Goal: Task Accomplishment & Management: Manage account settings

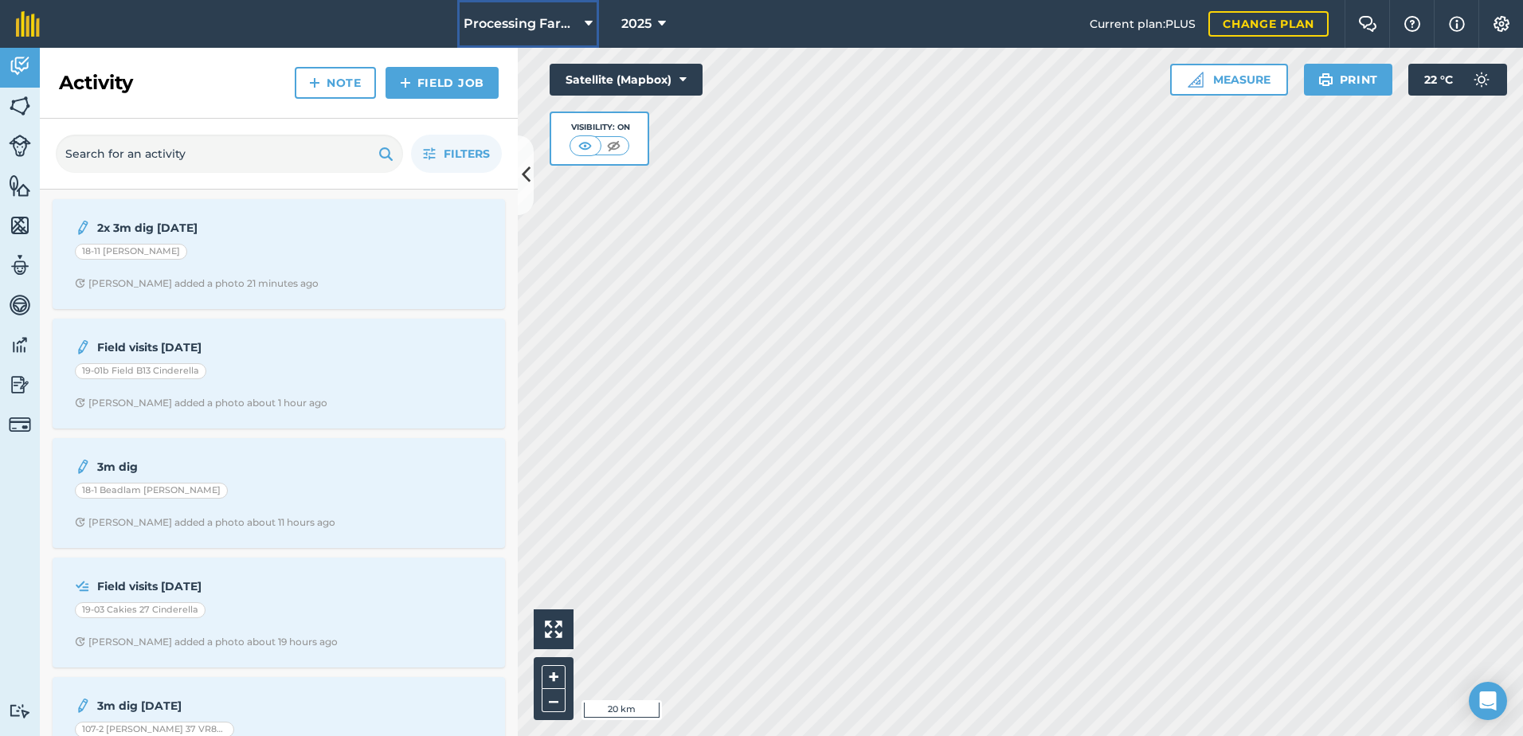
click at [495, 16] on span "Processing Farms" at bounding box center [521, 23] width 115 height 19
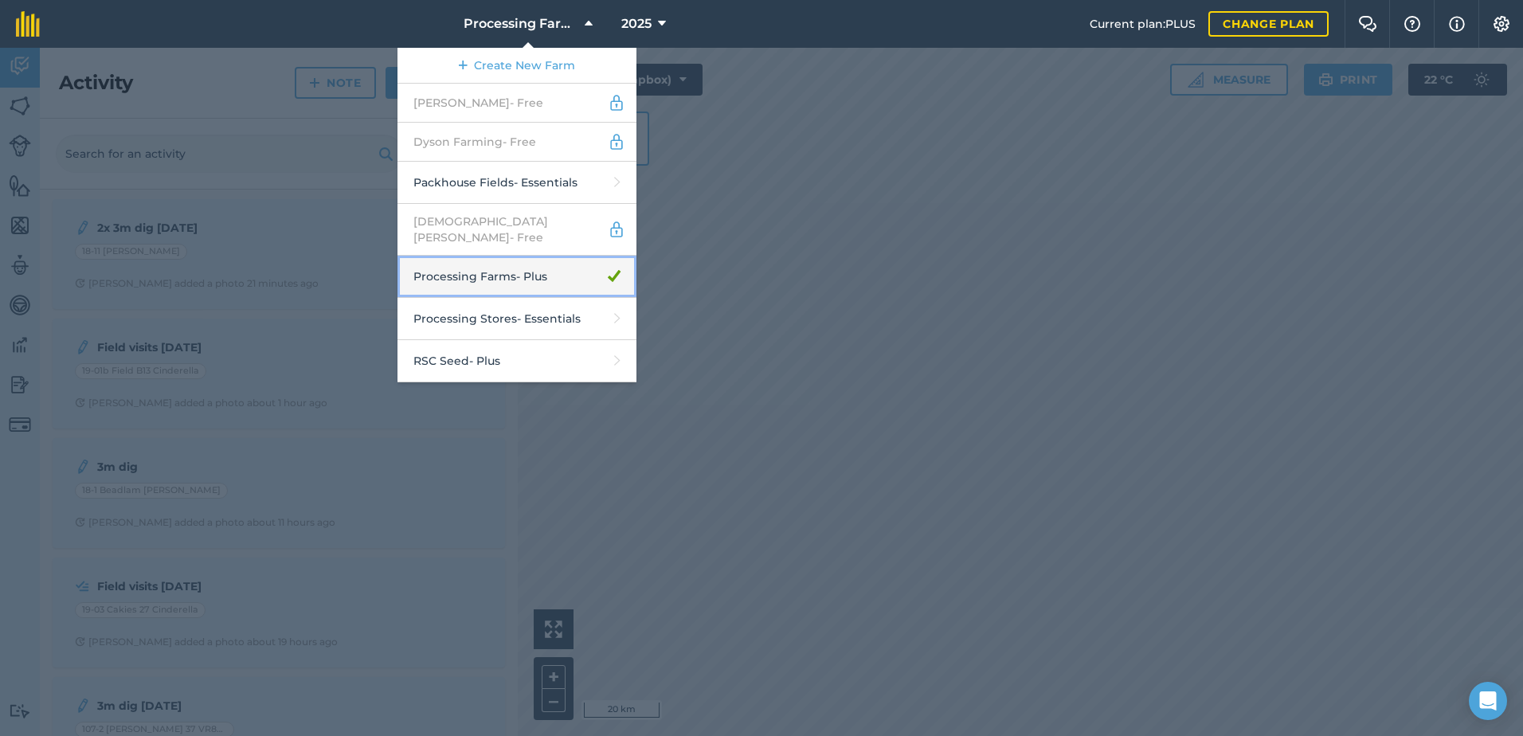
click at [547, 272] on link "Processing Farms - Plus" at bounding box center [517, 277] width 239 height 42
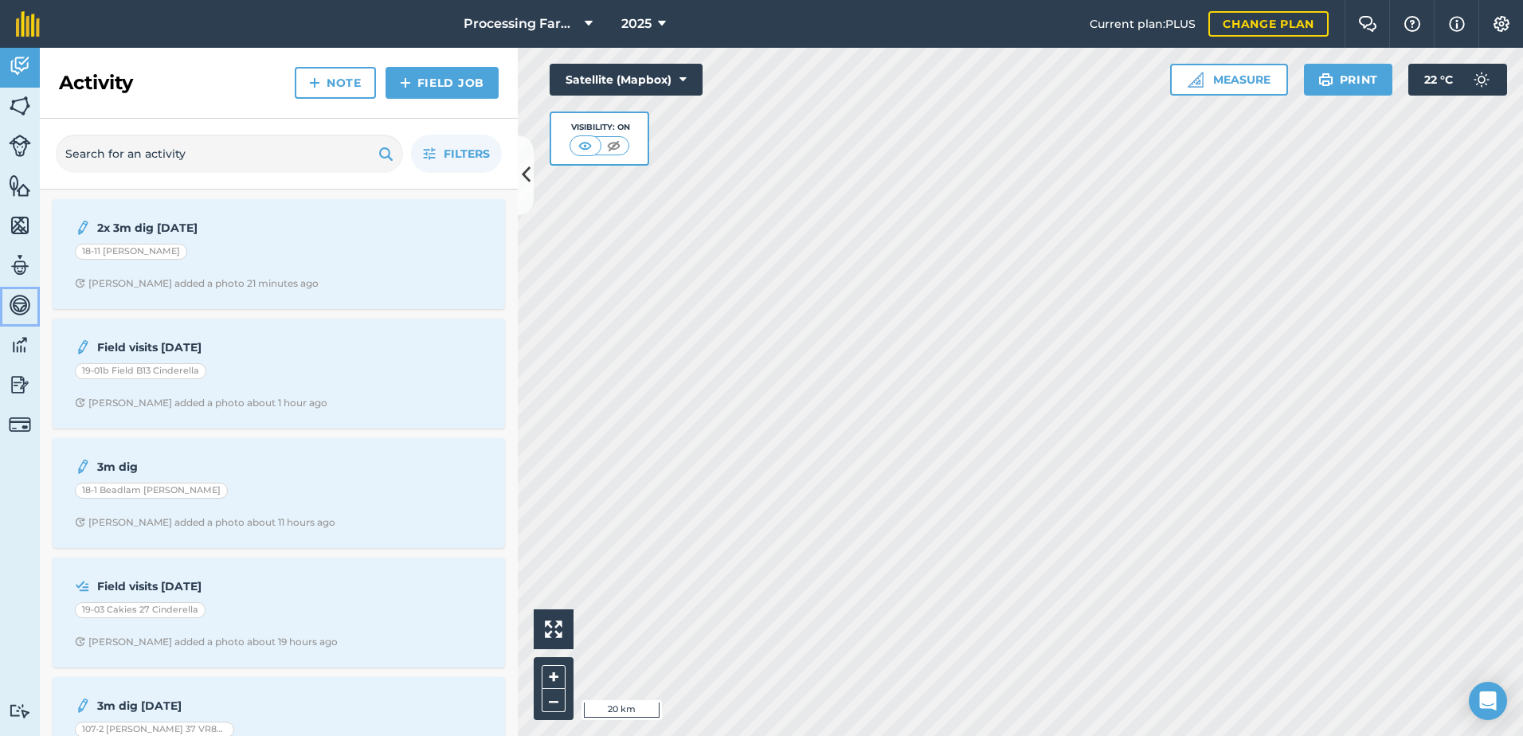
click at [20, 300] on img at bounding box center [20, 305] width 22 height 24
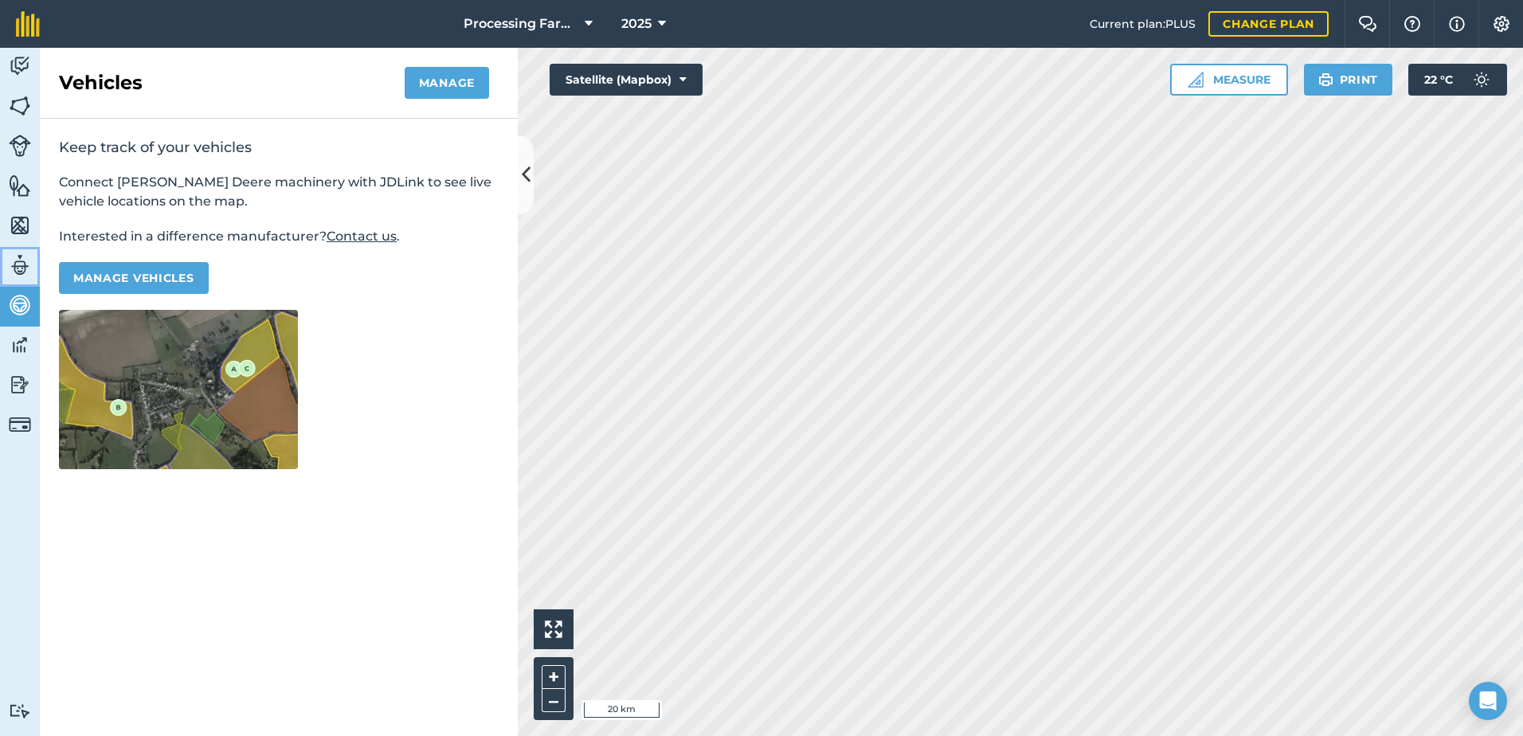
click at [19, 266] on img at bounding box center [20, 265] width 22 height 24
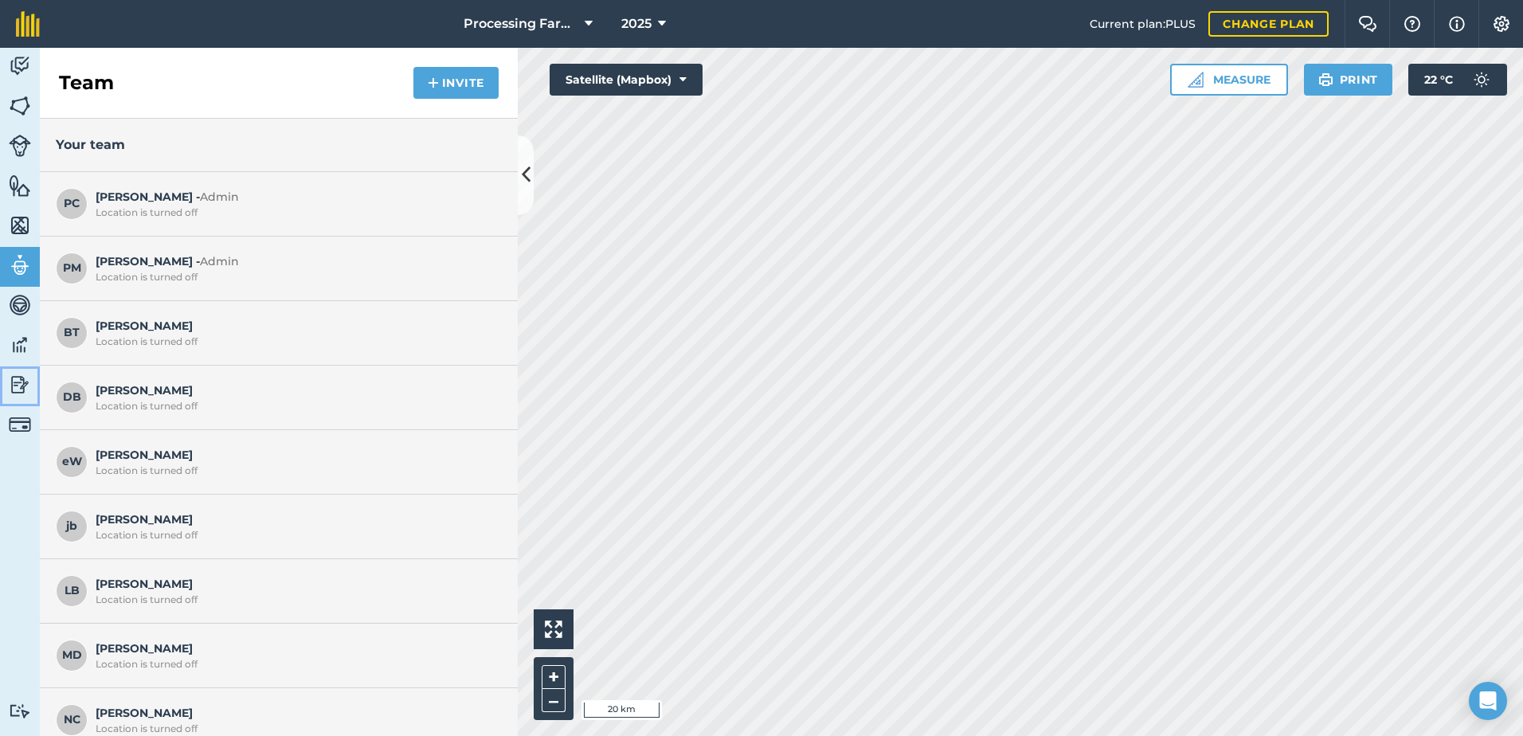
click at [18, 378] on img at bounding box center [20, 385] width 22 height 24
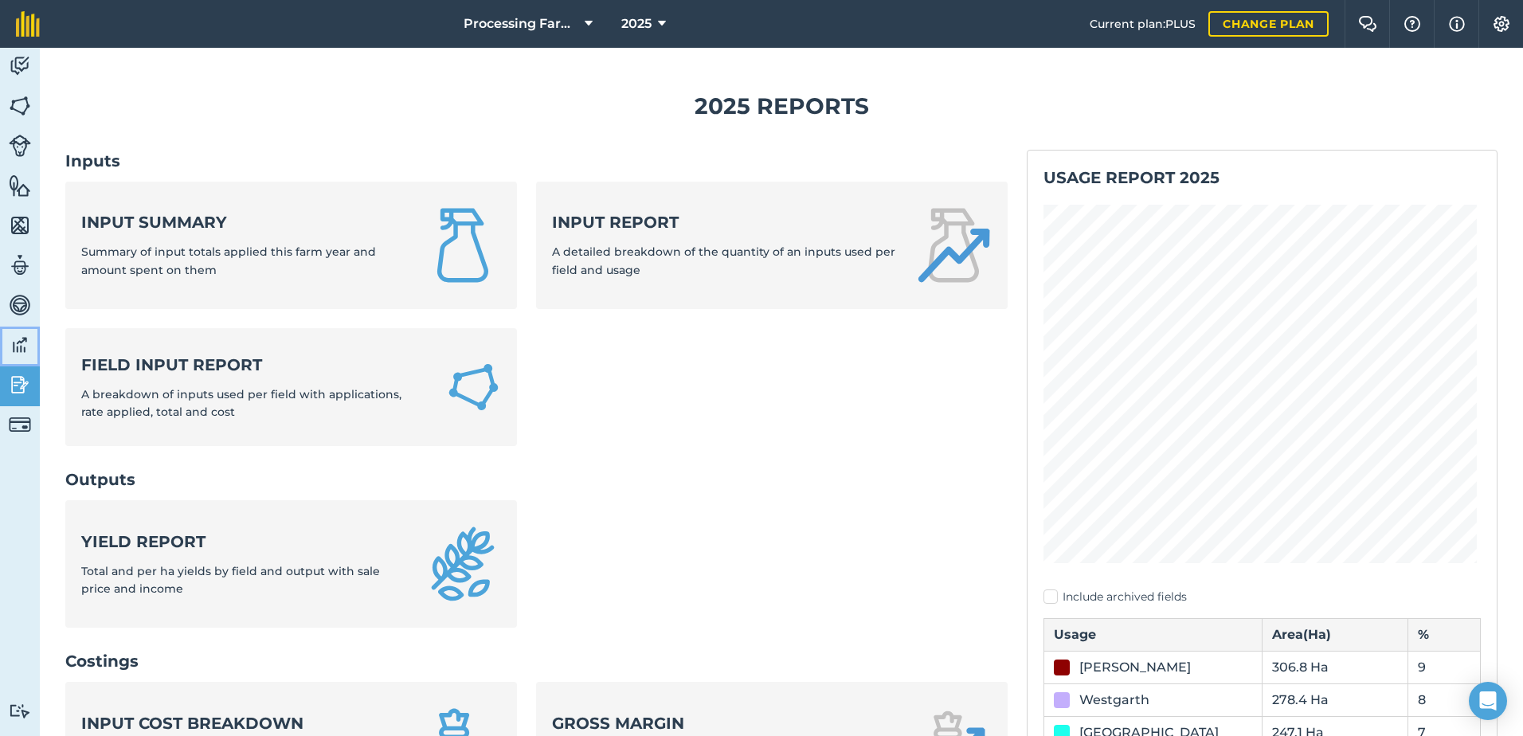
click at [17, 351] on img at bounding box center [20, 345] width 22 height 24
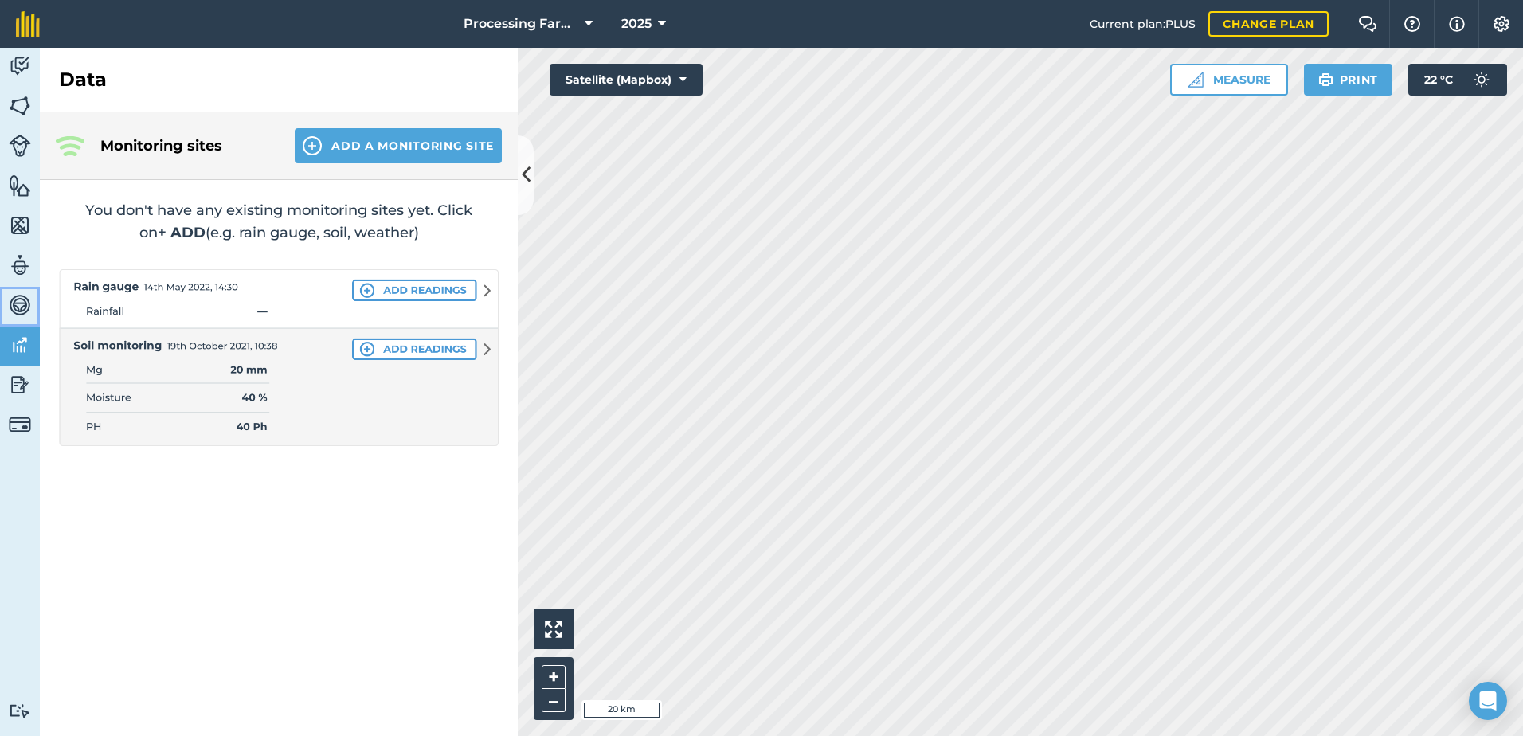
click at [22, 301] on img at bounding box center [20, 305] width 22 height 24
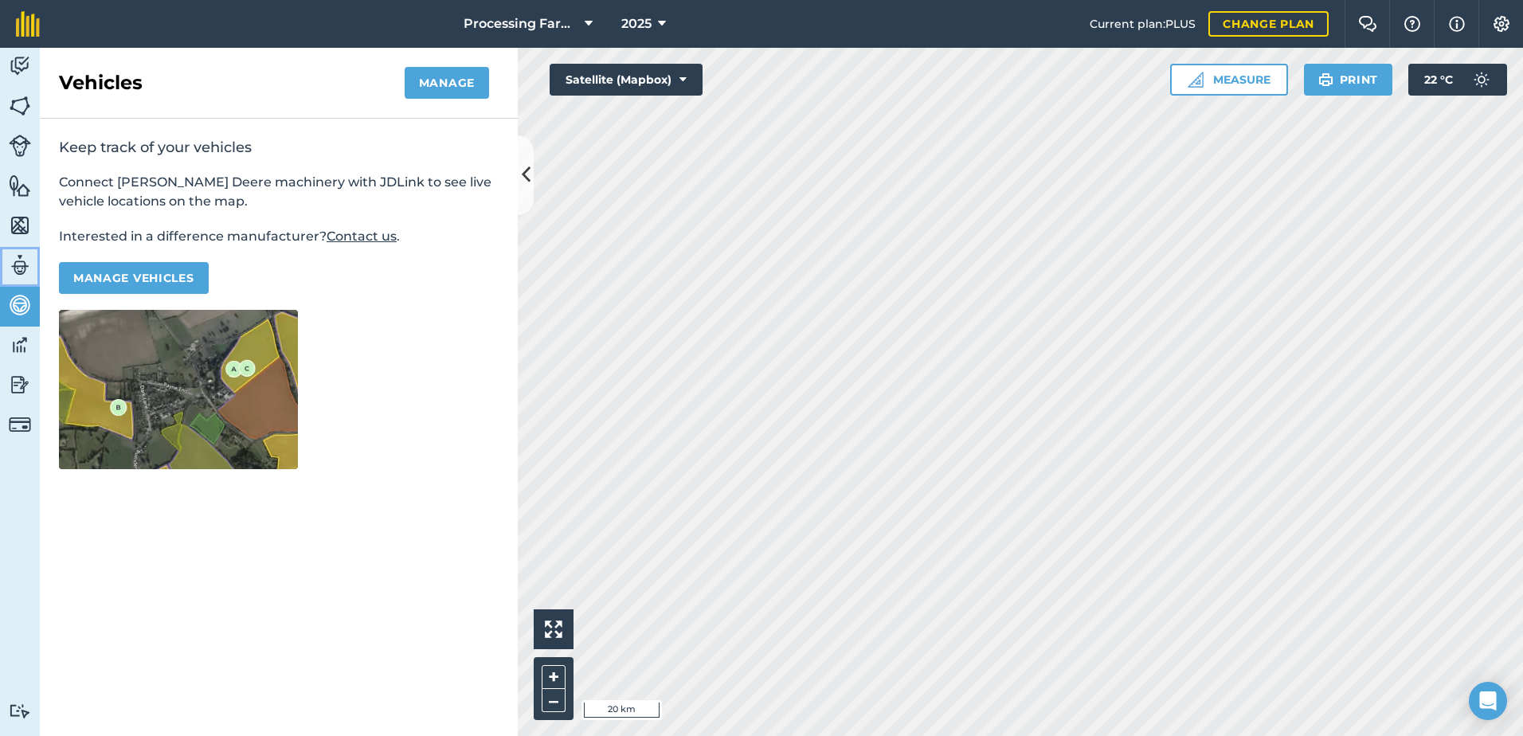
click at [17, 257] on img at bounding box center [20, 265] width 22 height 24
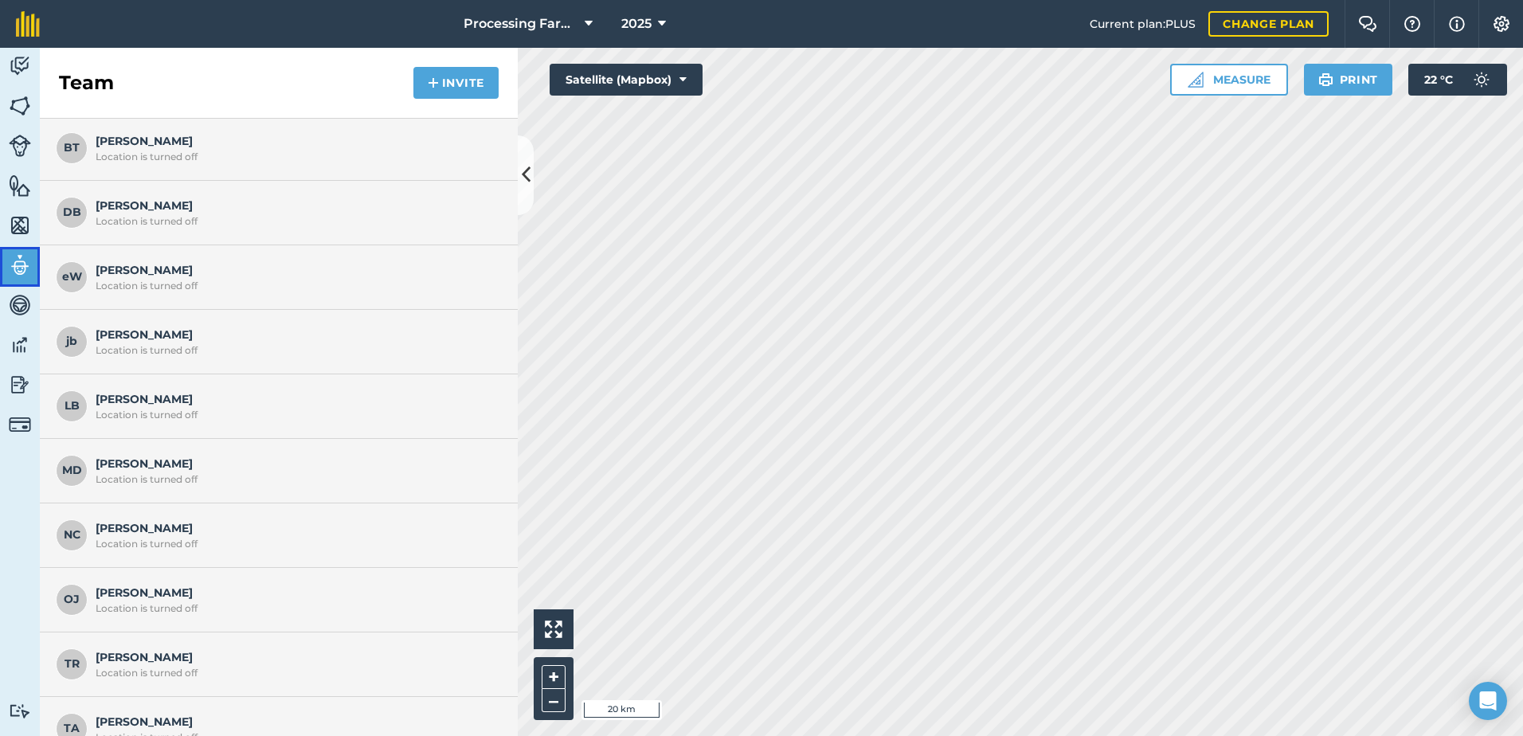
scroll to position [210, 0]
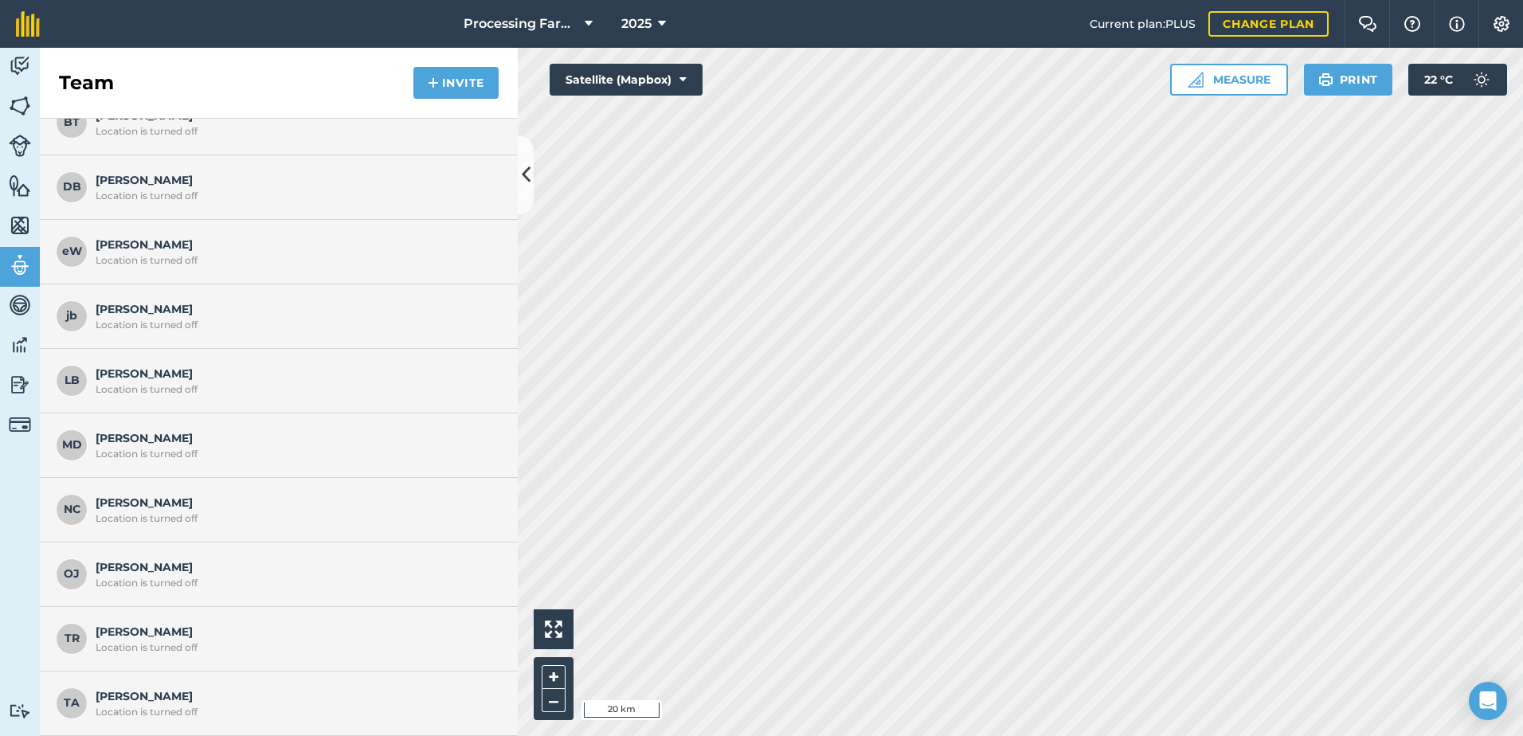
click at [210, 443] on span "[PERSON_NAME] Location is turned off" at bounding box center [295, 444] width 398 height 30
click at [14, 262] on img at bounding box center [20, 265] width 22 height 24
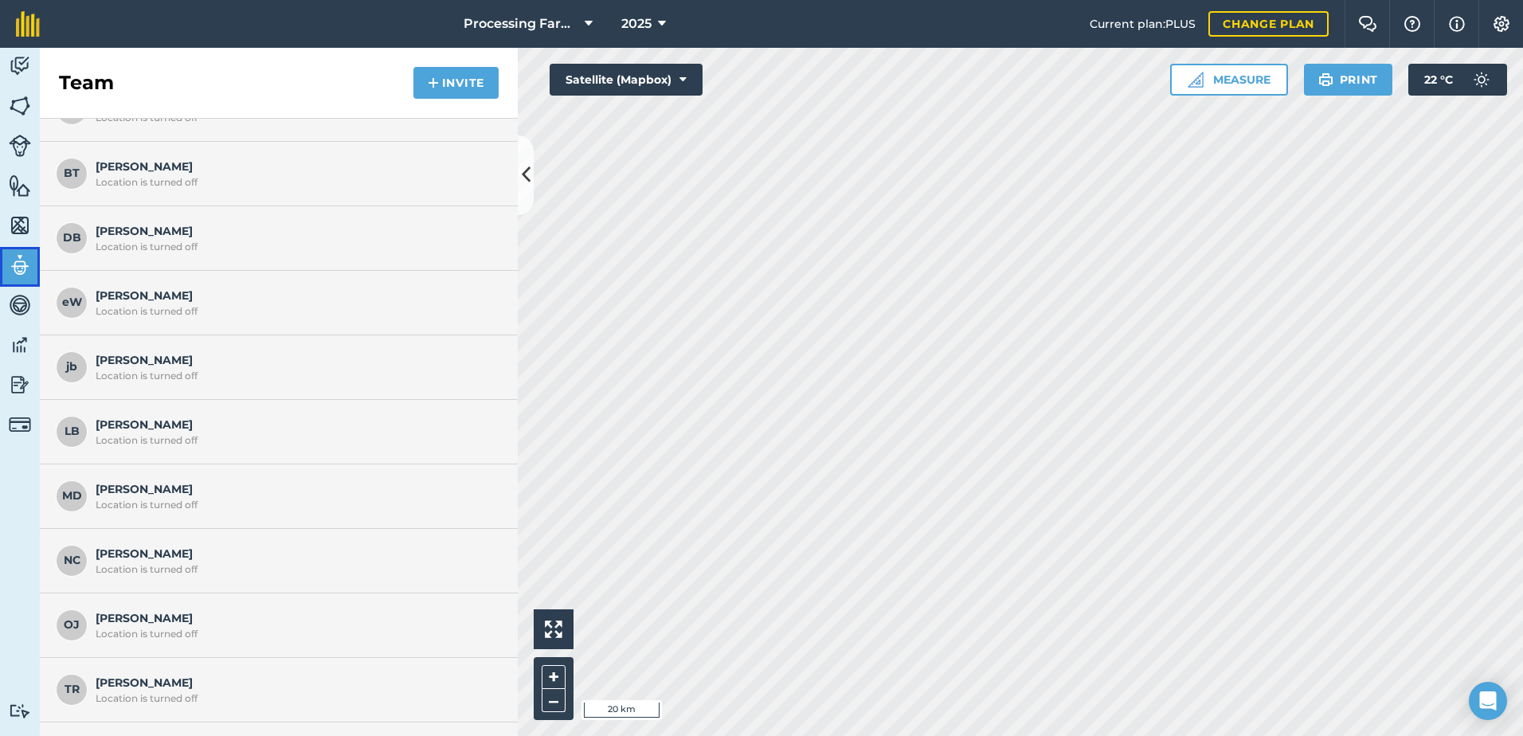
scroll to position [131, 0]
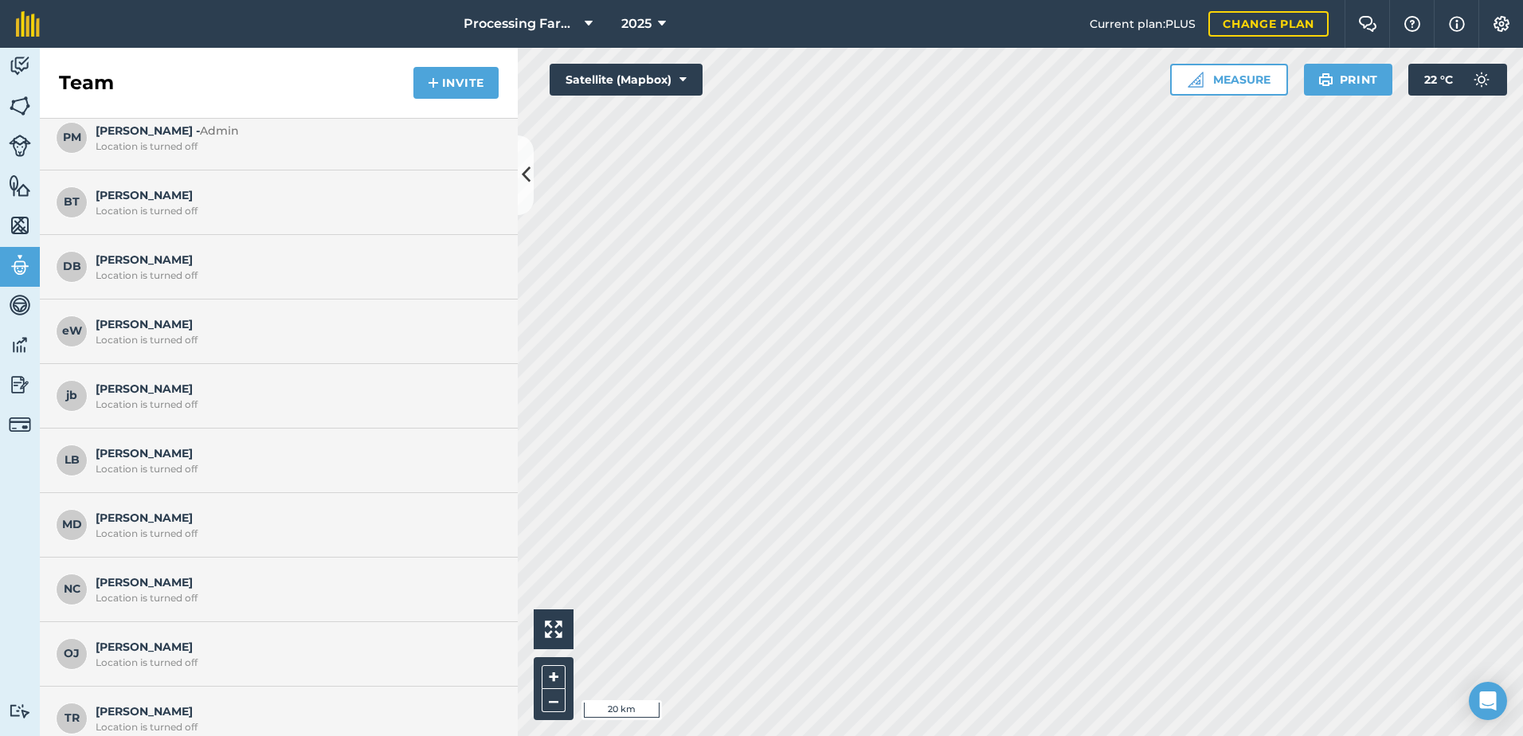
click at [125, 524] on span "[PERSON_NAME] Location is turned off" at bounding box center [295, 524] width 398 height 30
click at [62, 523] on span "MD" at bounding box center [72, 525] width 32 height 32
click at [16, 68] on img at bounding box center [20, 66] width 22 height 24
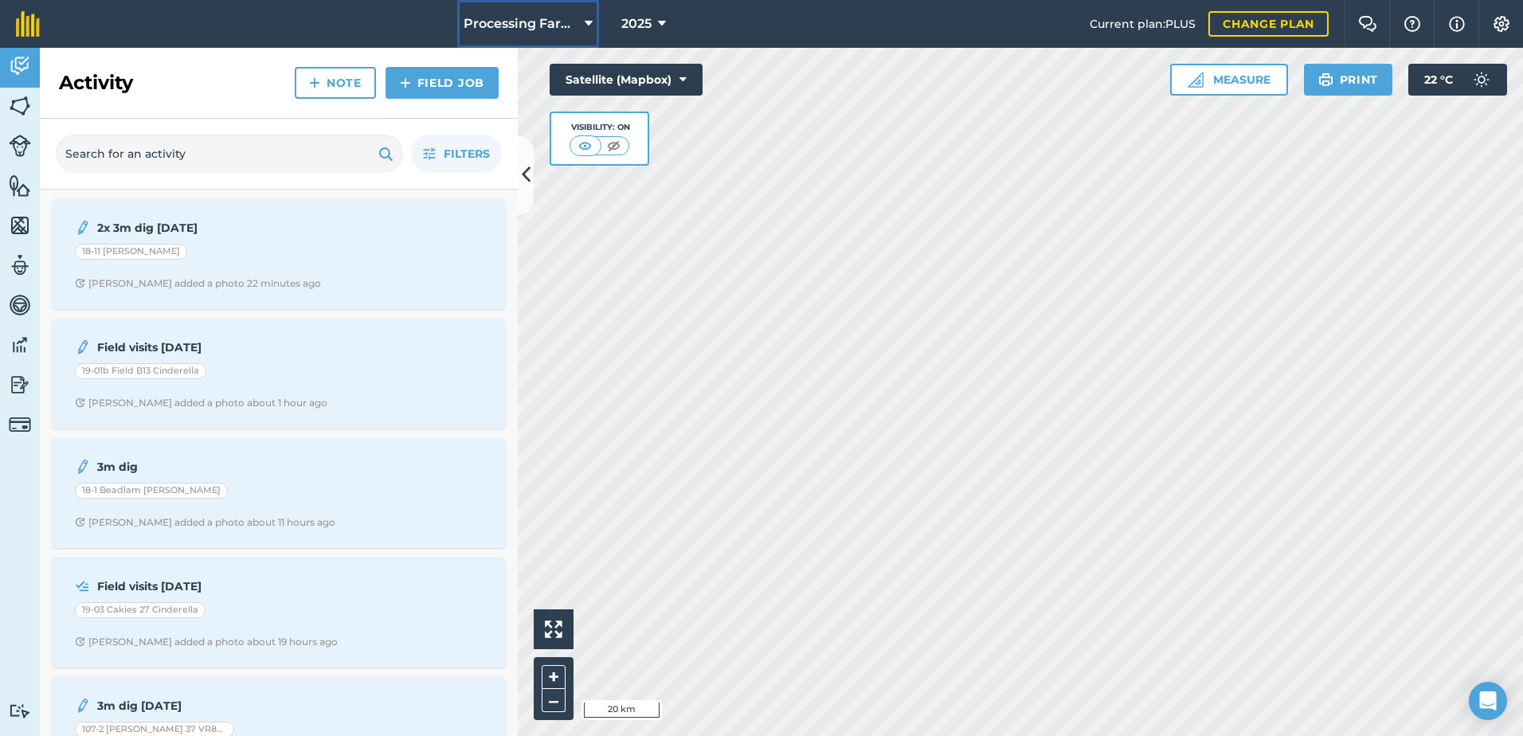
click at [589, 22] on icon at bounding box center [589, 23] width 8 height 19
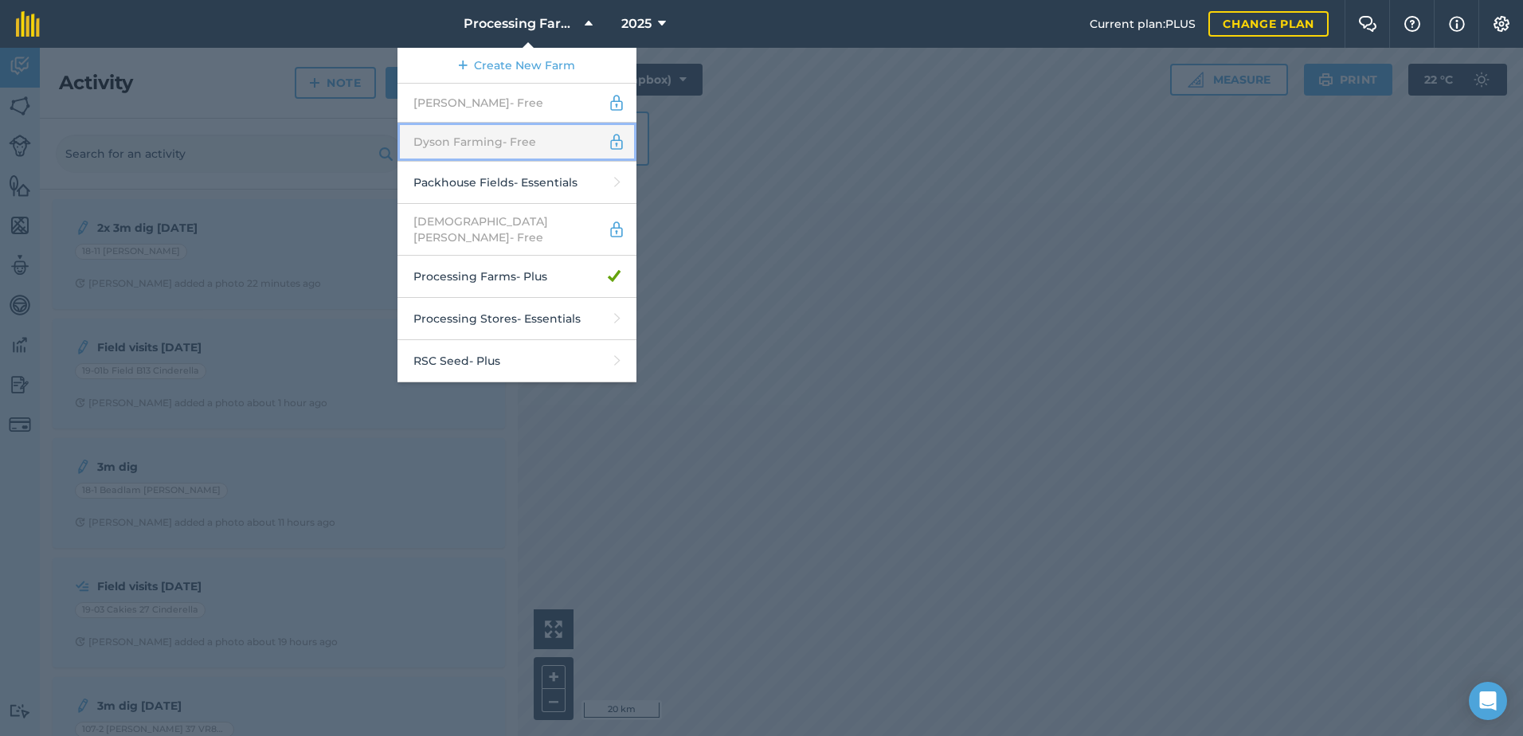
click at [484, 150] on link "Dyson Farming - Free" at bounding box center [517, 142] width 239 height 39
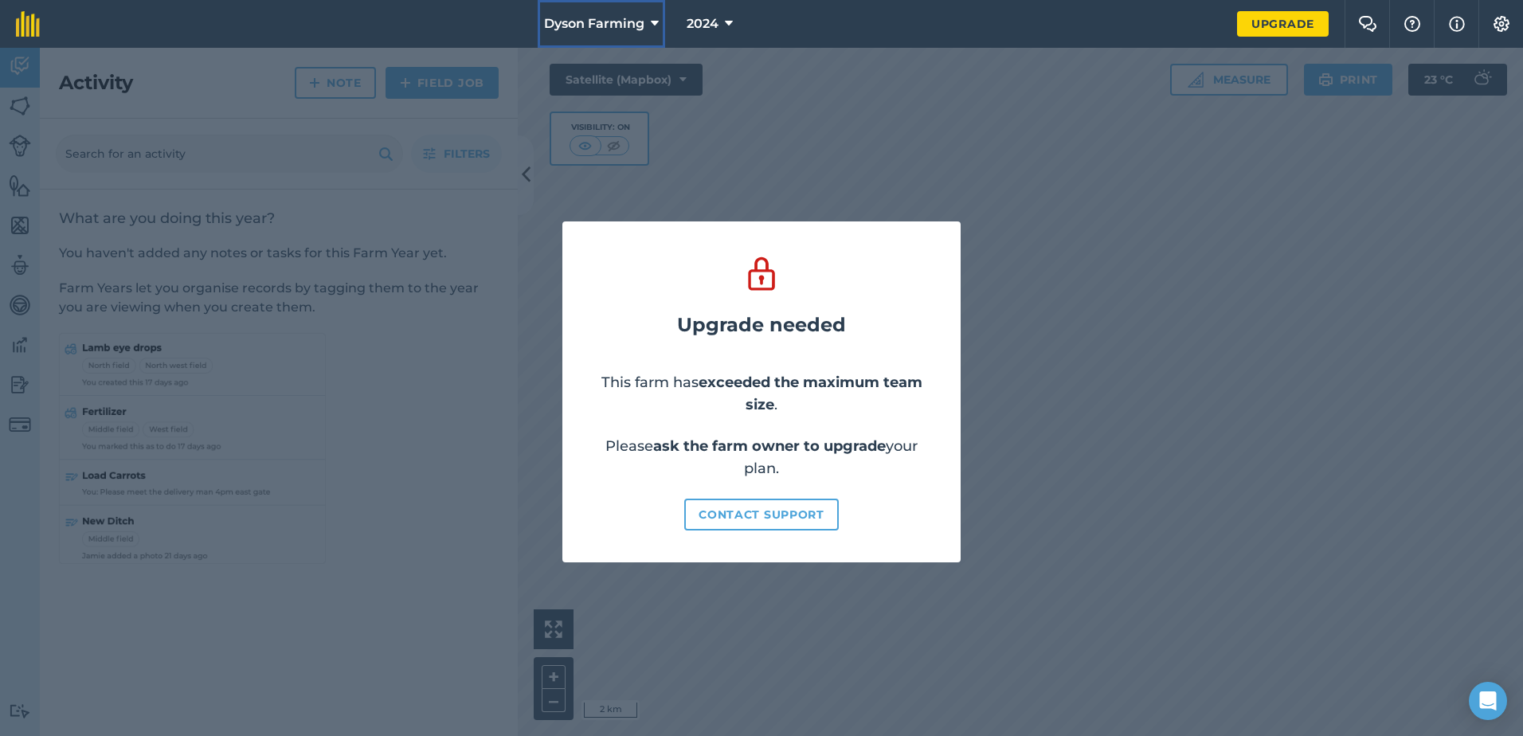
click at [638, 28] on span "Dyson Farming" at bounding box center [594, 23] width 100 height 19
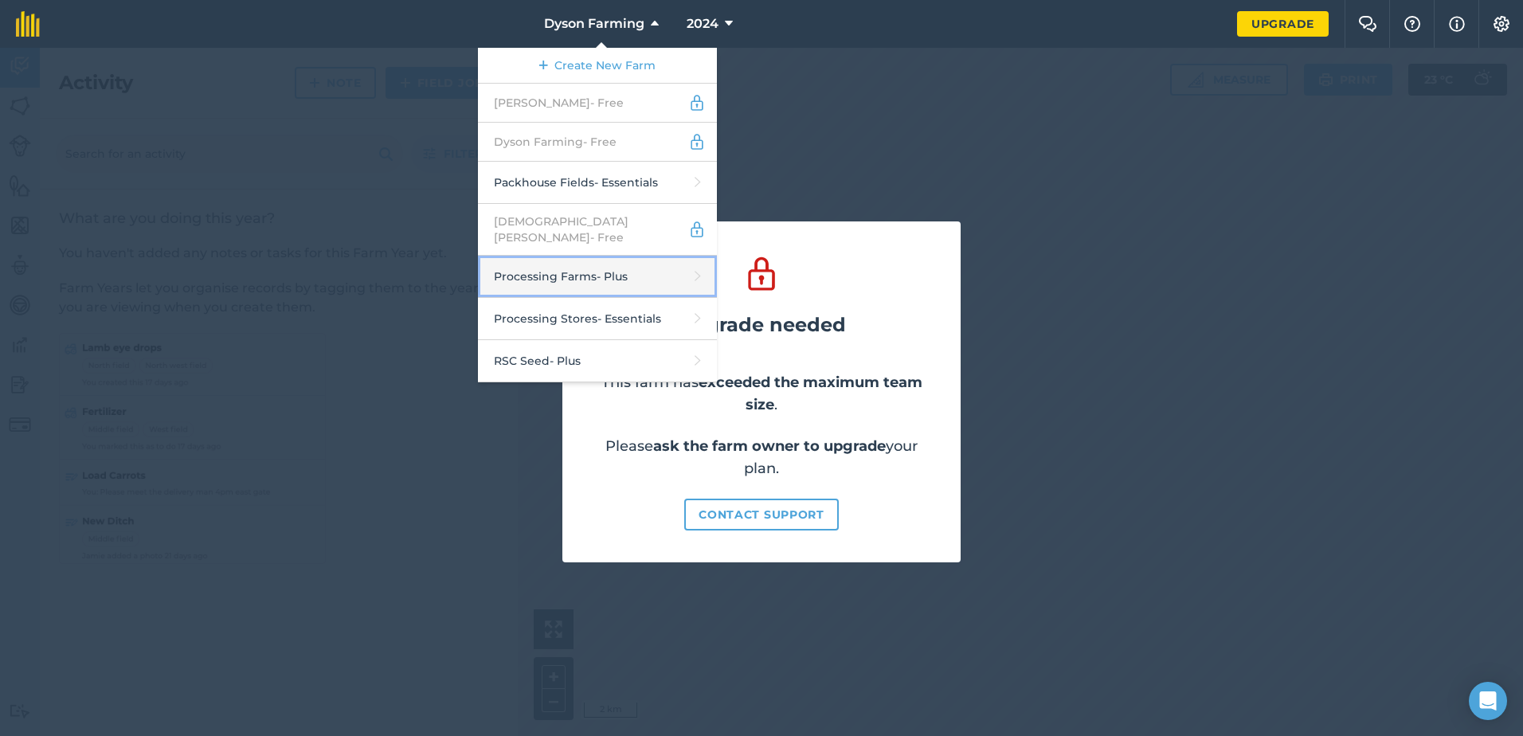
click at [608, 264] on link "Processing Farms - Plus" at bounding box center [597, 277] width 239 height 42
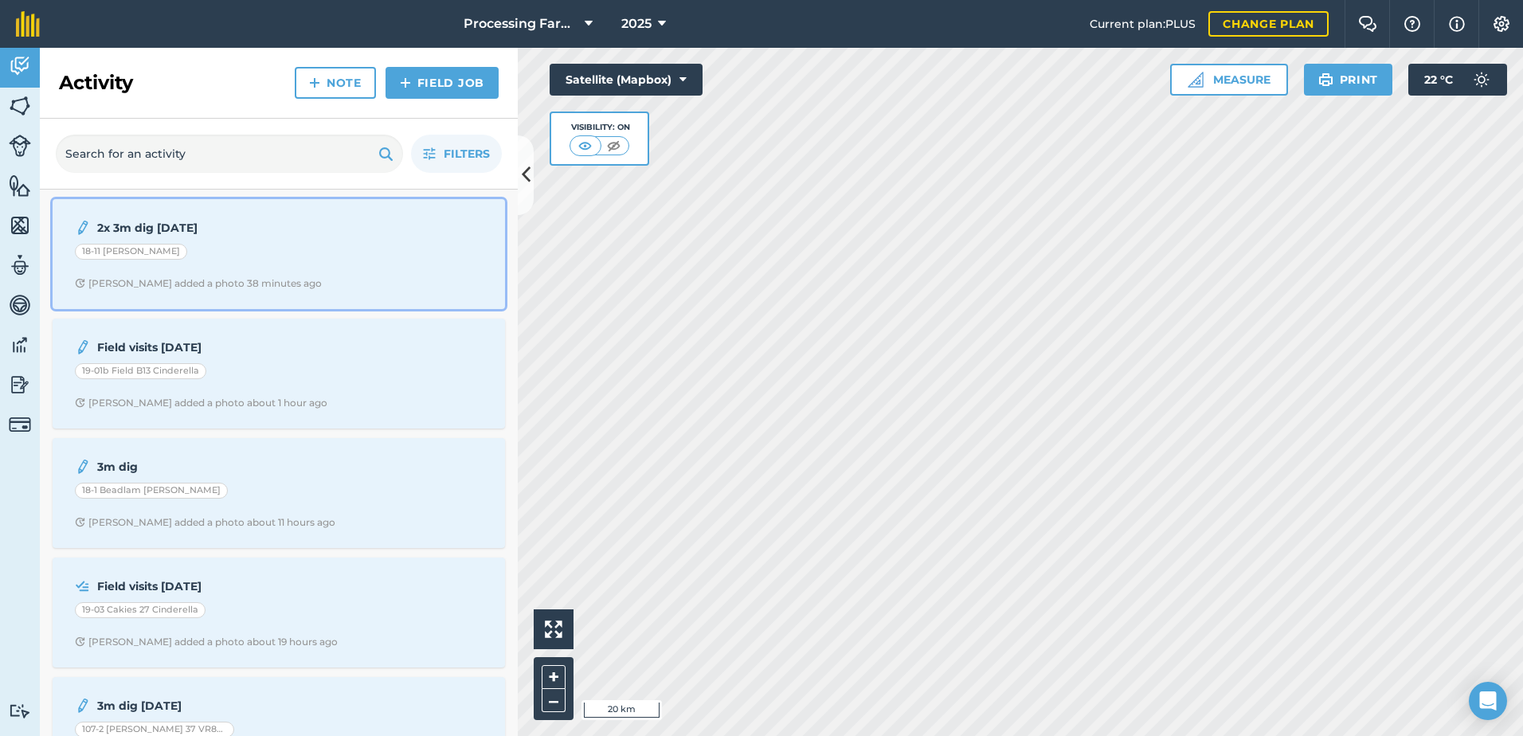
click at [249, 281] on div "Lucy B added a photo 38 minutes ago" at bounding box center [198, 283] width 247 height 13
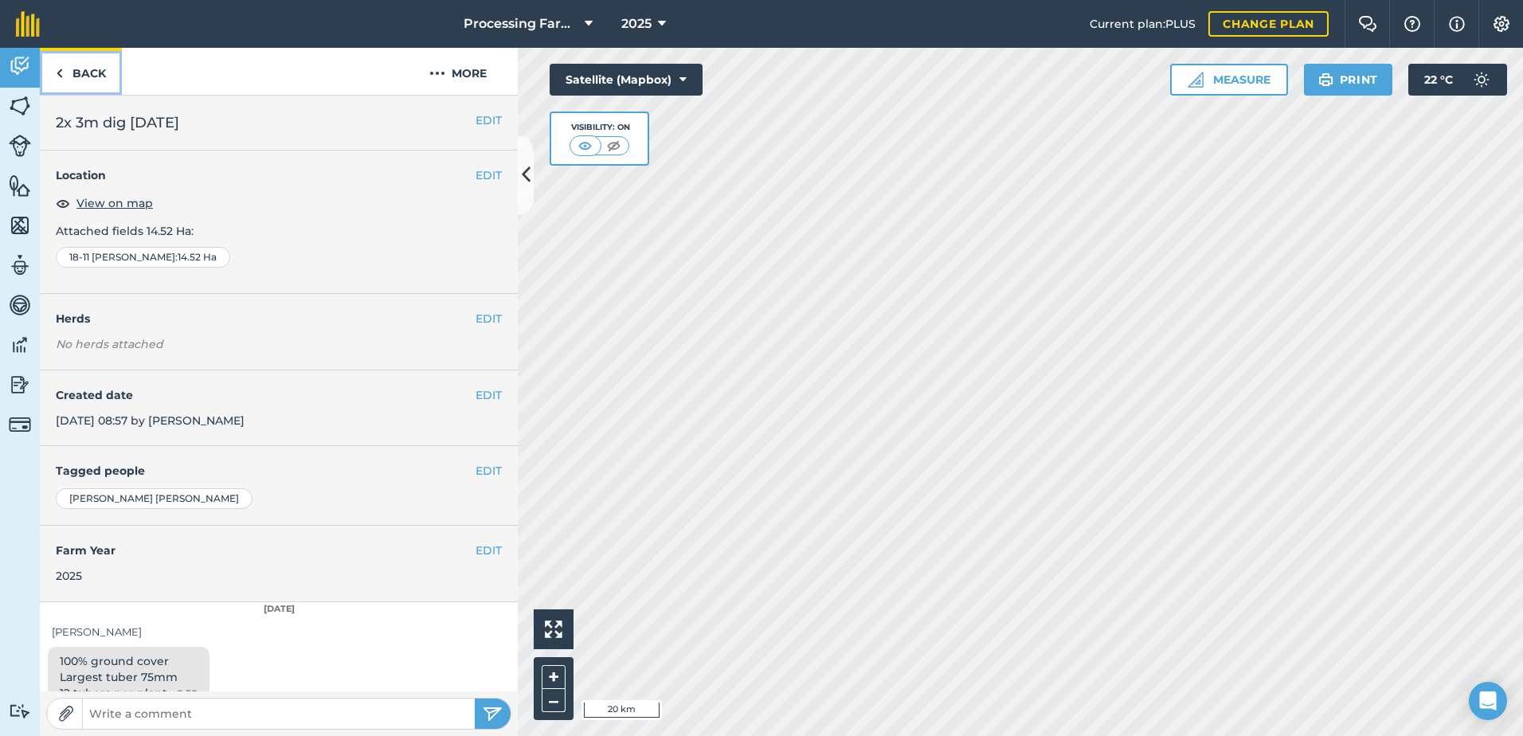
click at [74, 72] on link "Back" at bounding box center [81, 71] width 82 height 47
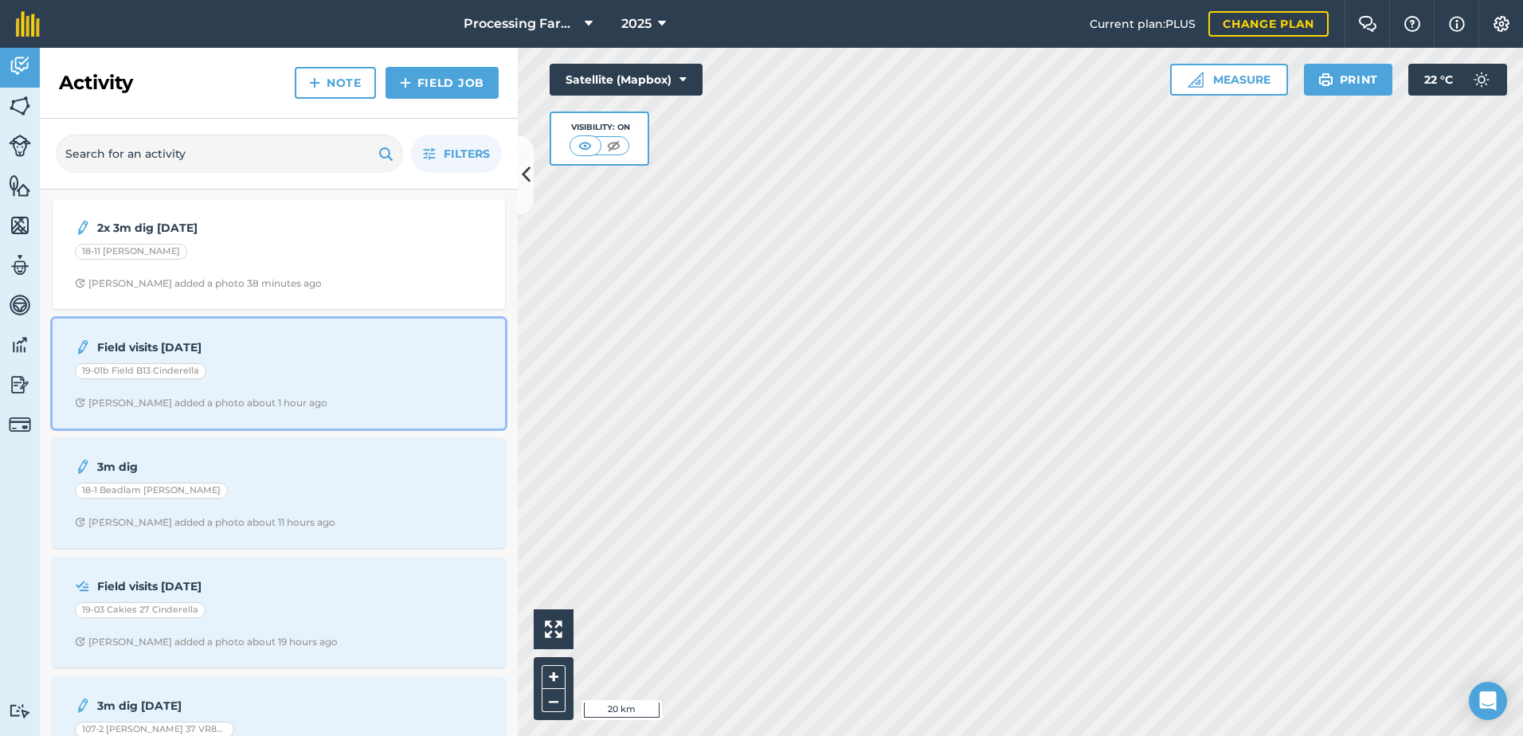
click at [343, 374] on div "19-01b Field B13 Cinderella" at bounding box center [279, 373] width 408 height 21
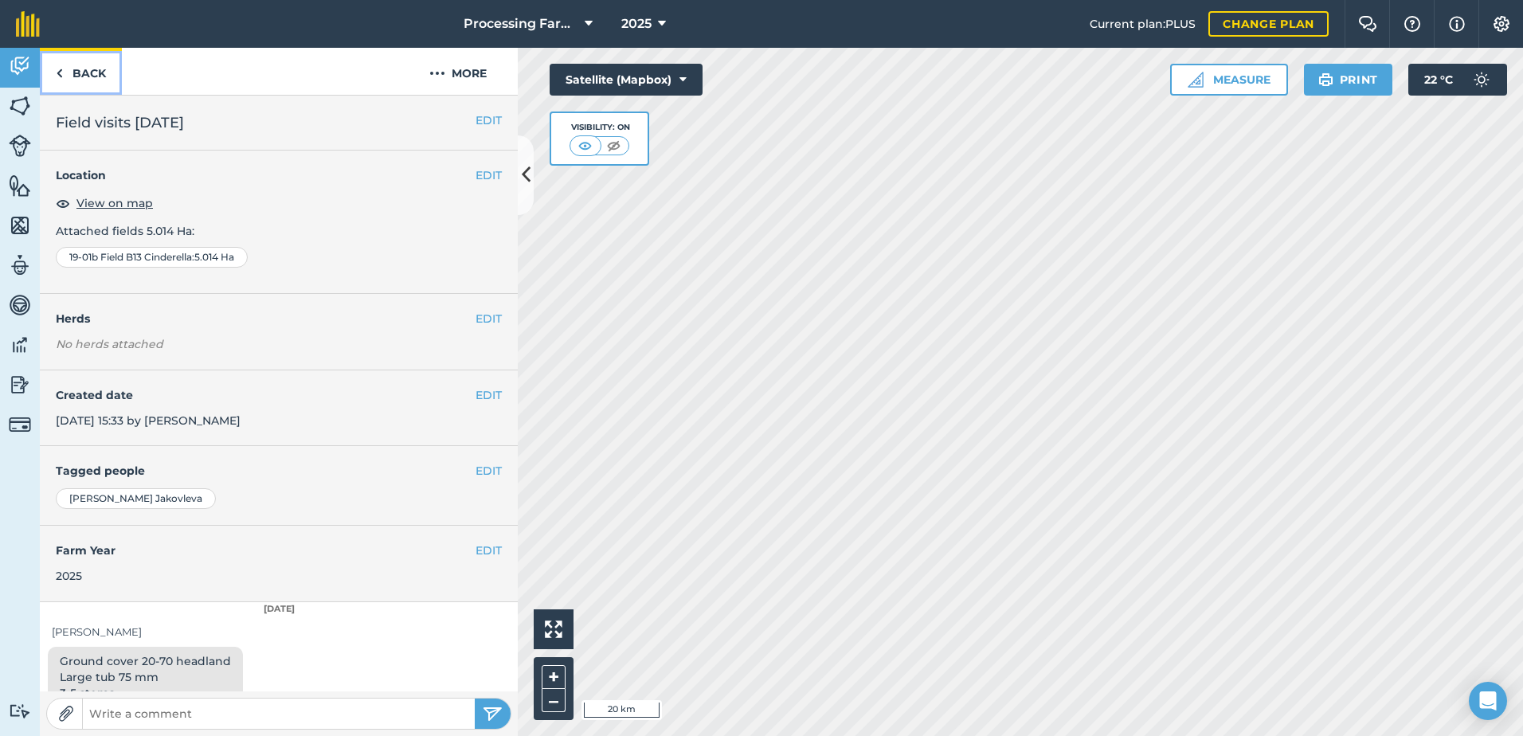
click at [100, 73] on link "Back" at bounding box center [81, 71] width 82 height 47
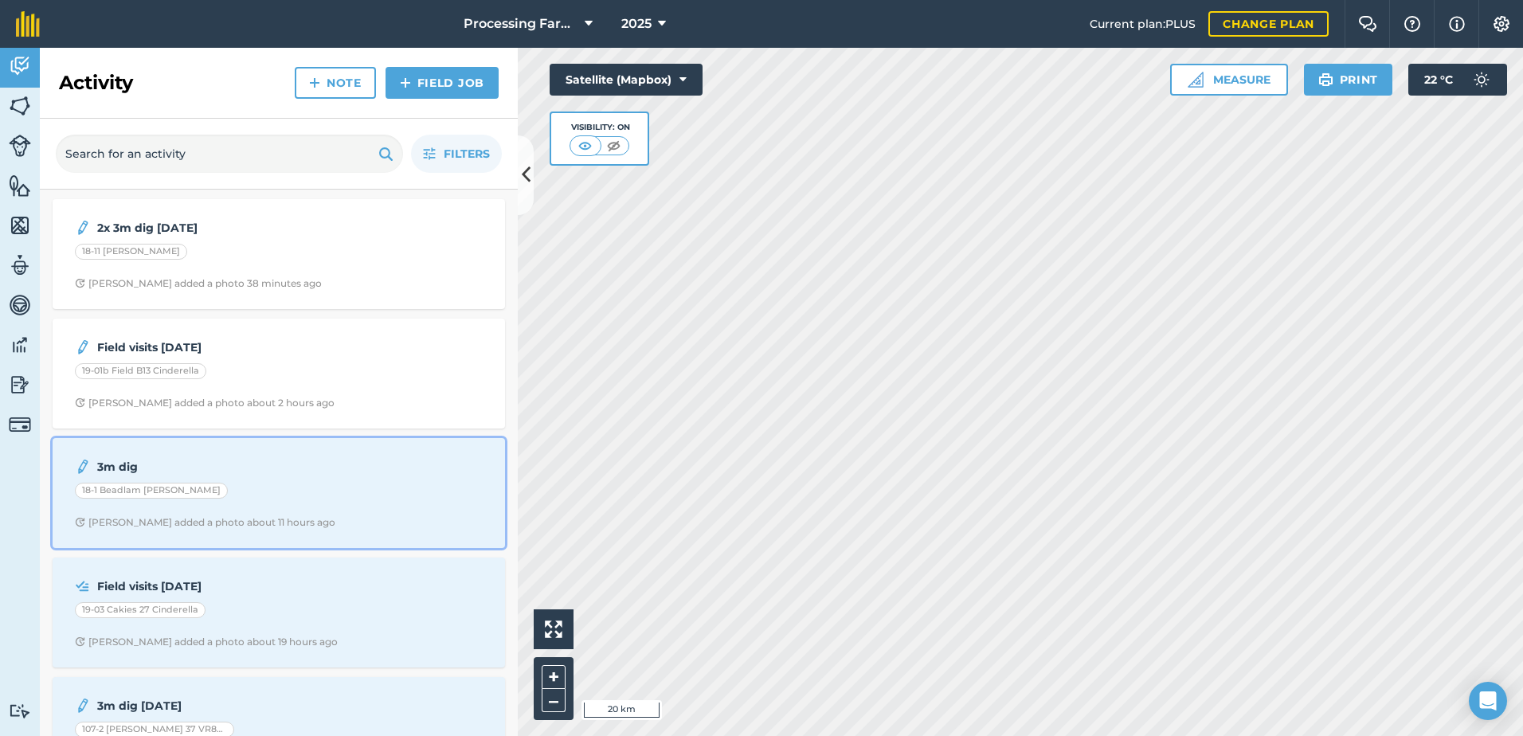
click at [245, 463] on strong "3m dig" at bounding box center [223, 467] width 253 height 18
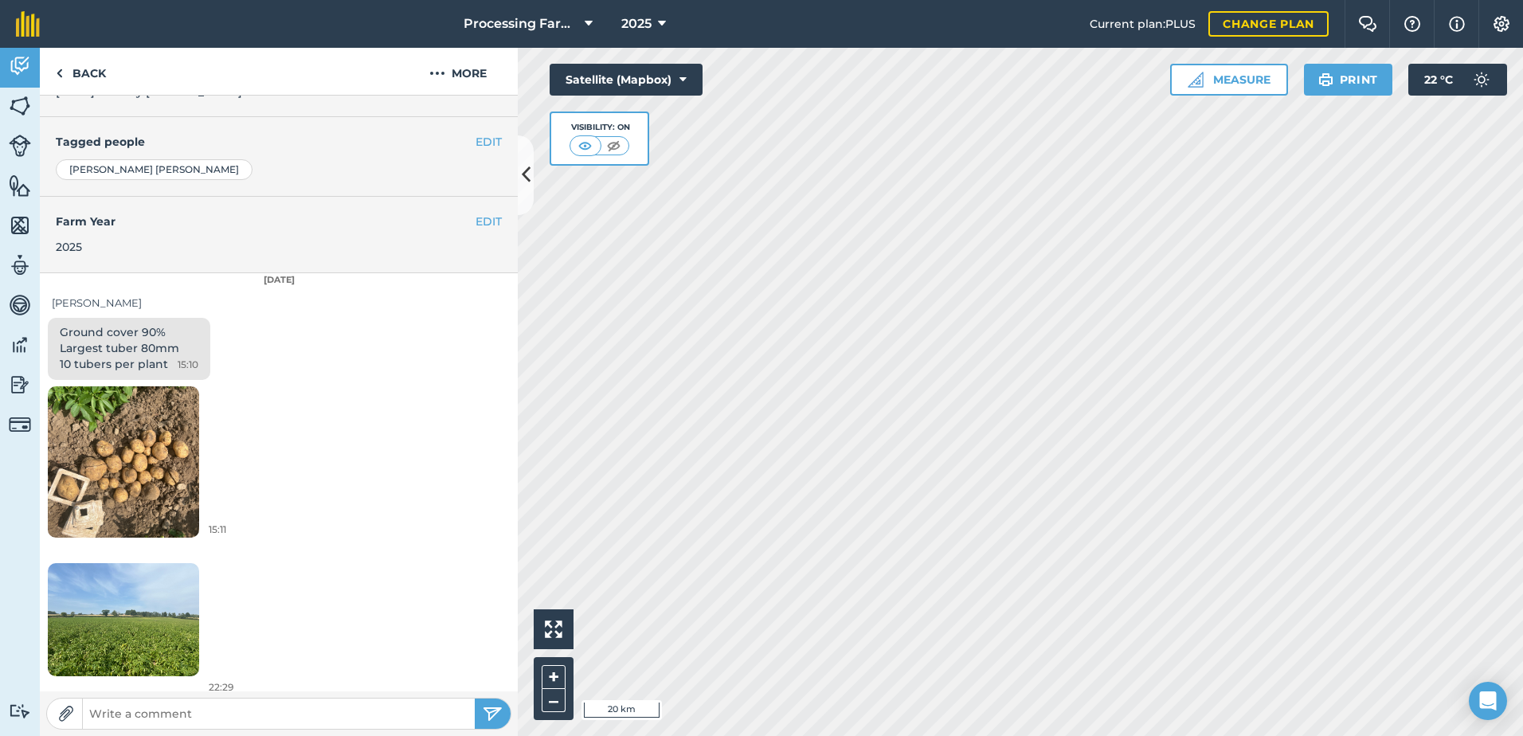
scroll to position [339, 0]
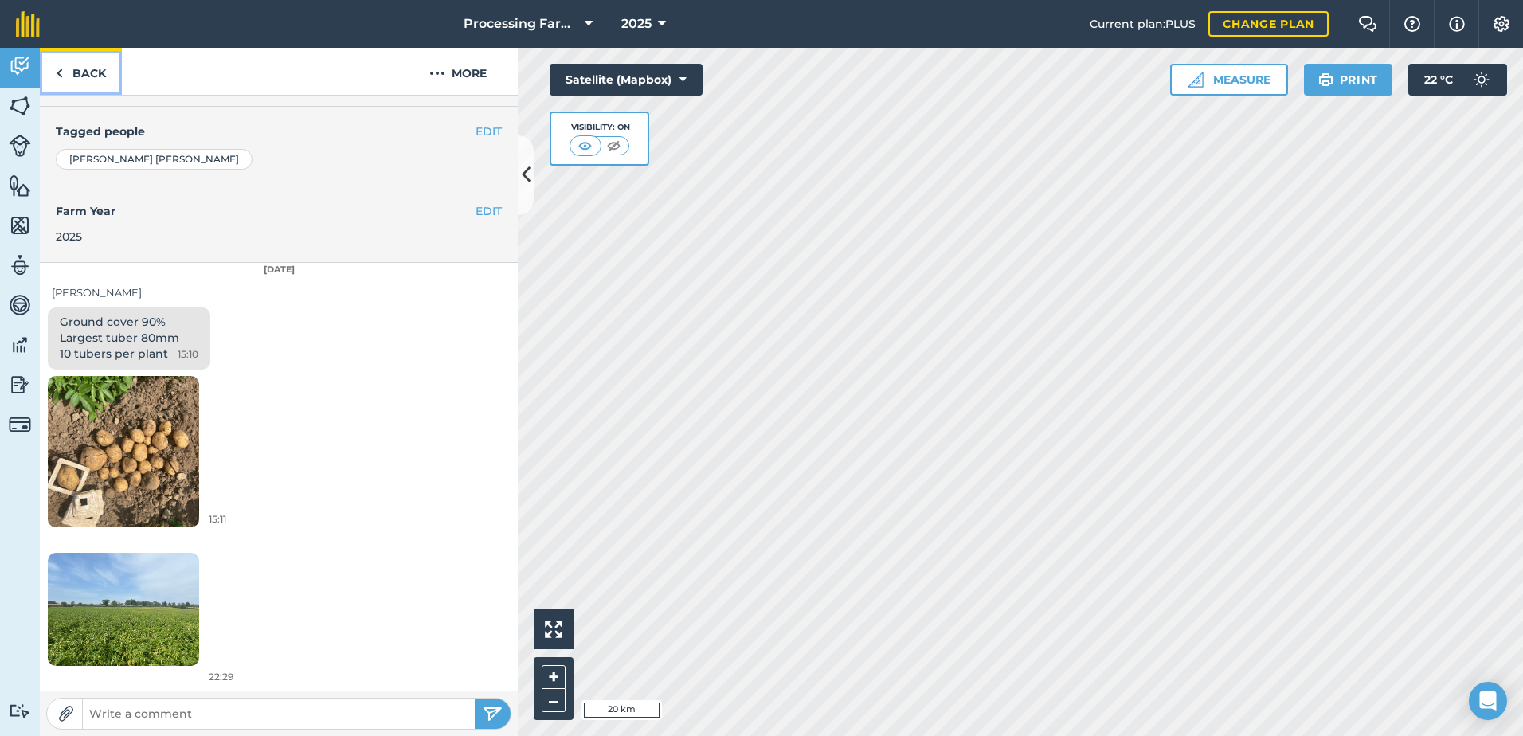
click at [96, 74] on link "Back" at bounding box center [81, 71] width 82 height 47
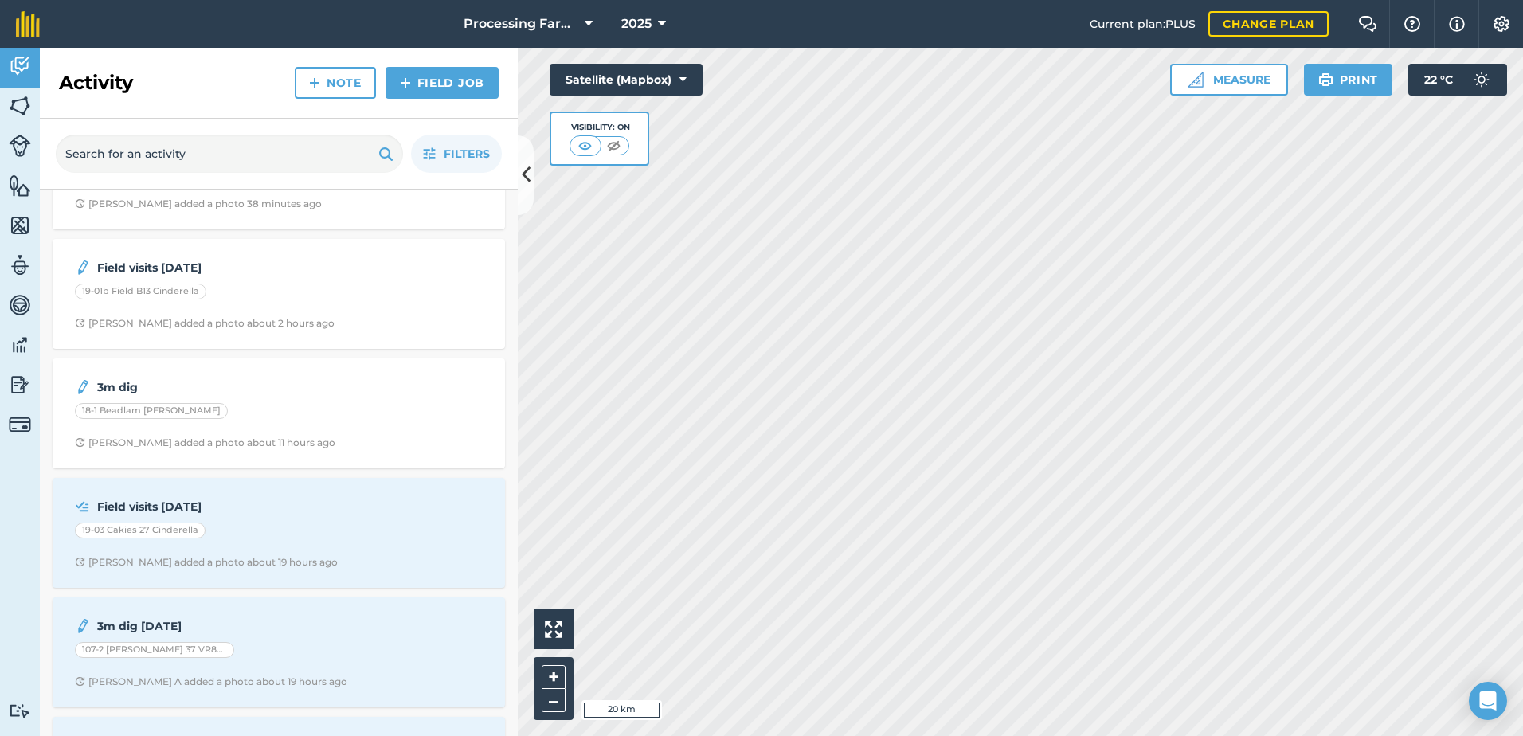
scroll to position [159, 0]
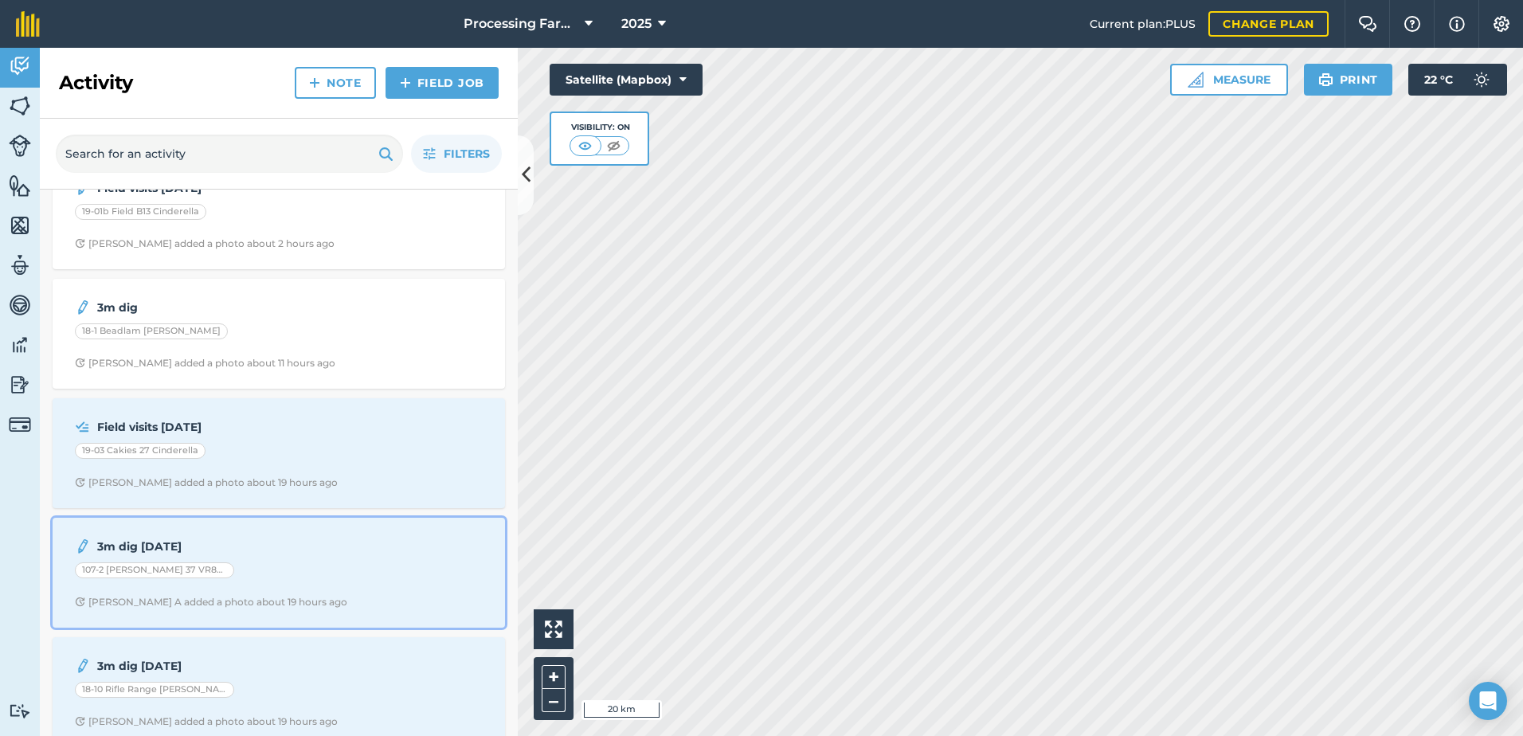
click at [237, 569] on div "107-2 [PERSON_NAME] 37 VR808" at bounding box center [279, 572] width 408 height 21
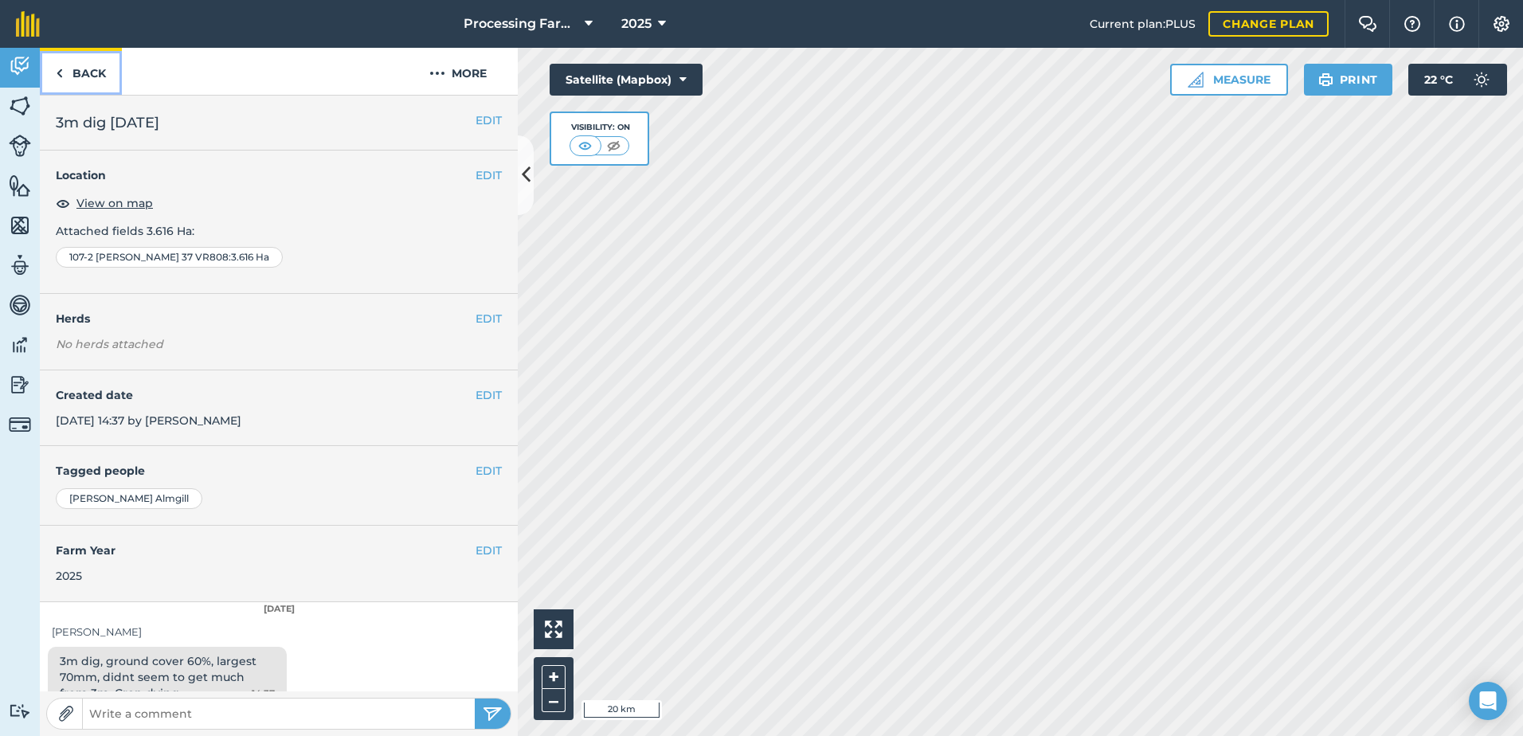
drag, startPoint x: 80, startPoint y: 76, endPoint x: 18, endPoint y: 117, distance: 74.9
click at [80, 76] on link "Back" at bounding box center [81, 71] width 82 height 47
click at [14, 115] on img at bounding box center [20, 106] width 22 height 24
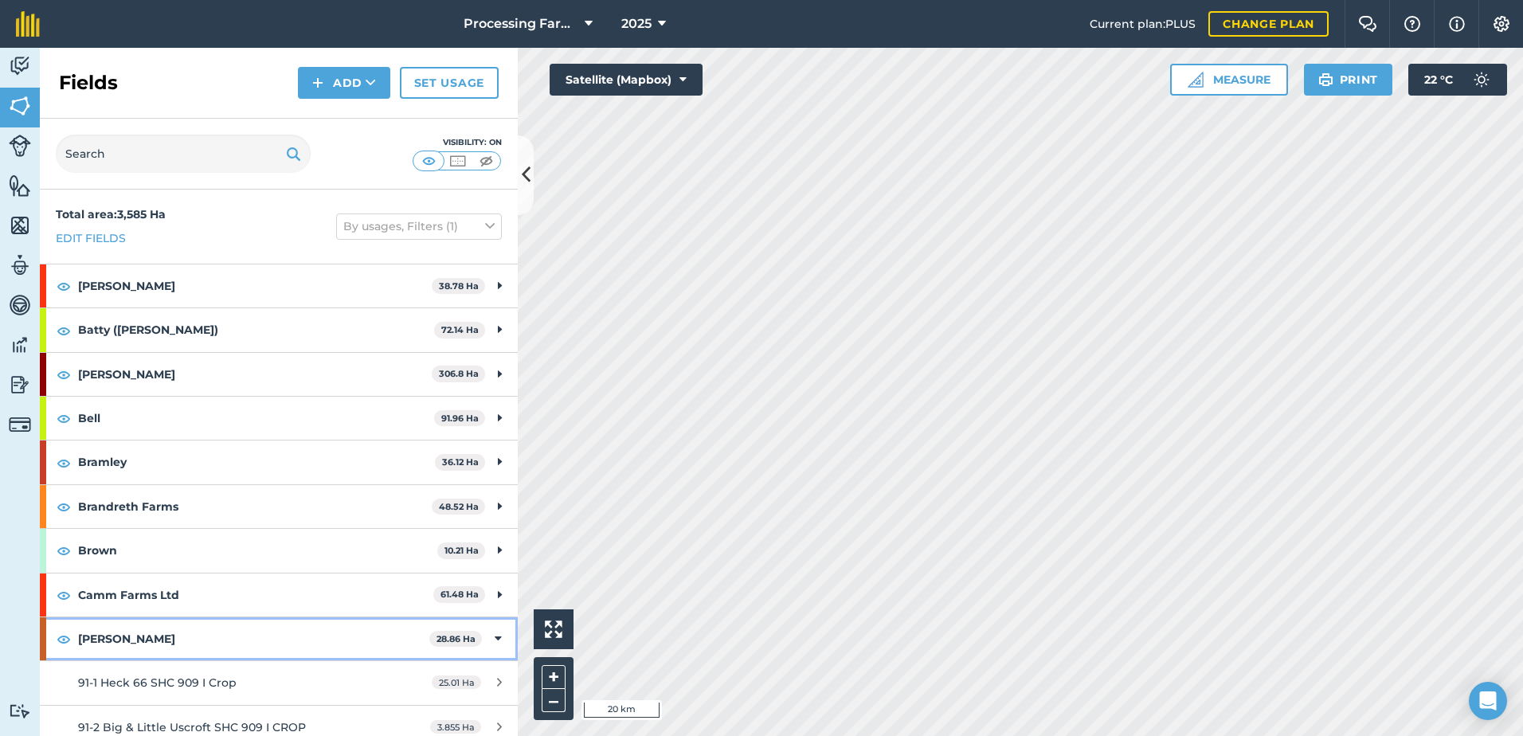
click at [90, 648] on strong "[PERSON_NAME]" at bounding box center [253, 638] width 351 height 43
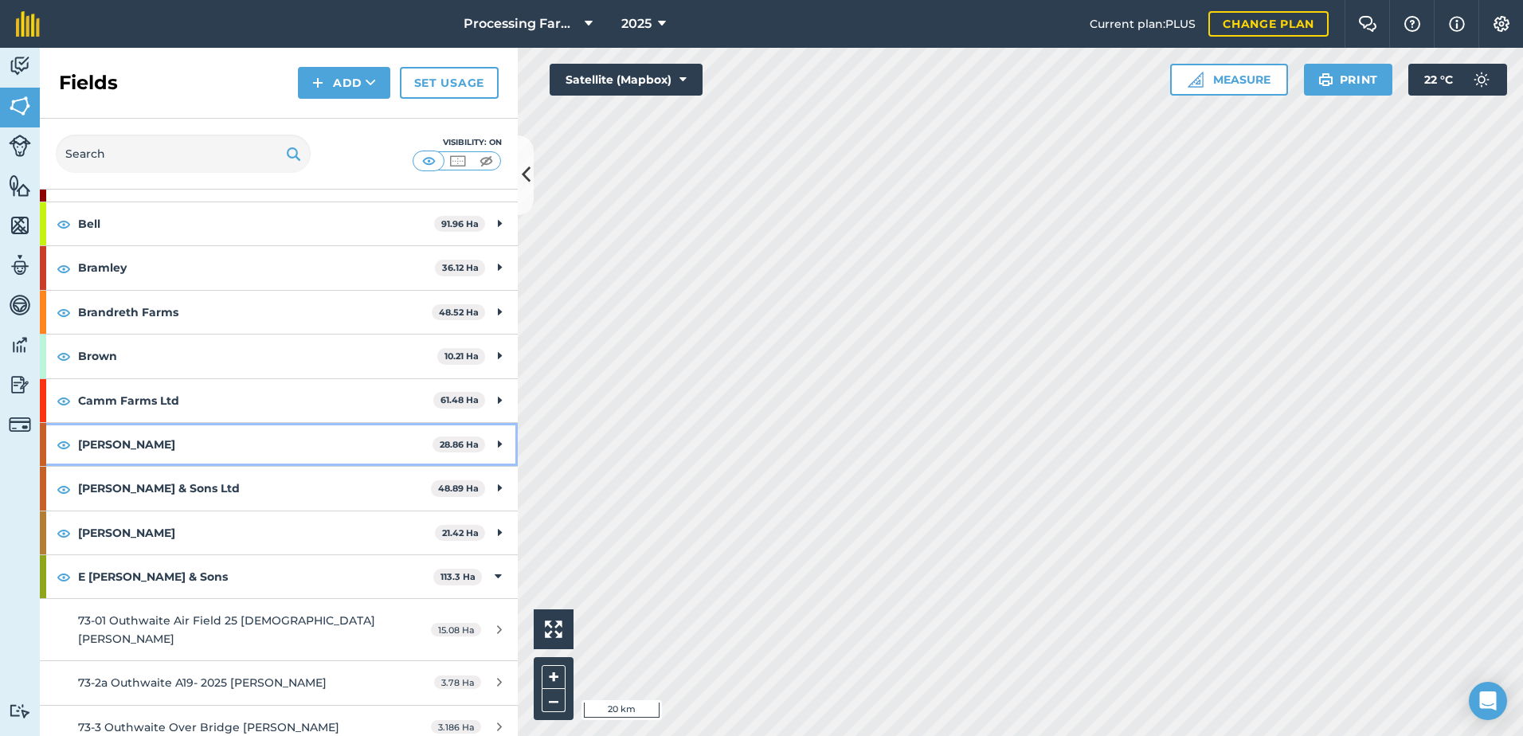
scroll to position [319, 0]
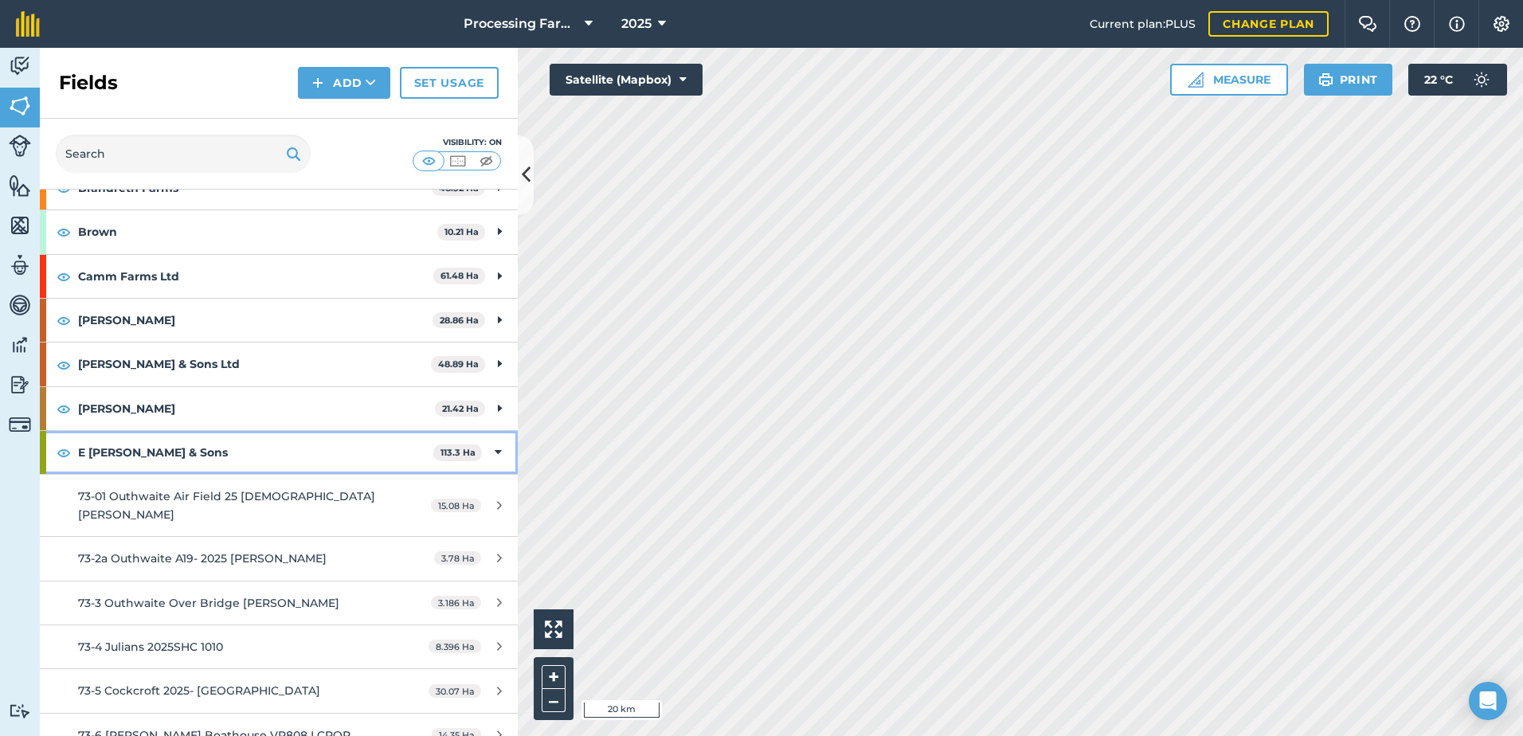
click at [135, 448] on strong "E [PERSON_NAME] & Sons" at bounding box center [255, 452] width 355 height 43
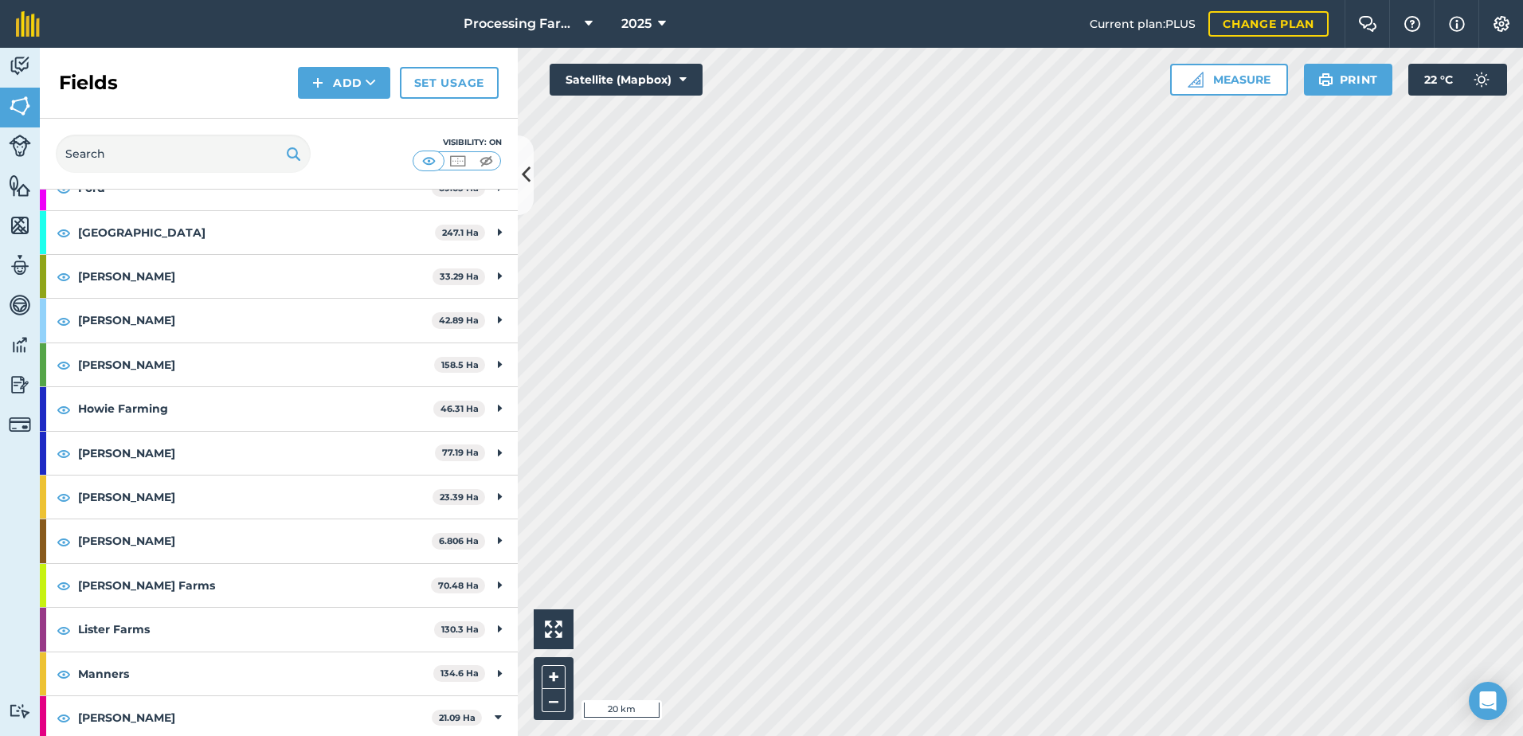
scroll to position [717, 0]
click at [128, 454] on strong "[PERSON_NAME]" at bounding box center [256, 451] width 357 height 43
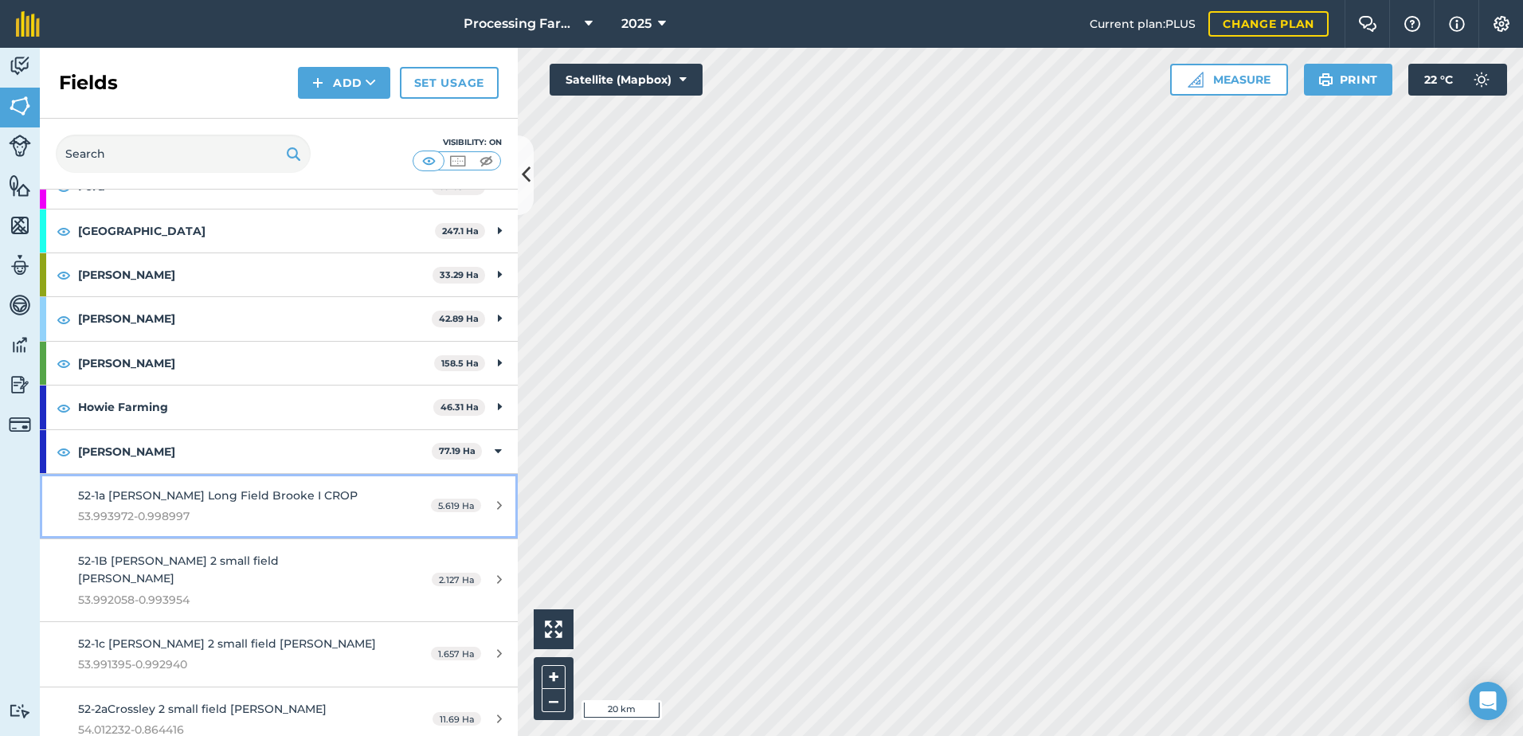
click at [248, 510] on span "53.993972-0.998997" at bounding box center [228, 516] width 300 height 18
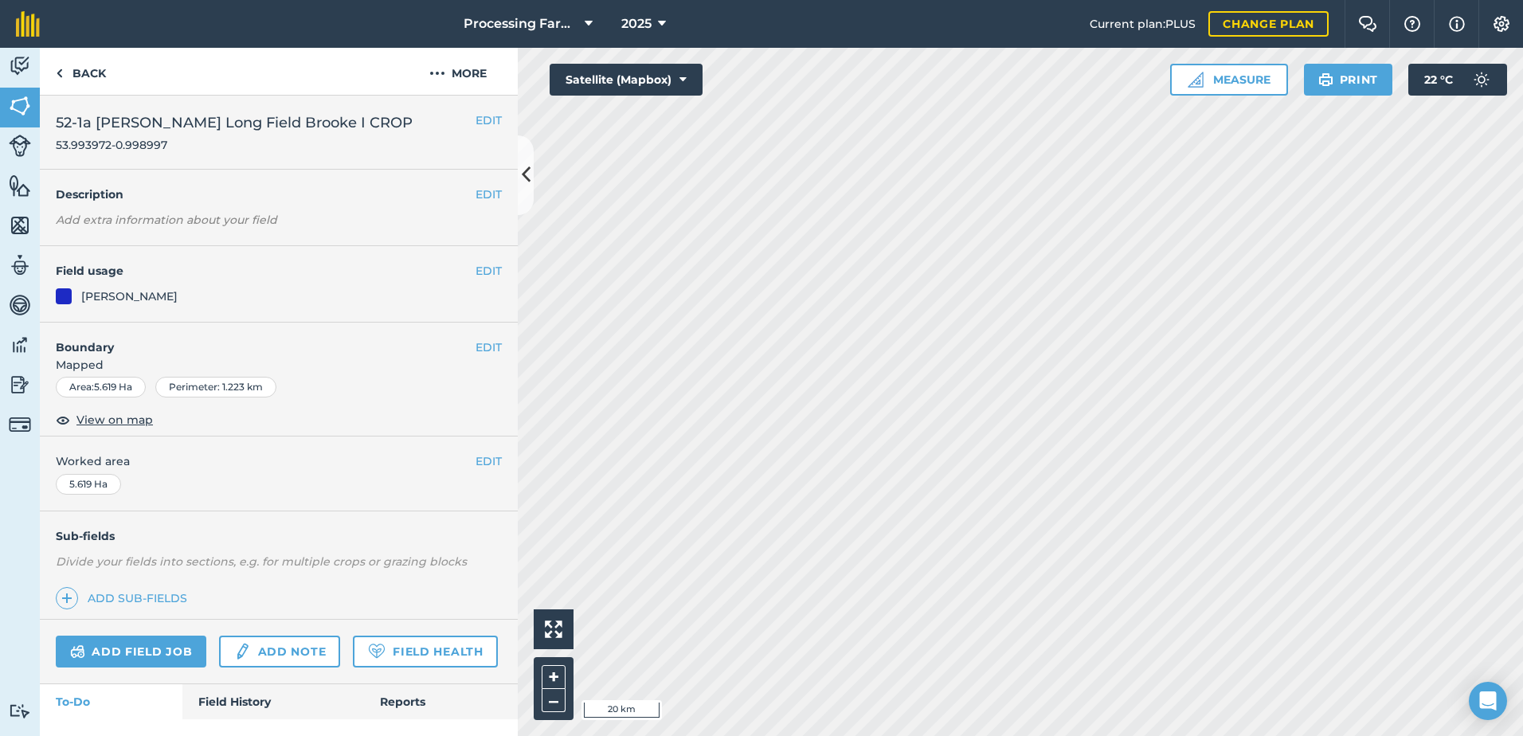
scroll to position [77, 0]
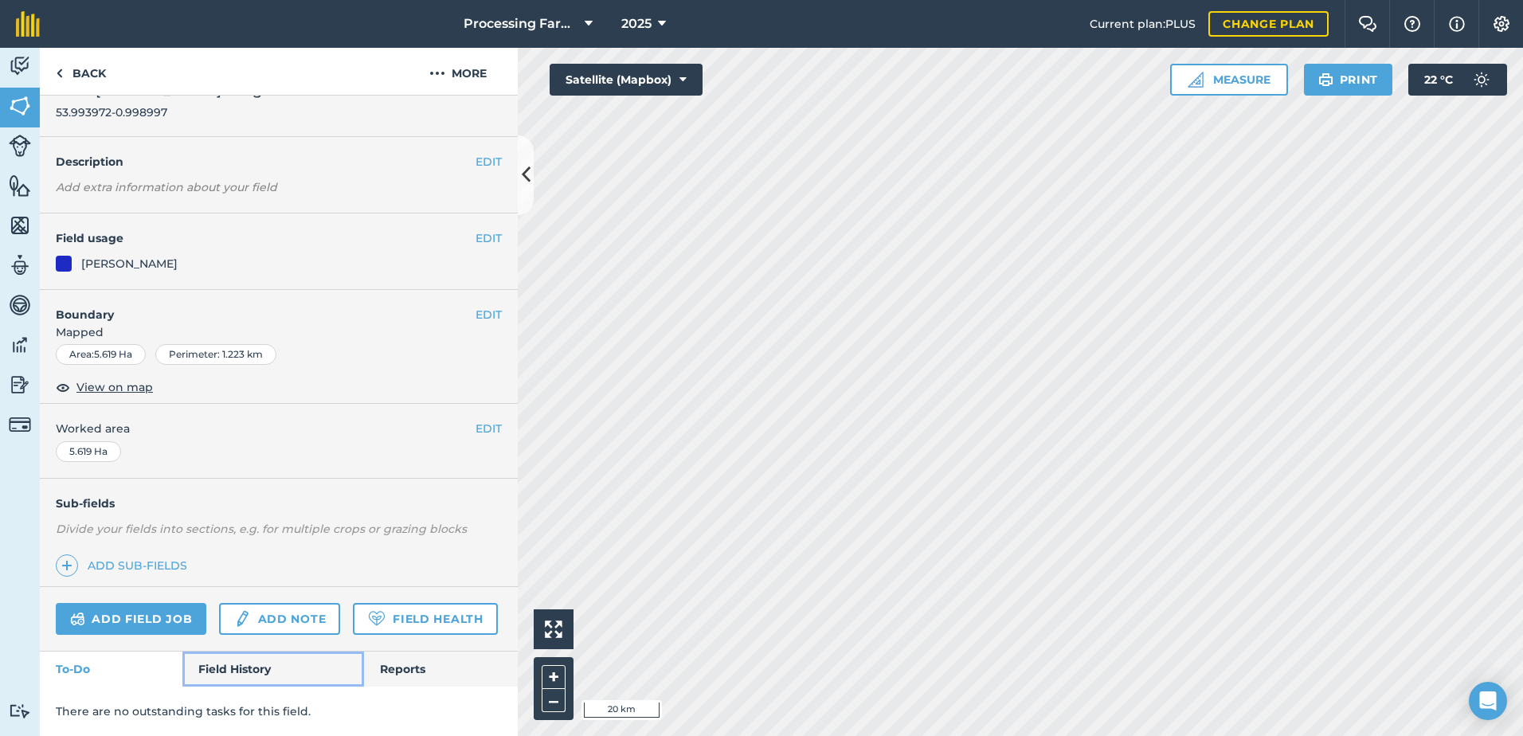
click at [232, 670] on link "Field History" at bounding box center [272, 669] width 181 height 35
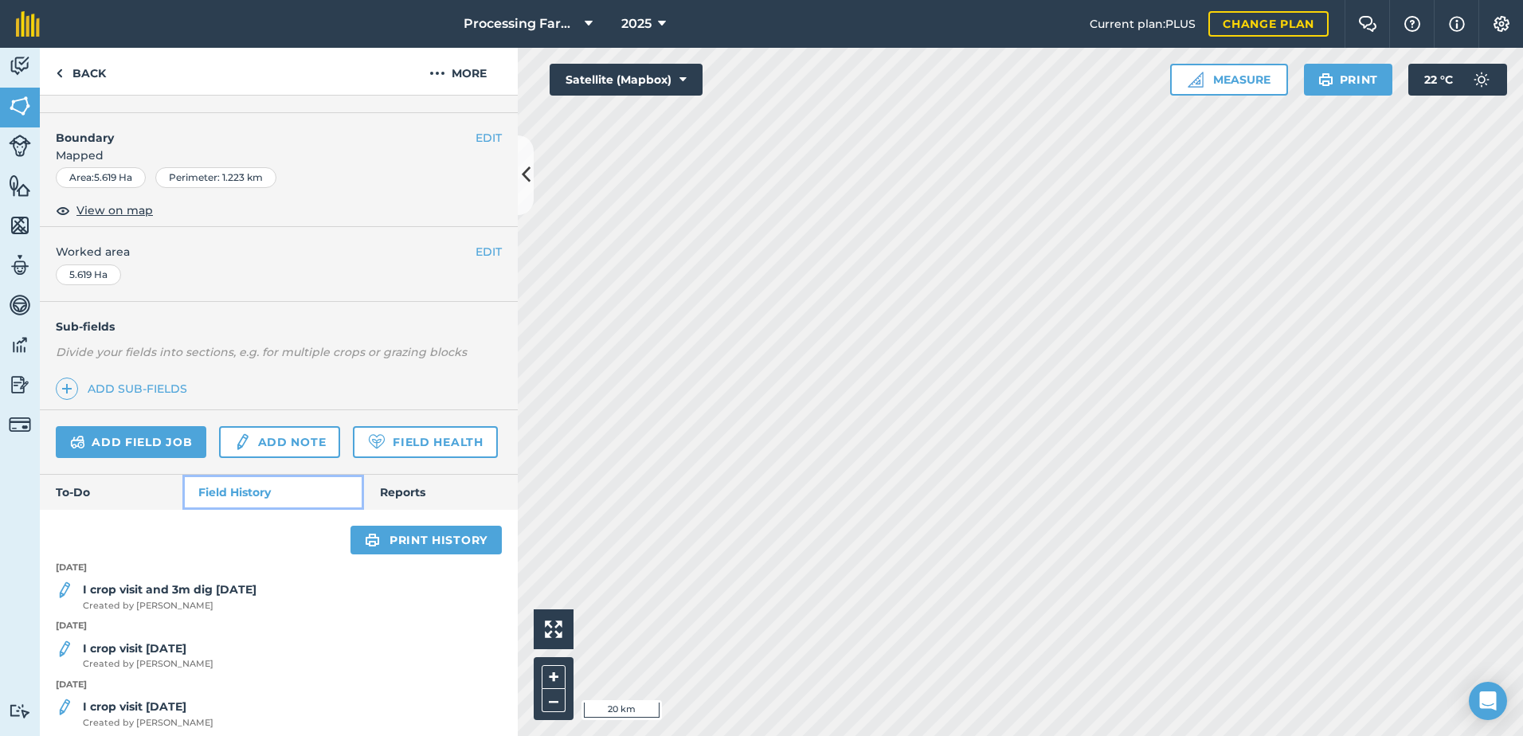
scroll to position [396, 0]
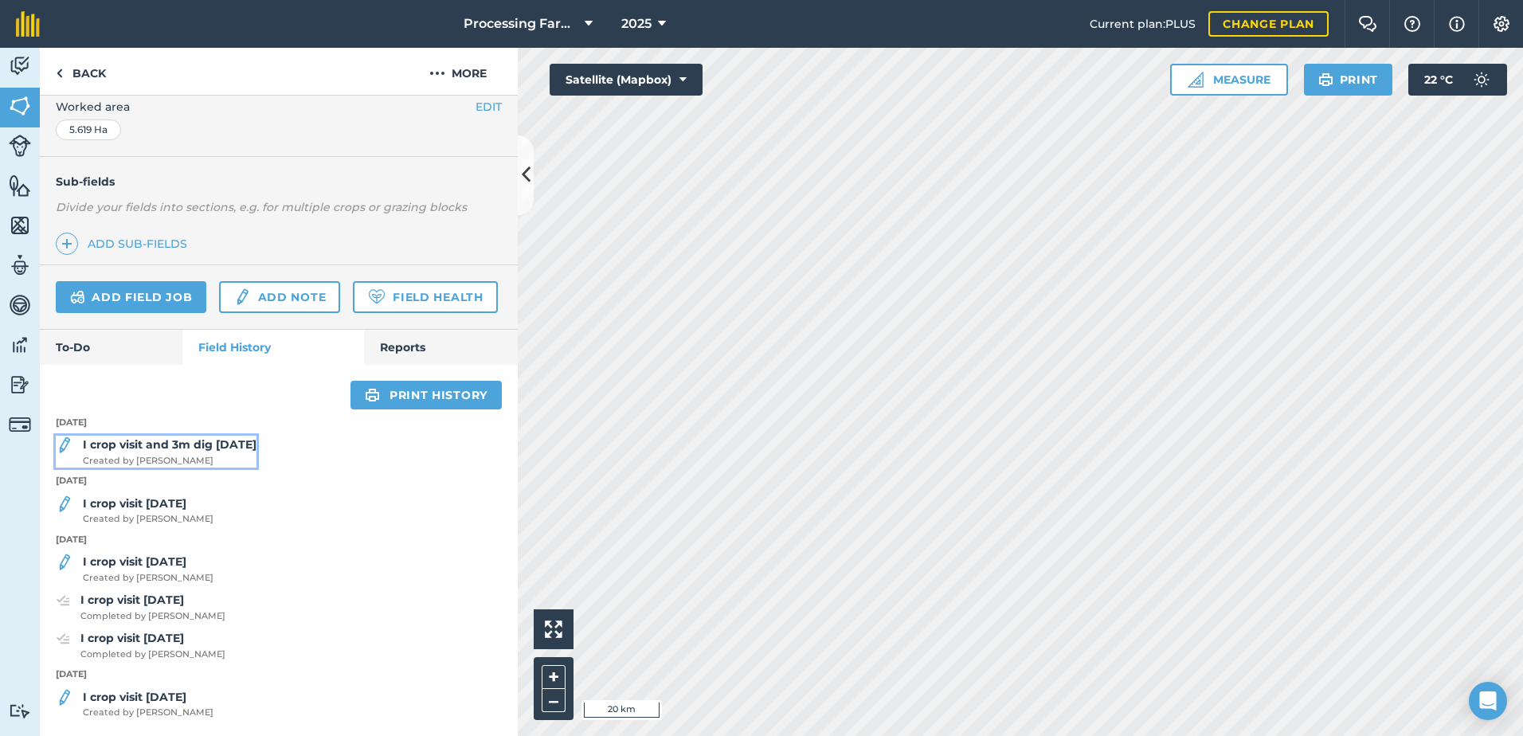
click at [225, 464] on span "Created by Olga J" at bounding box center [170, 461] width 174 height 14
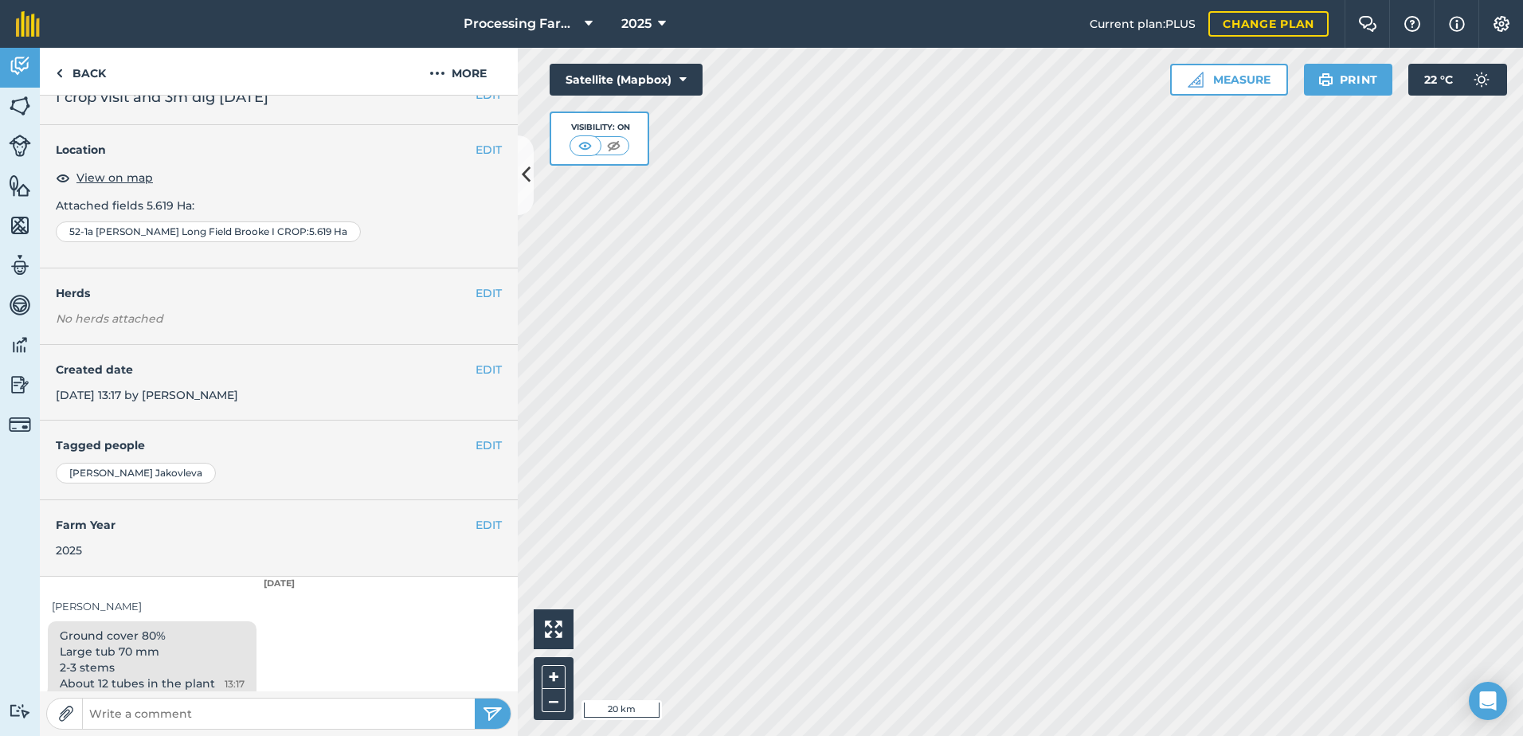
scroll to position [40, 0]
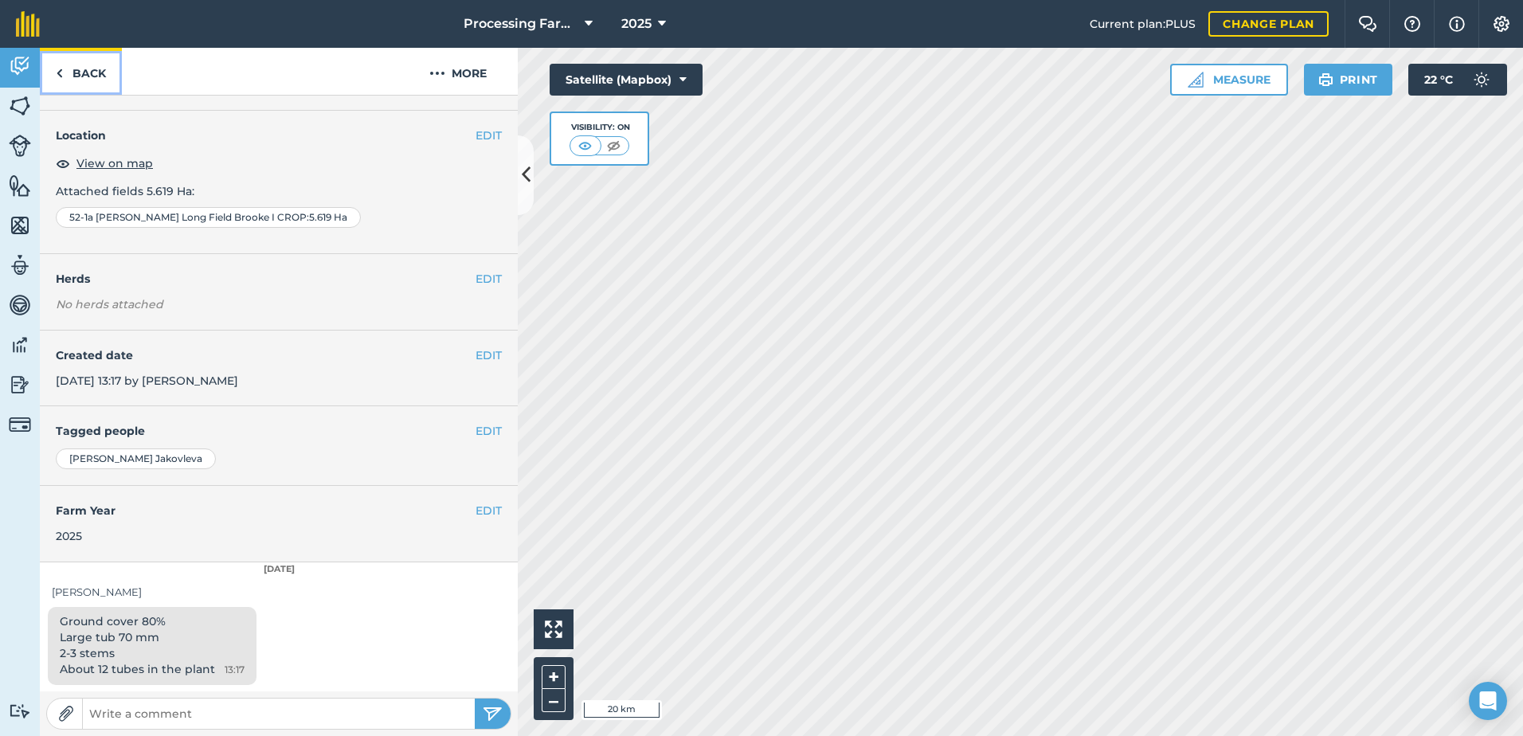
click at [85, 67] on link "Back" at bounding box center [81, 71] width 82 height 47
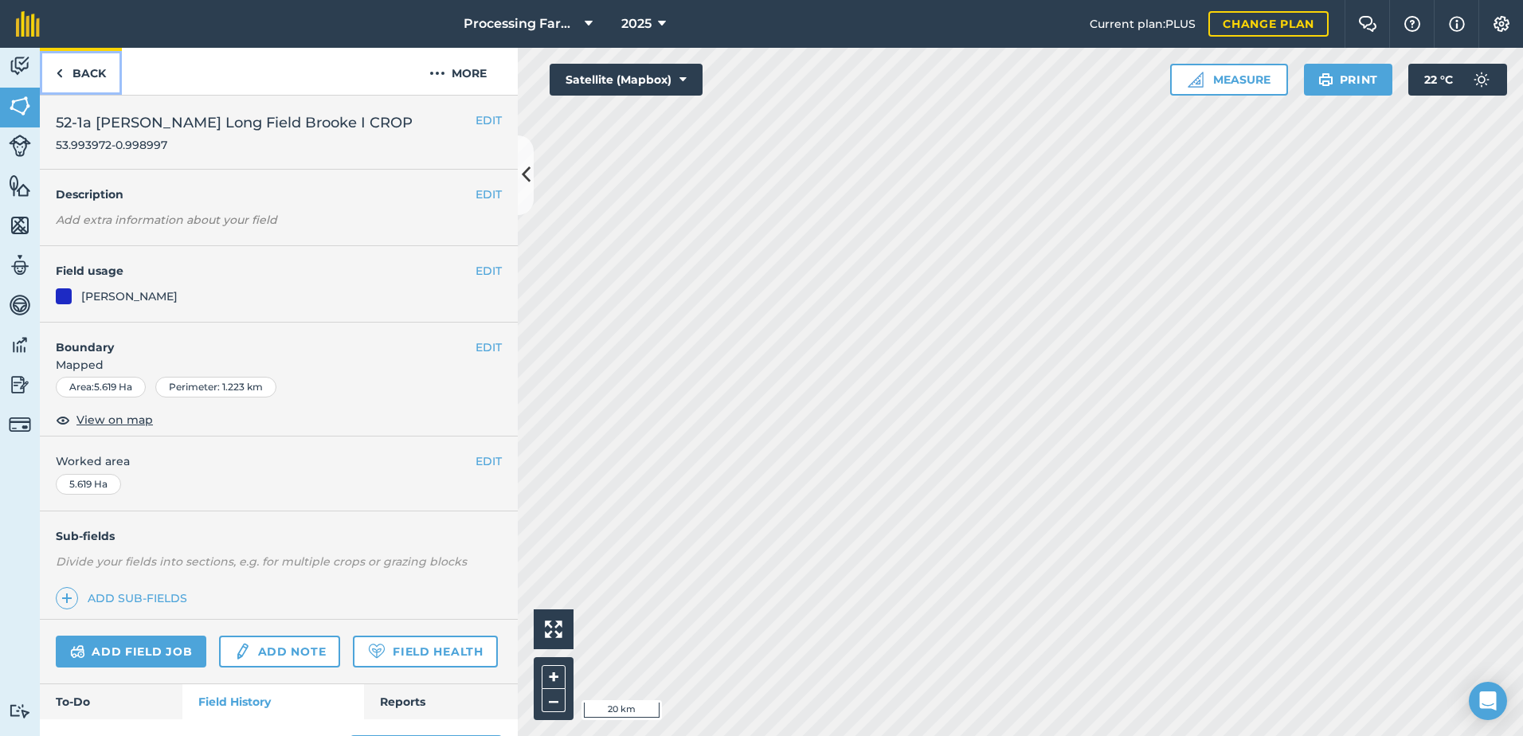
click at [89, 78] on link "Back" at bounding box center [81, 71] width 82 height 47
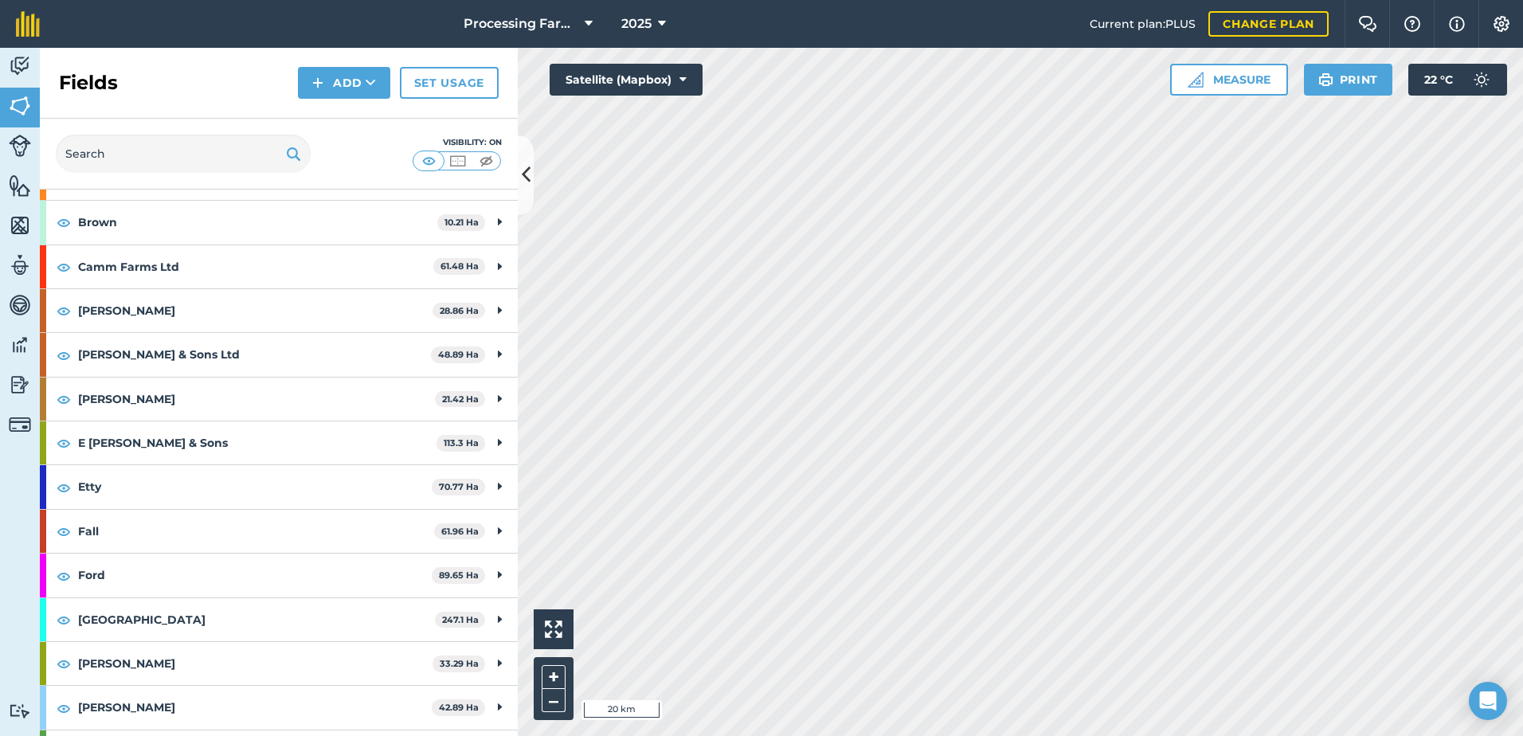
scroll to position [558, 0]
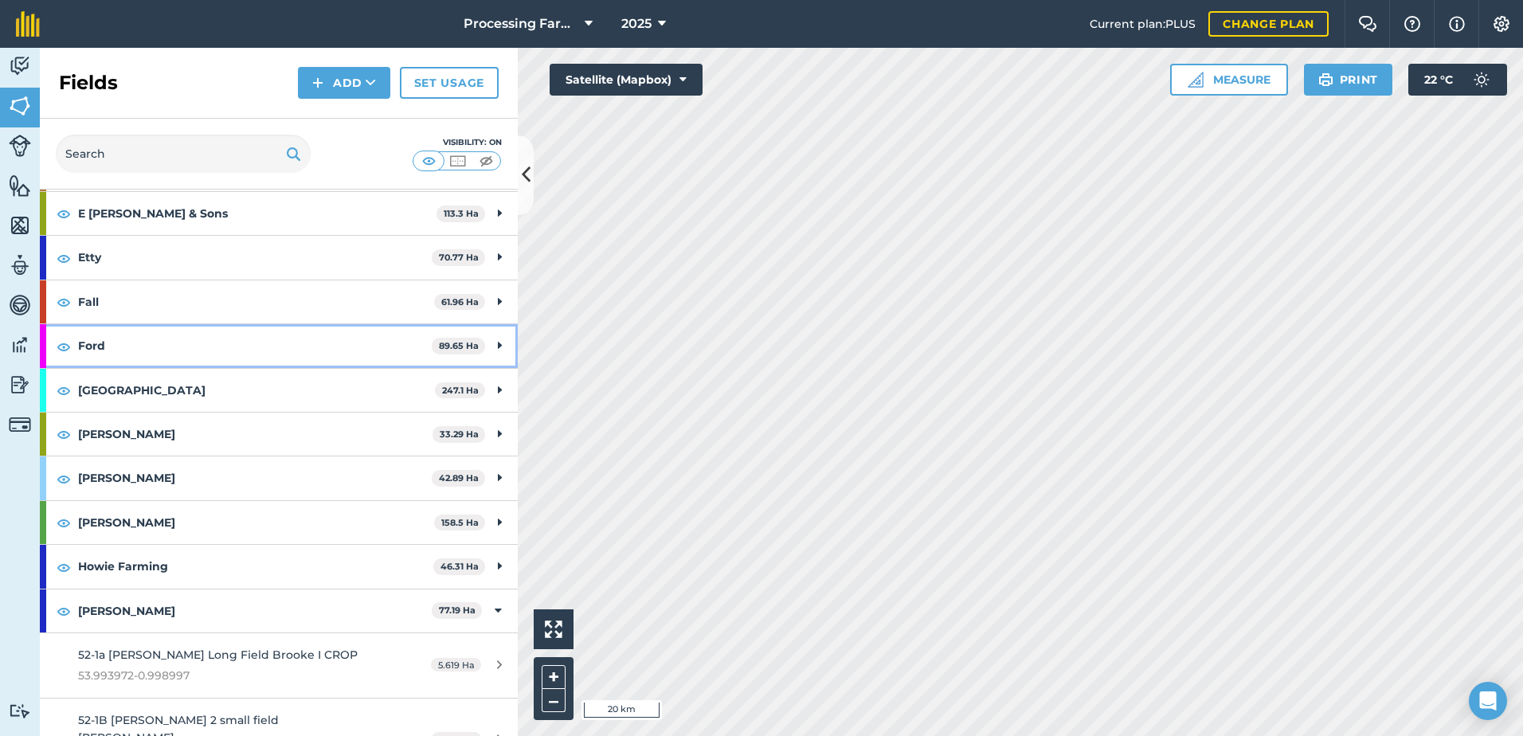
click at [86, 346] on strong "Ford" at bounding box center [255, 345] width 354 height 43
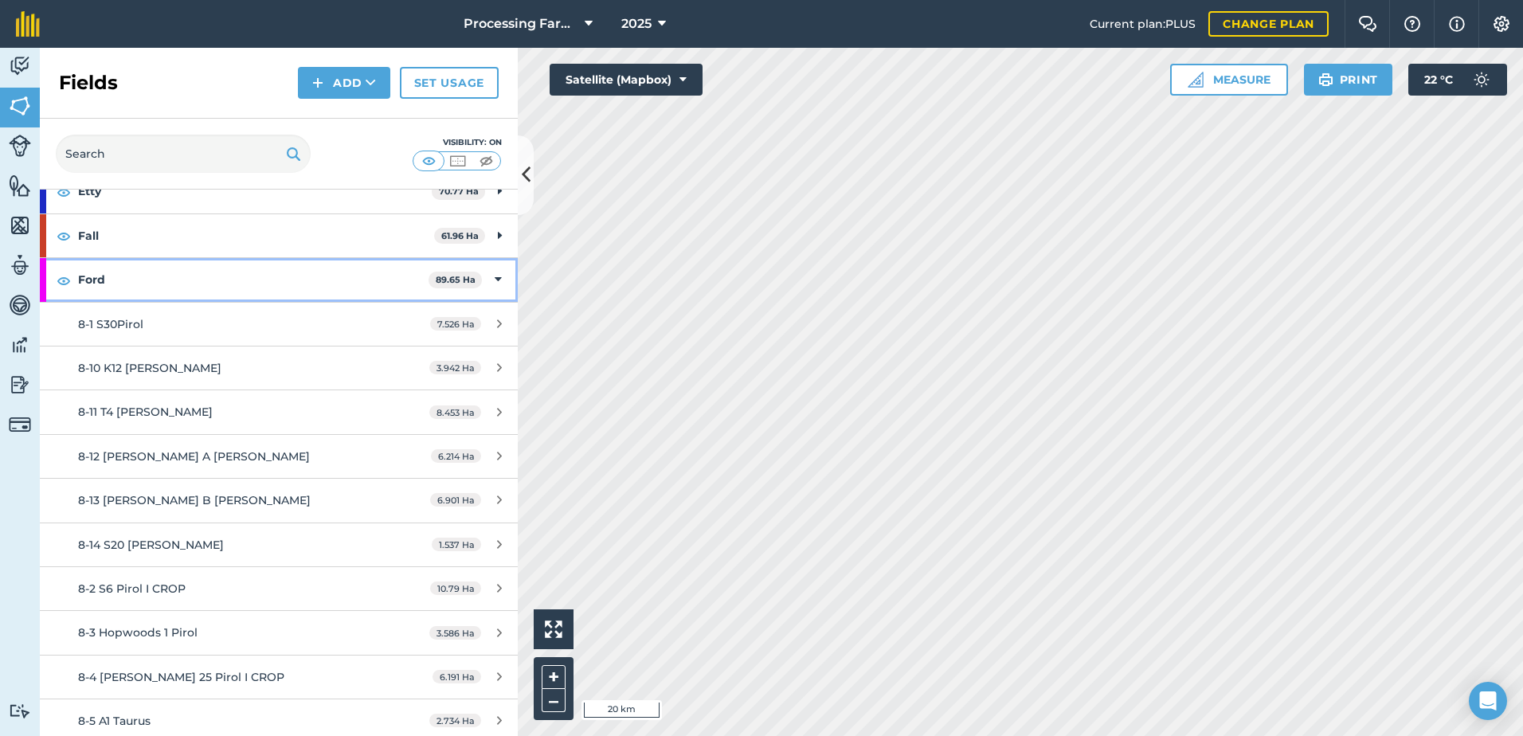
scroll to position [717, 0]
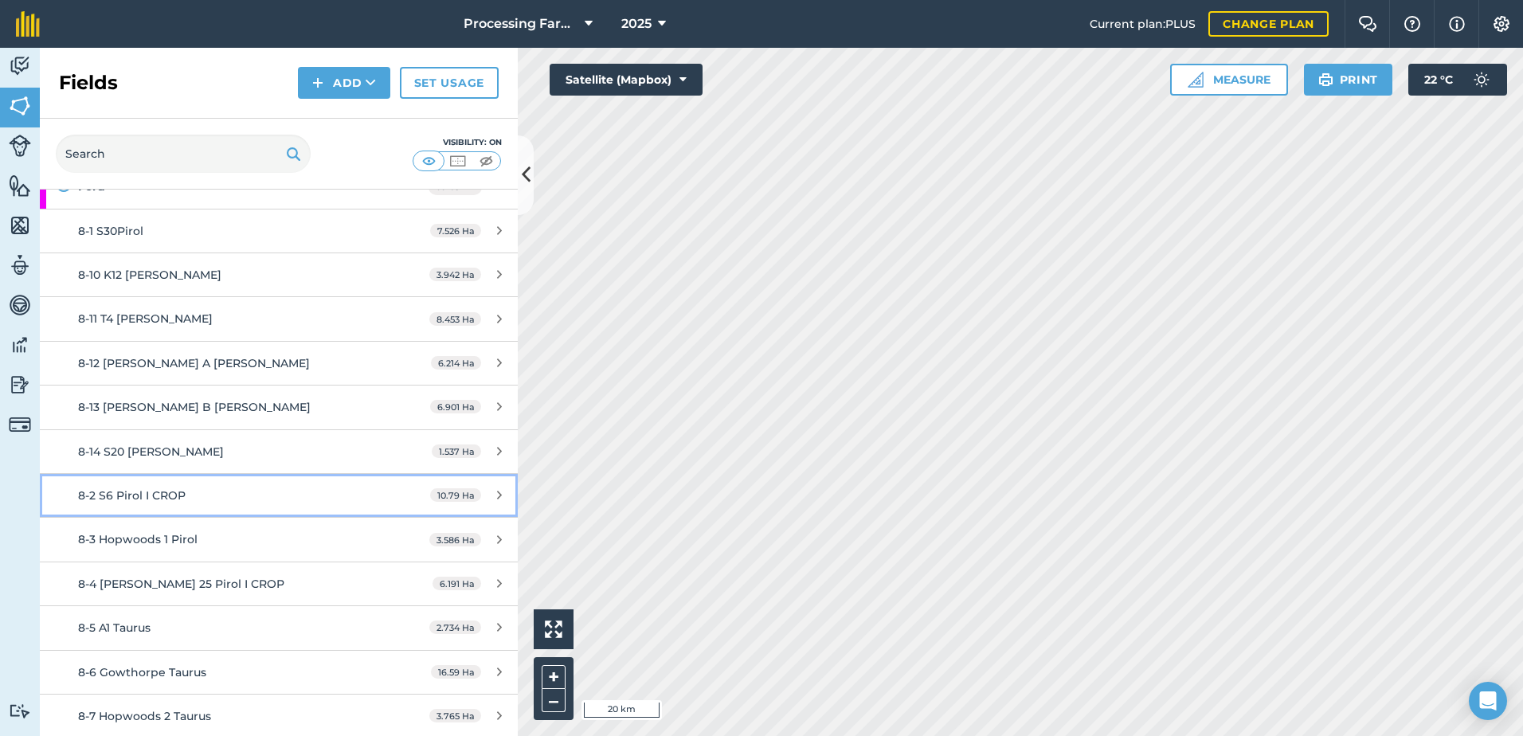
click at [174, 499] on span "8-2 S6 Pirol I CROP" at bounding box center [132, 495] width 108 height 14
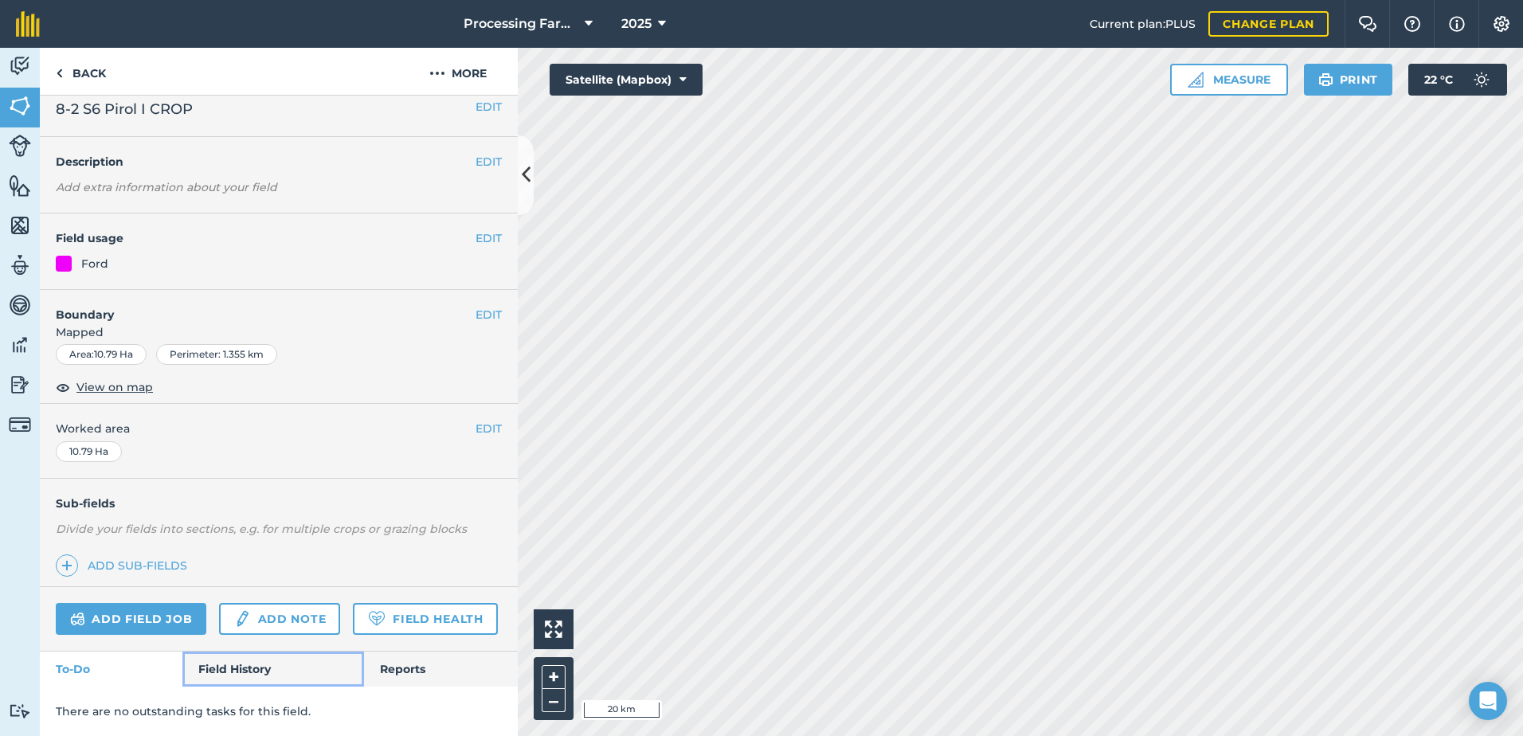
click at [236, 668] on link "Field History" at bounding box center [272, 669] width 181 height 35
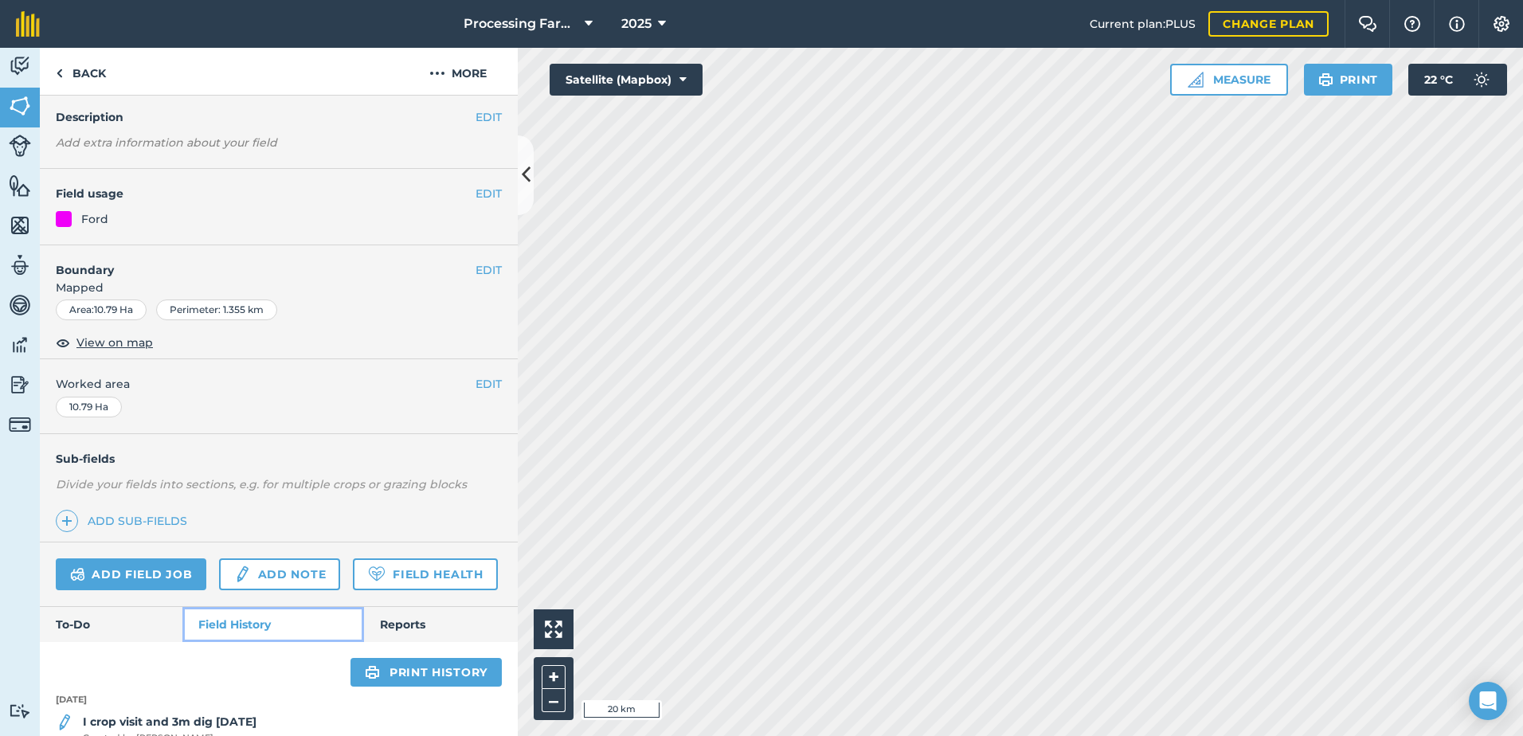
scroll to position [456, 0]
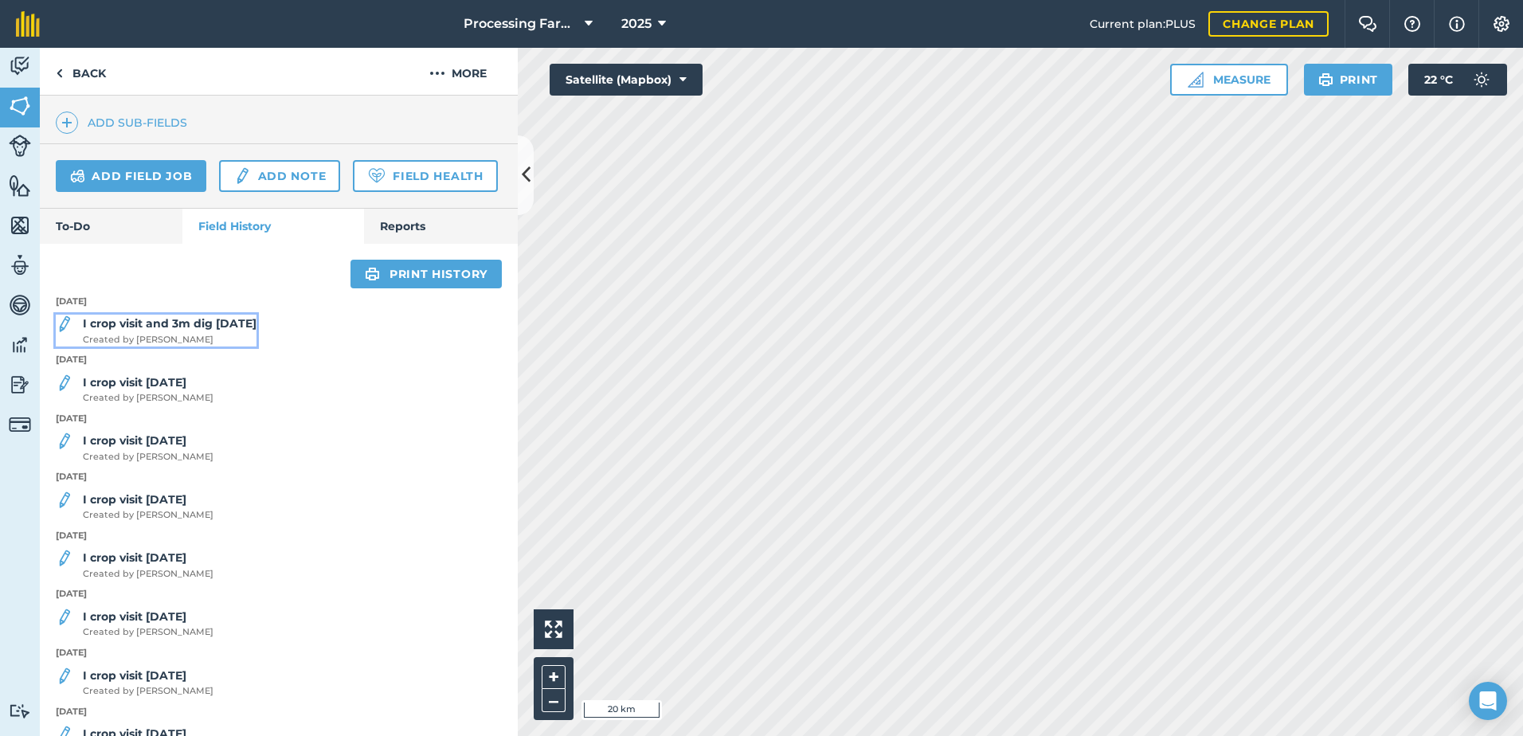
click at [192, 331] on strong "I crop visit and 3m dig [DATE]" at bounding box center [170, 323] width 174 height 14
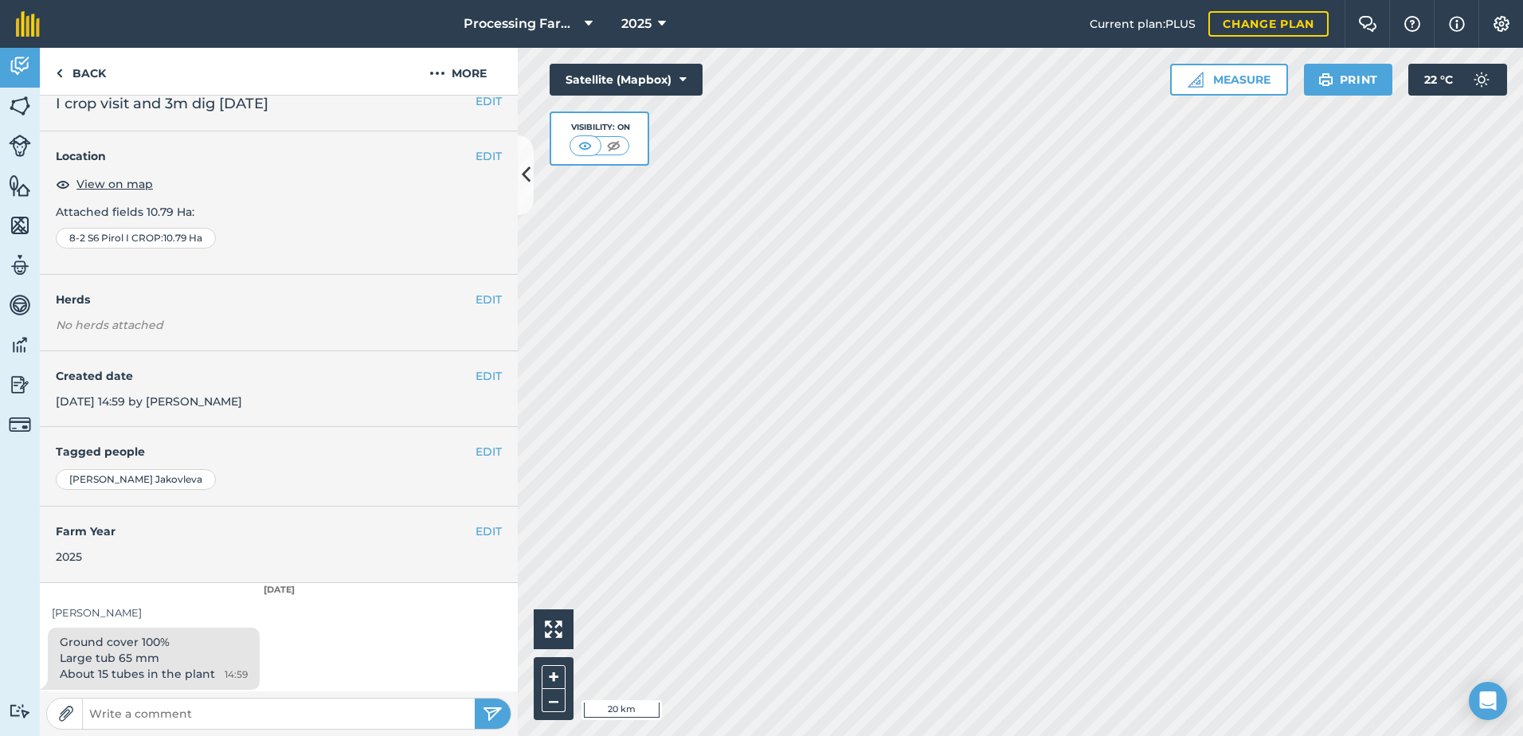
scroll to position [24, 0]
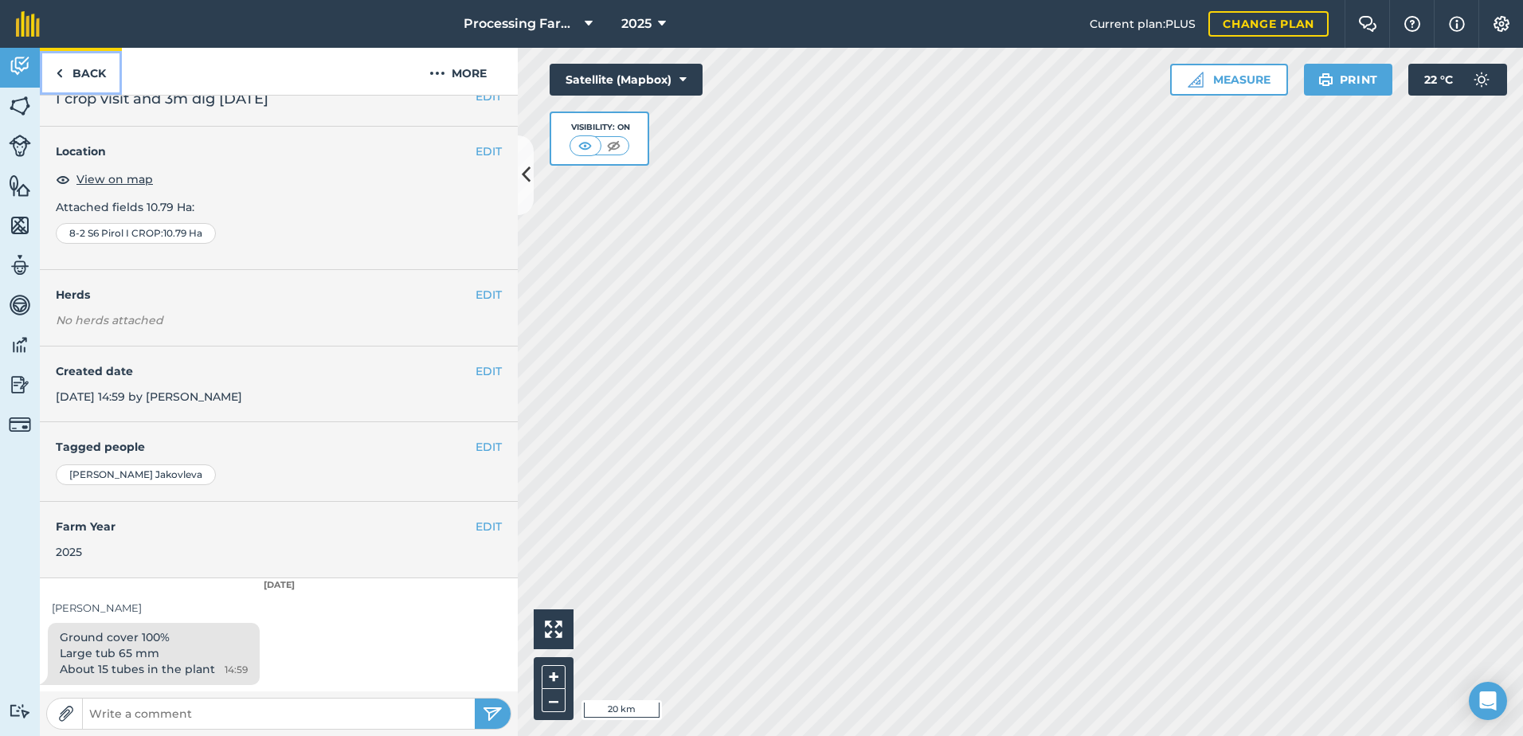
click at [103, 72] on link "Back" at bounding box center [81, 71] width 82 height 47
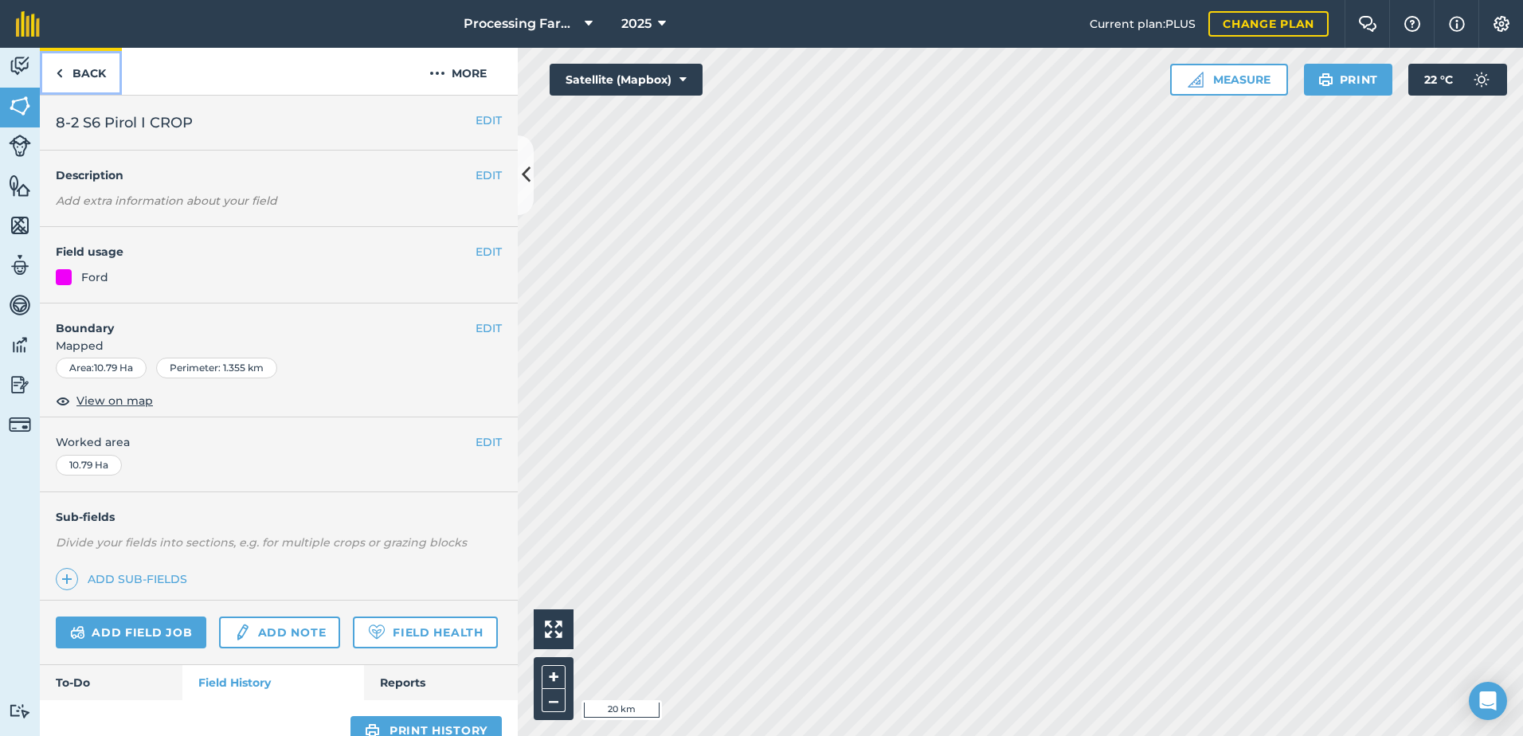
click at [79, 71] on link "Back" at bounding box center [81, 71] width 82 height 47
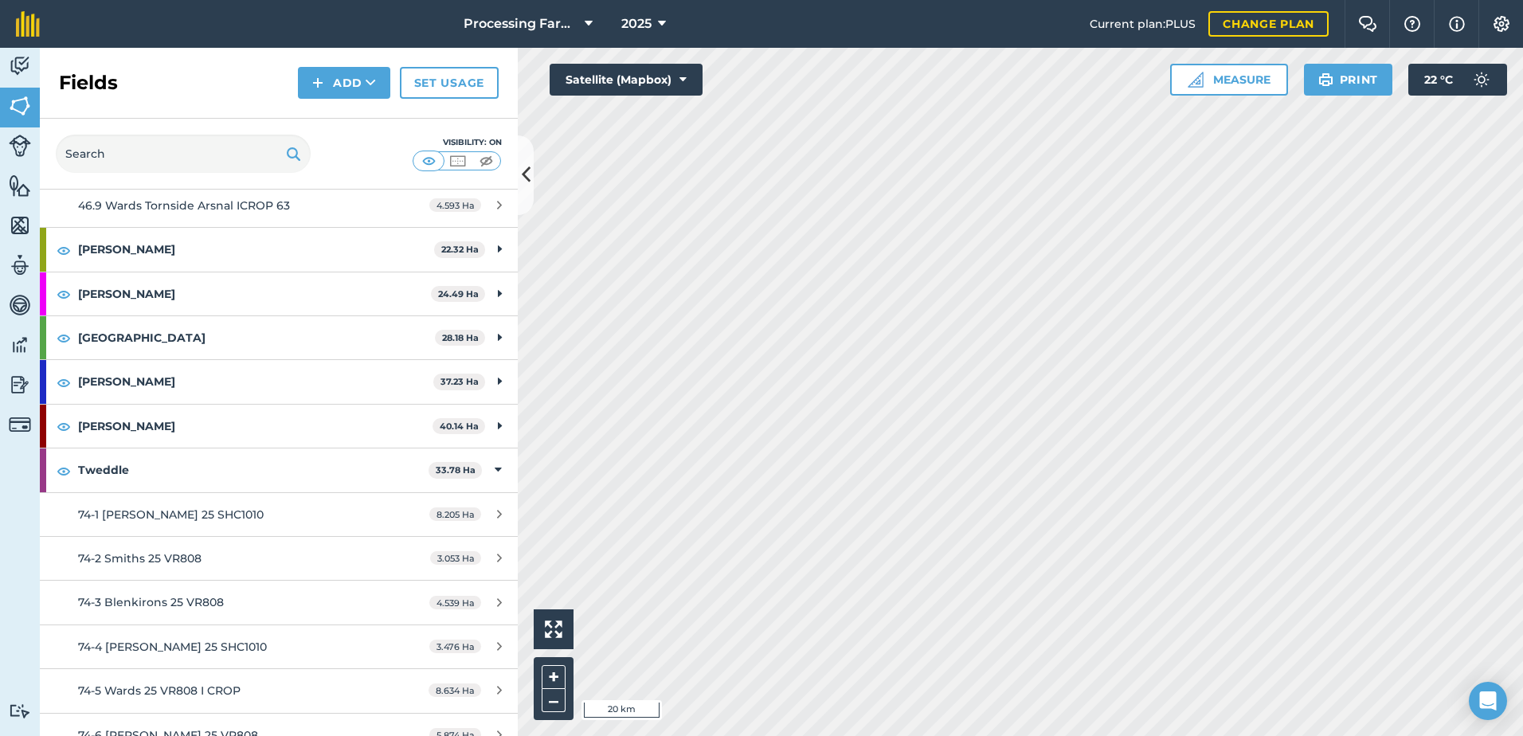
scroll to position [4953, 0]
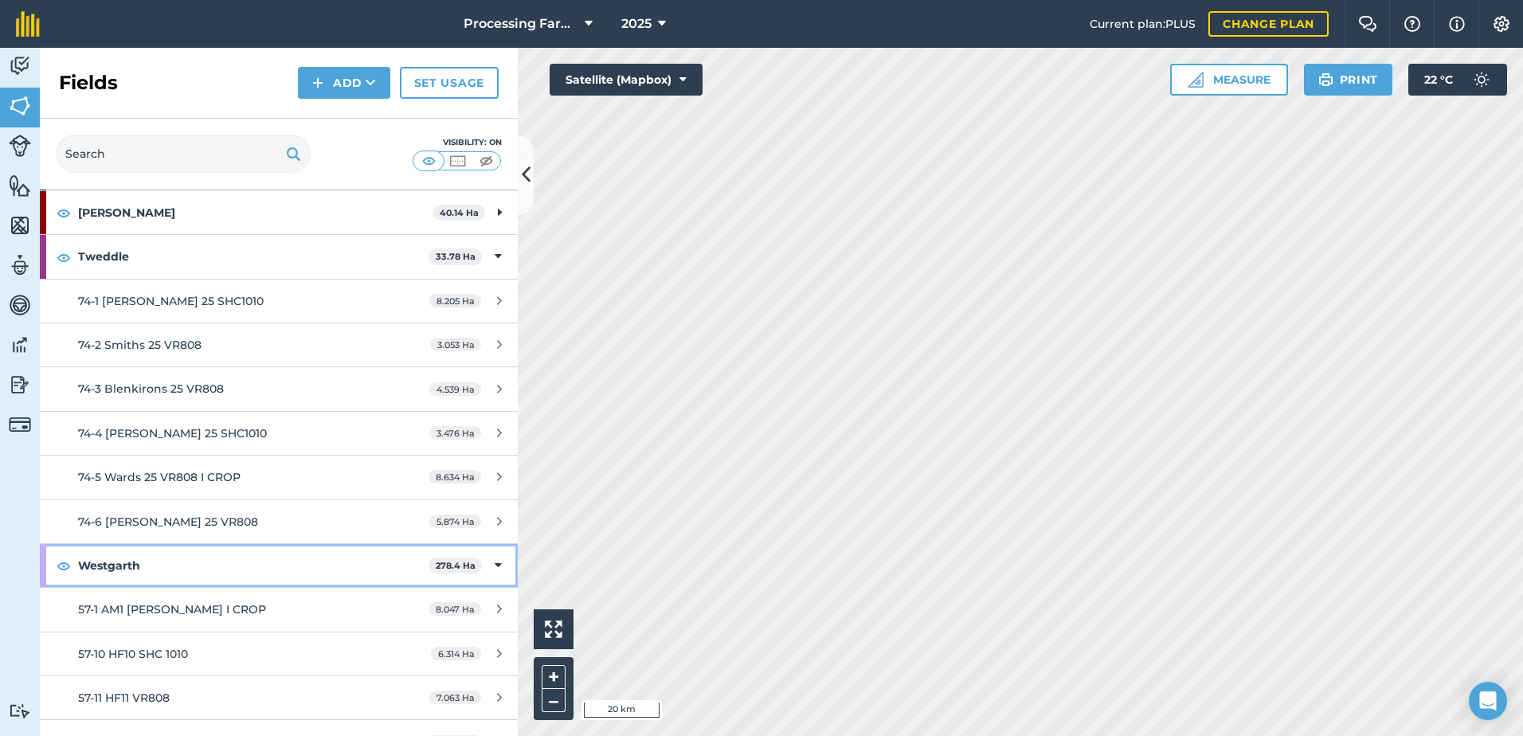
scroll to position [5351, 0]
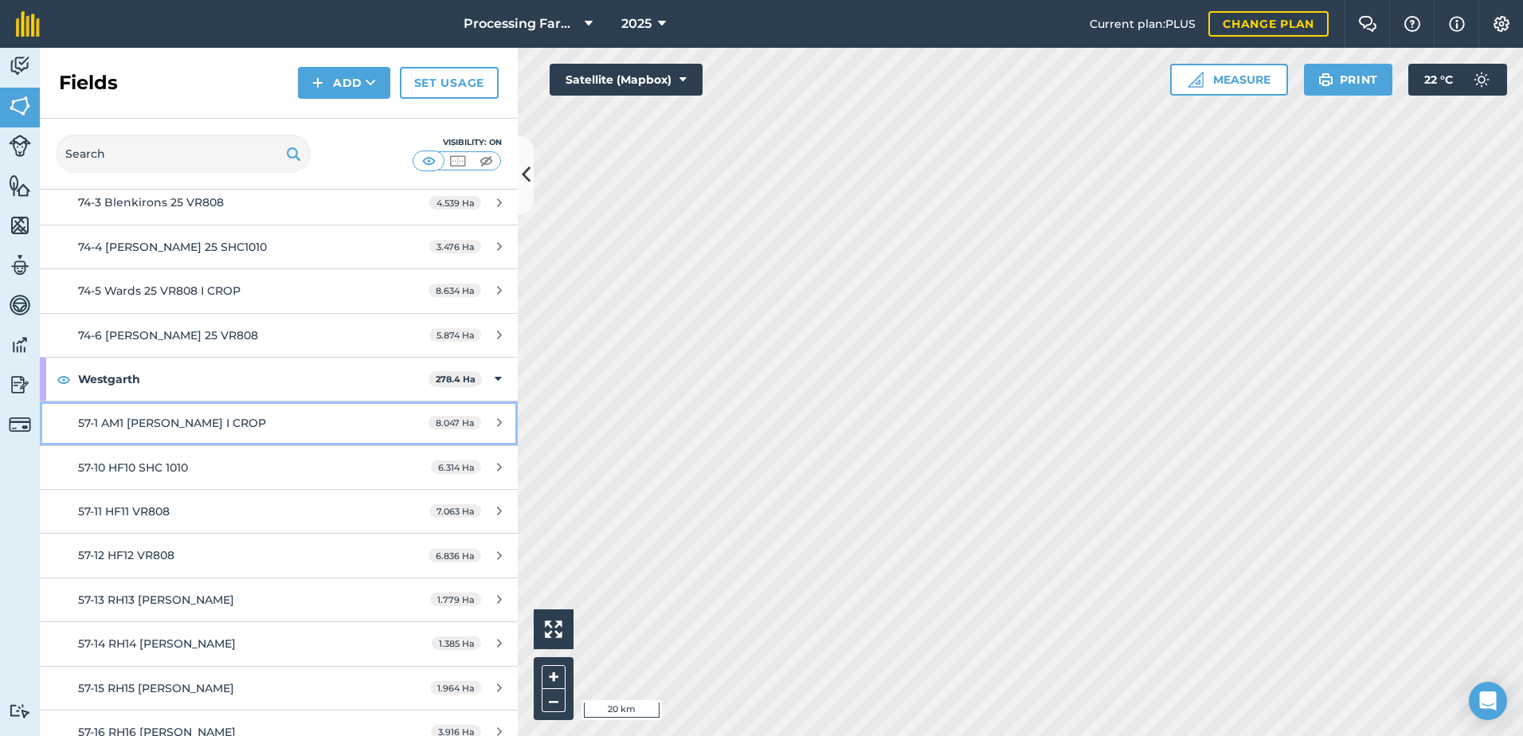
click at [173, 416] on span "57-1 AM1 [PERSON_NAME] I CROP" at bounding box center [172, 423] width 188 height 14
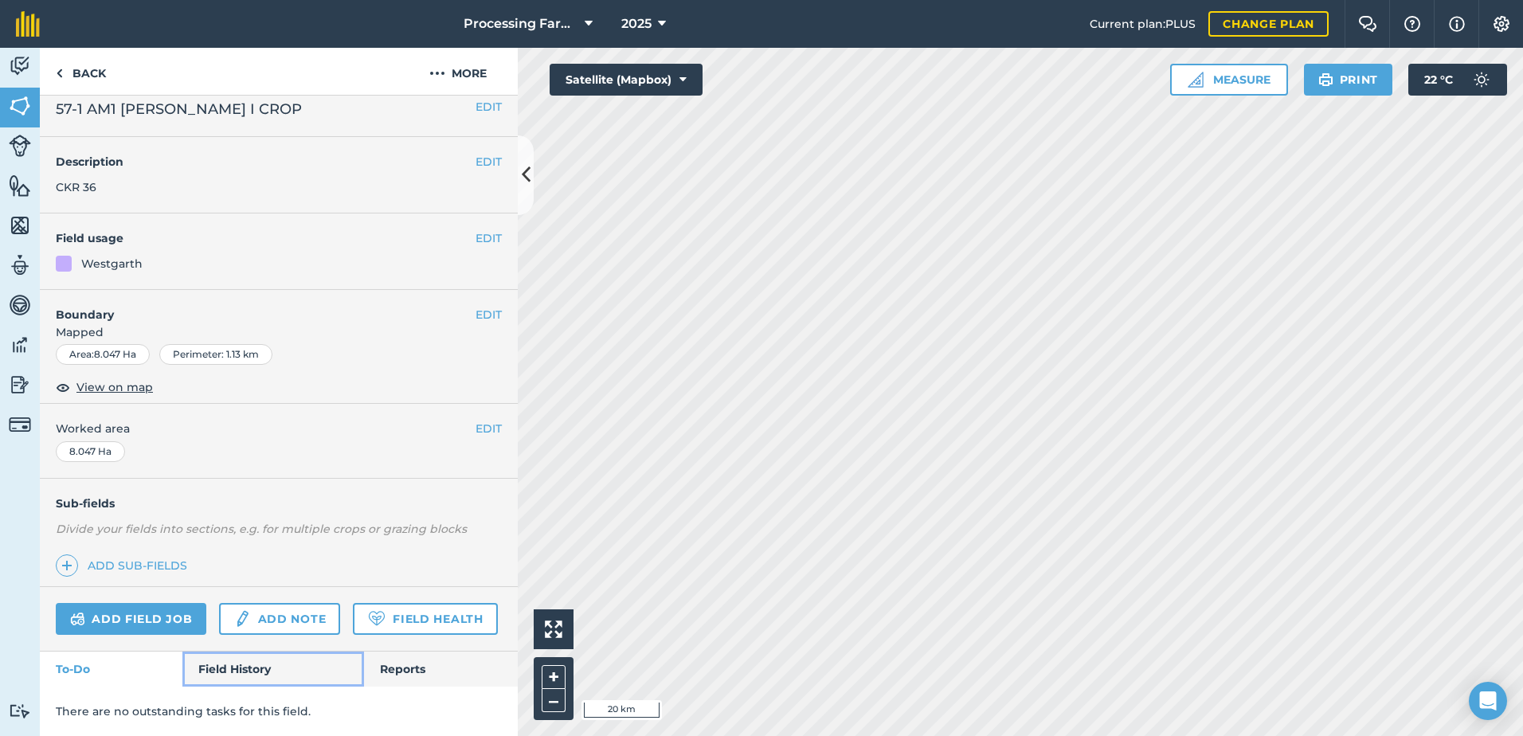
click at [264, 684] on link "Field History" at bounding box center [272, 669] width 181 height 35
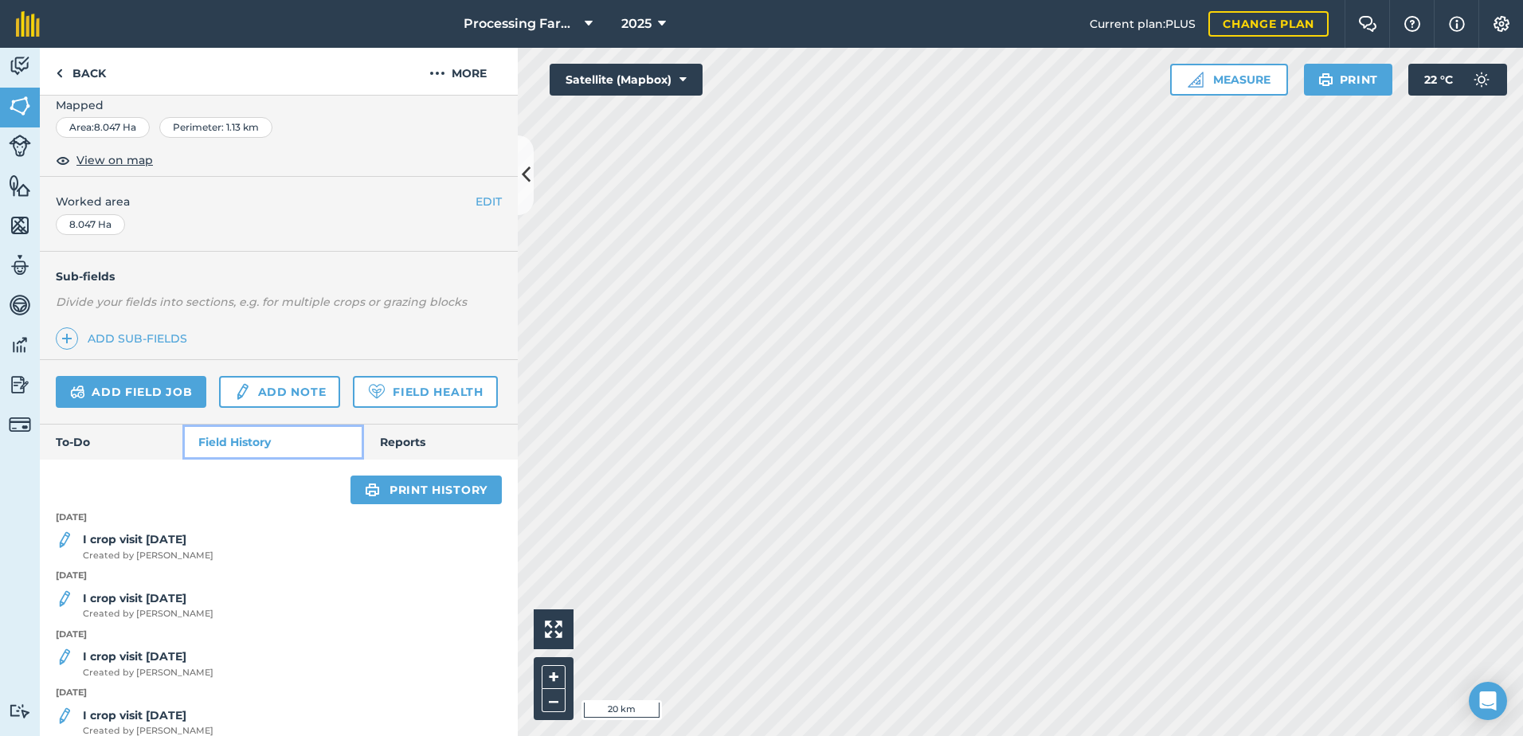
scroll to position [456, 0]
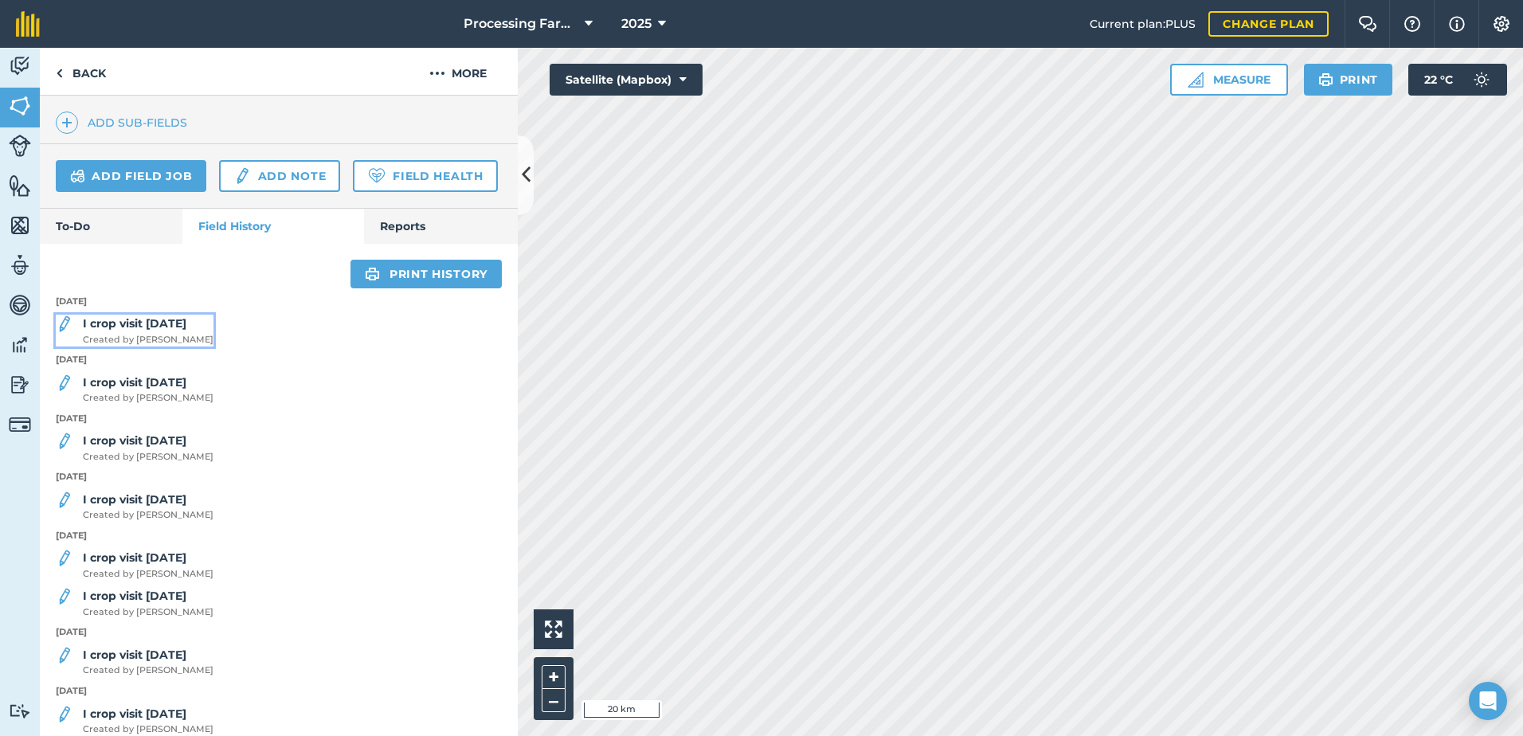
click at [170, 347] on div "I crop visit 29/7/25 Created by Lucy B" at bounding box center [148, 331] width 131 height 32
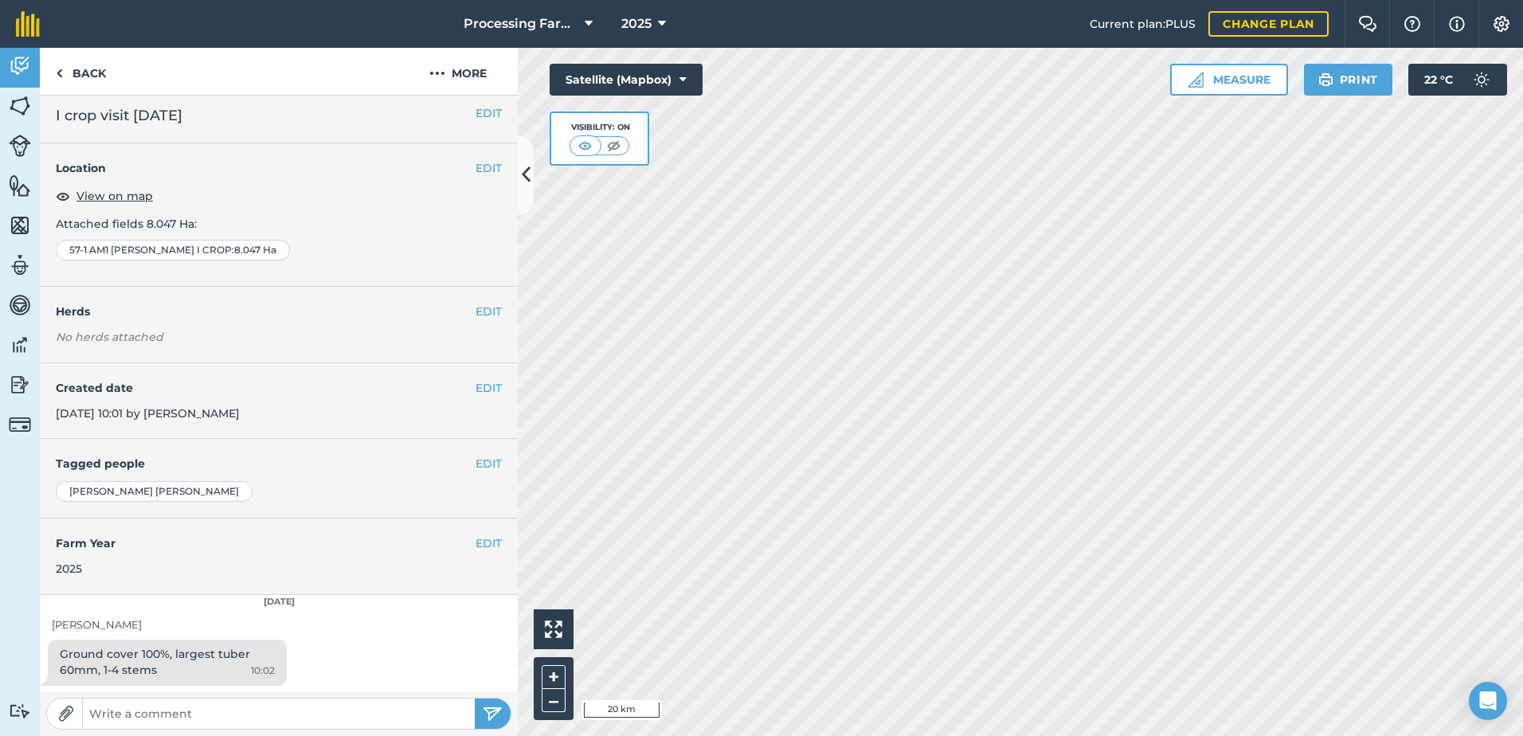
scroll to position [8, 0]
click at [80, 72] on link "Back" at bounding box center [81, 71] width 82 height 47
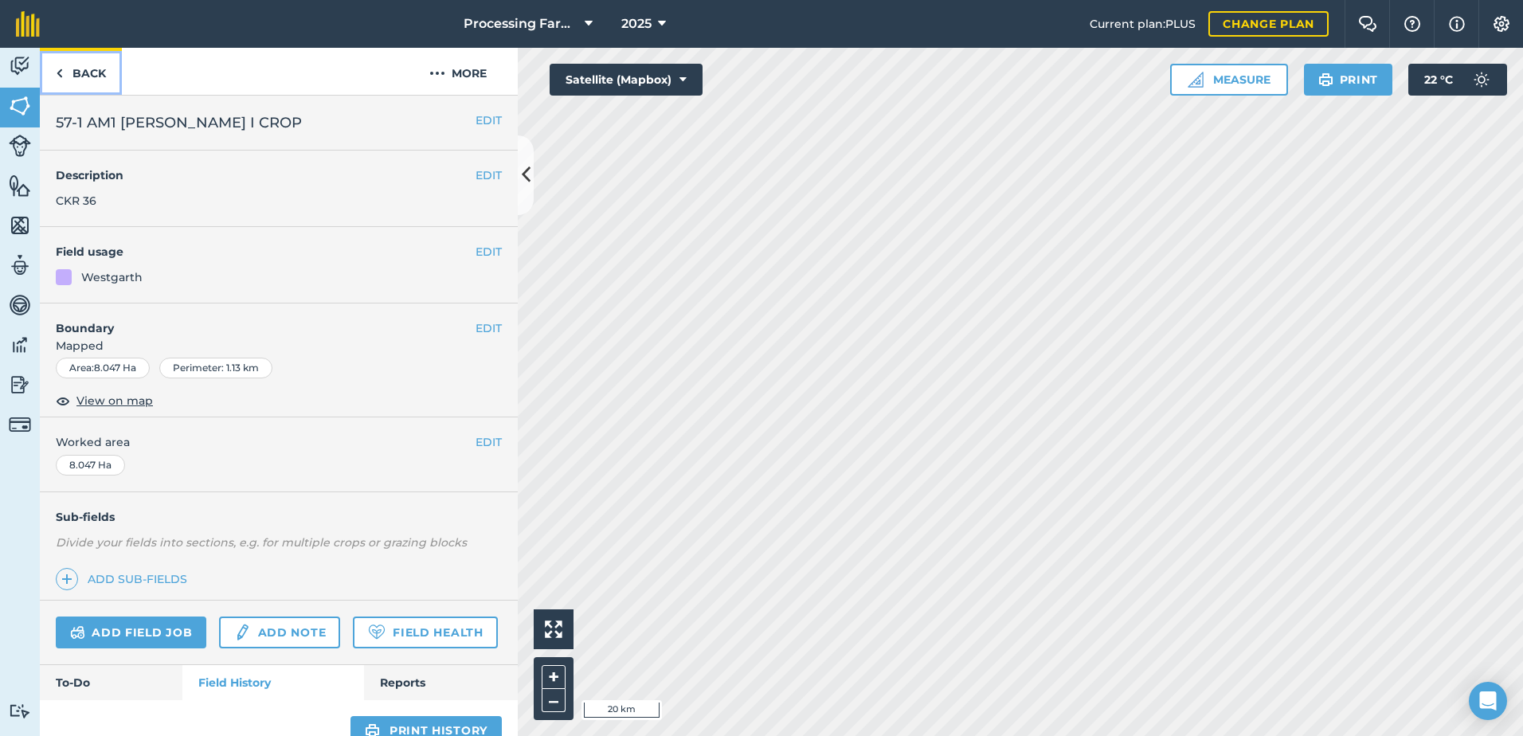
click at [80, 72] on link "Back" at bounding box center [81, 71] width 82 height 47
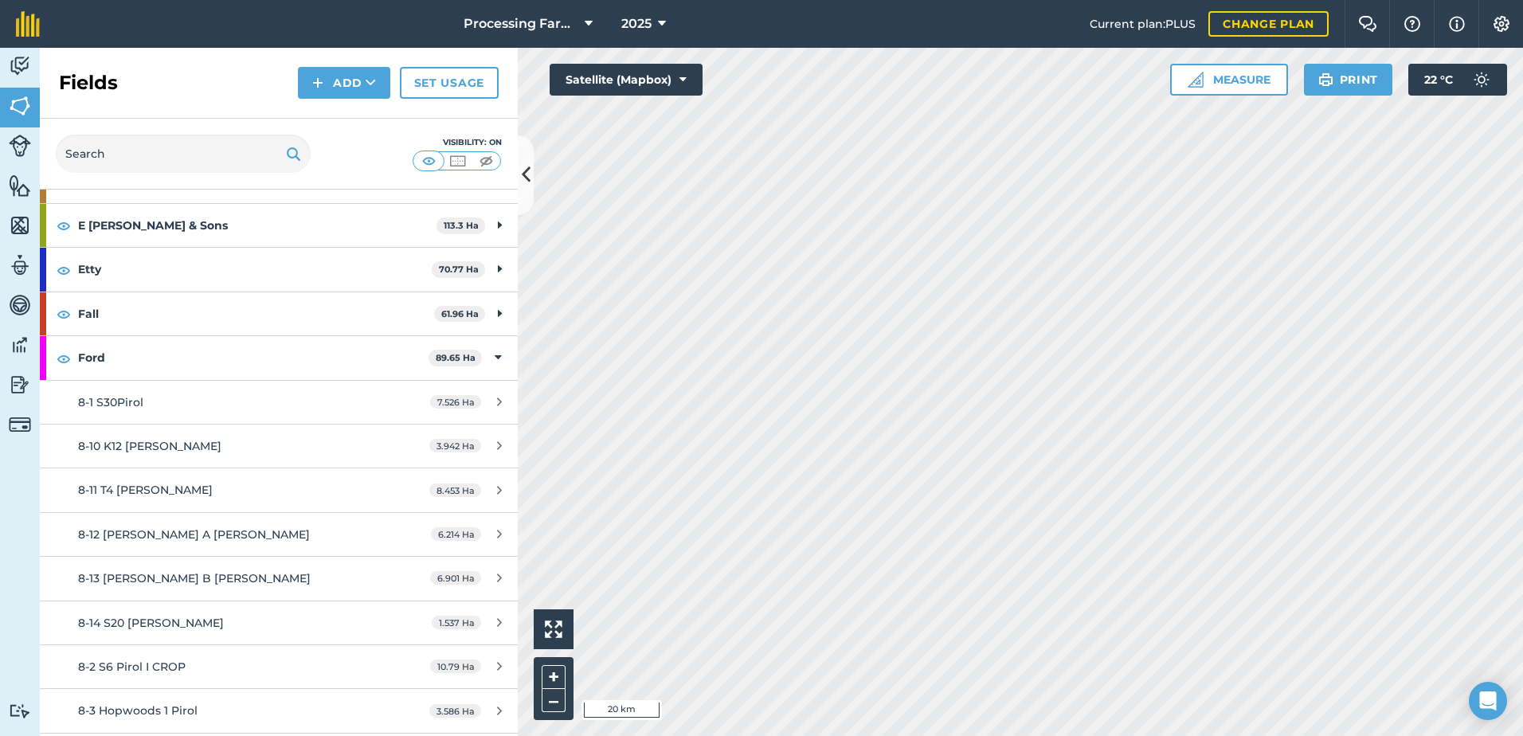
scroll to position [637, 0]
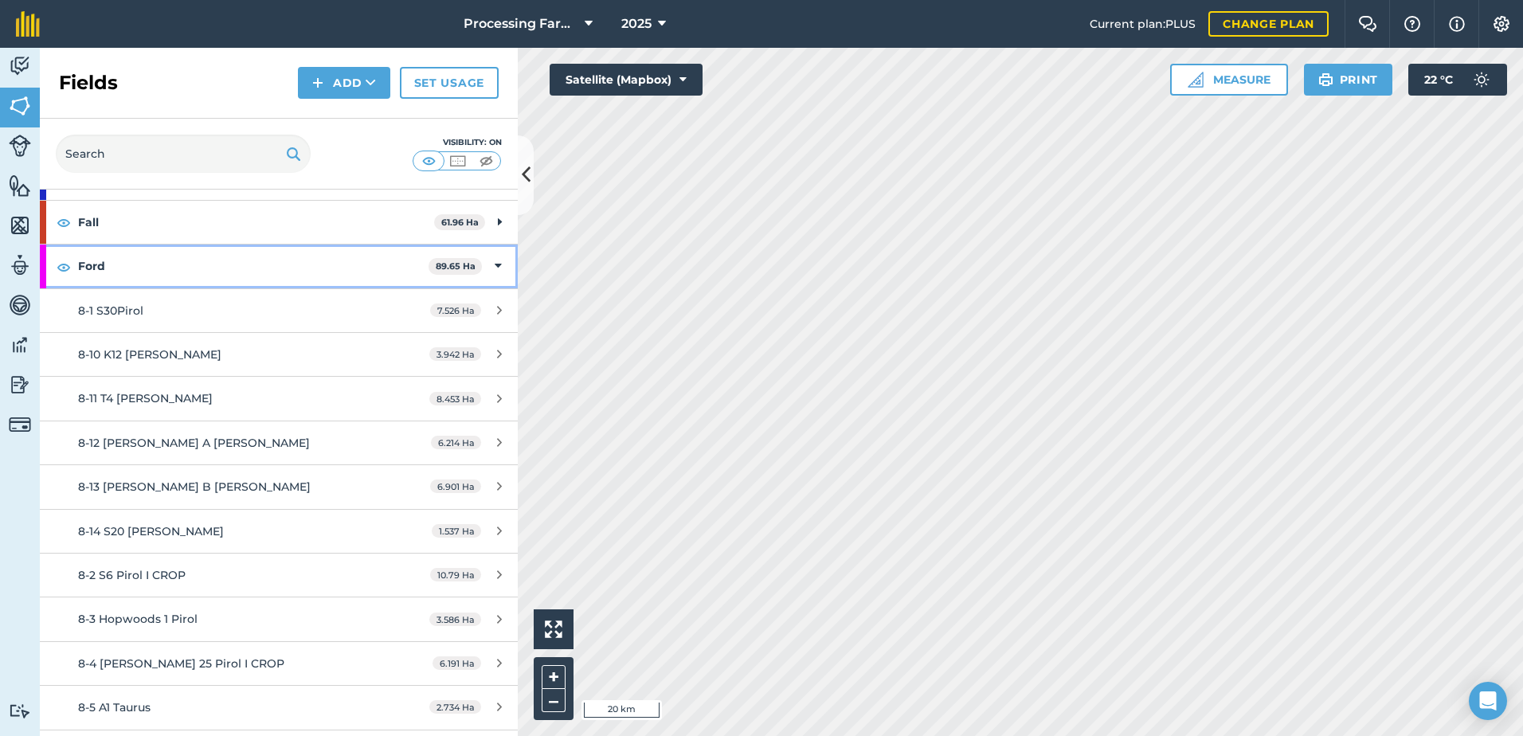
click at [99, 275] on strong "Ford" at bounding box center [253, 266] width 351 height 43
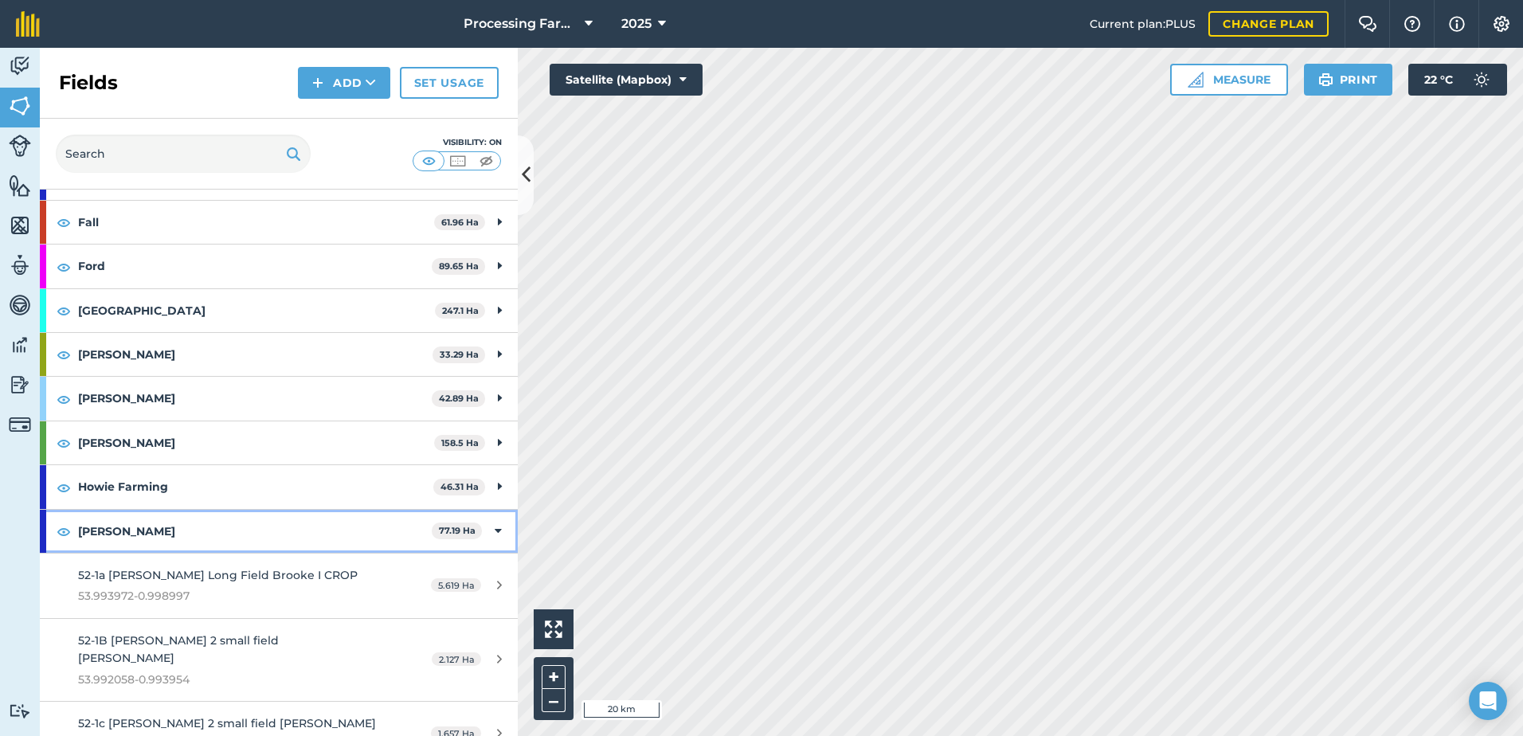
click at [124, 534] on strong "[PERSON_NAME]" at bounding box center [255, 531] width 354 height 43
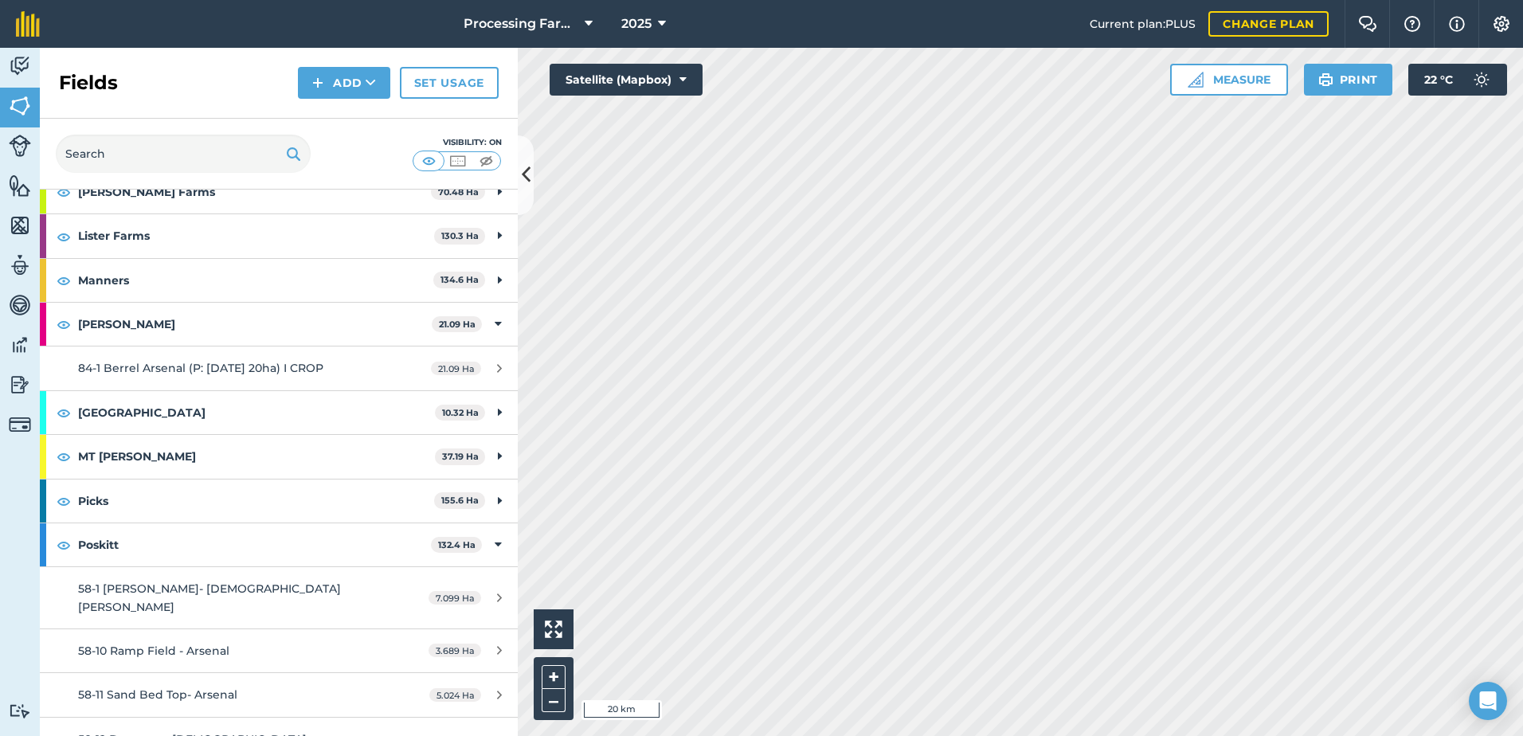
scroll to position [1275, 0]
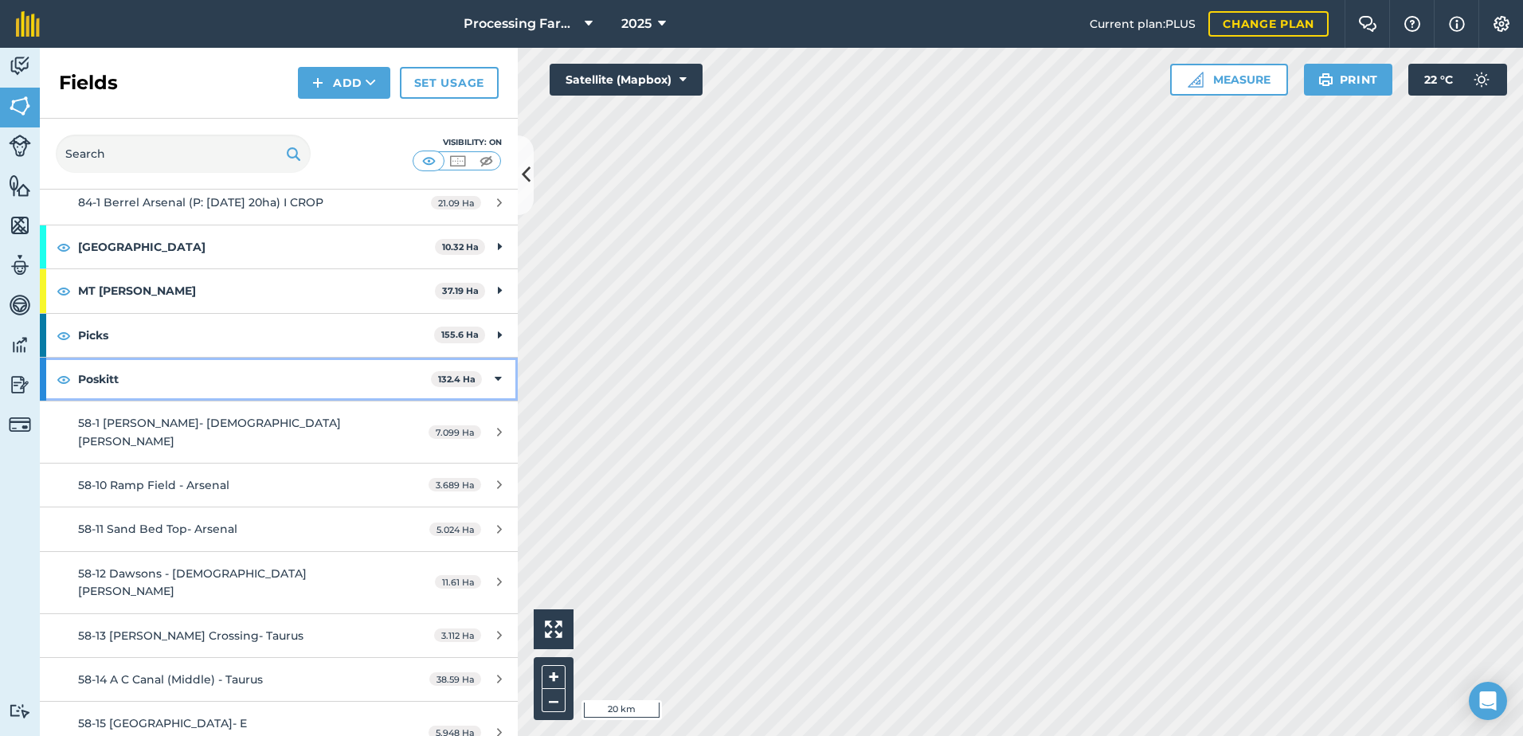
click at [100, 378] on strong "Poskitt" at bounding box center [254, 379] width 353 height 43
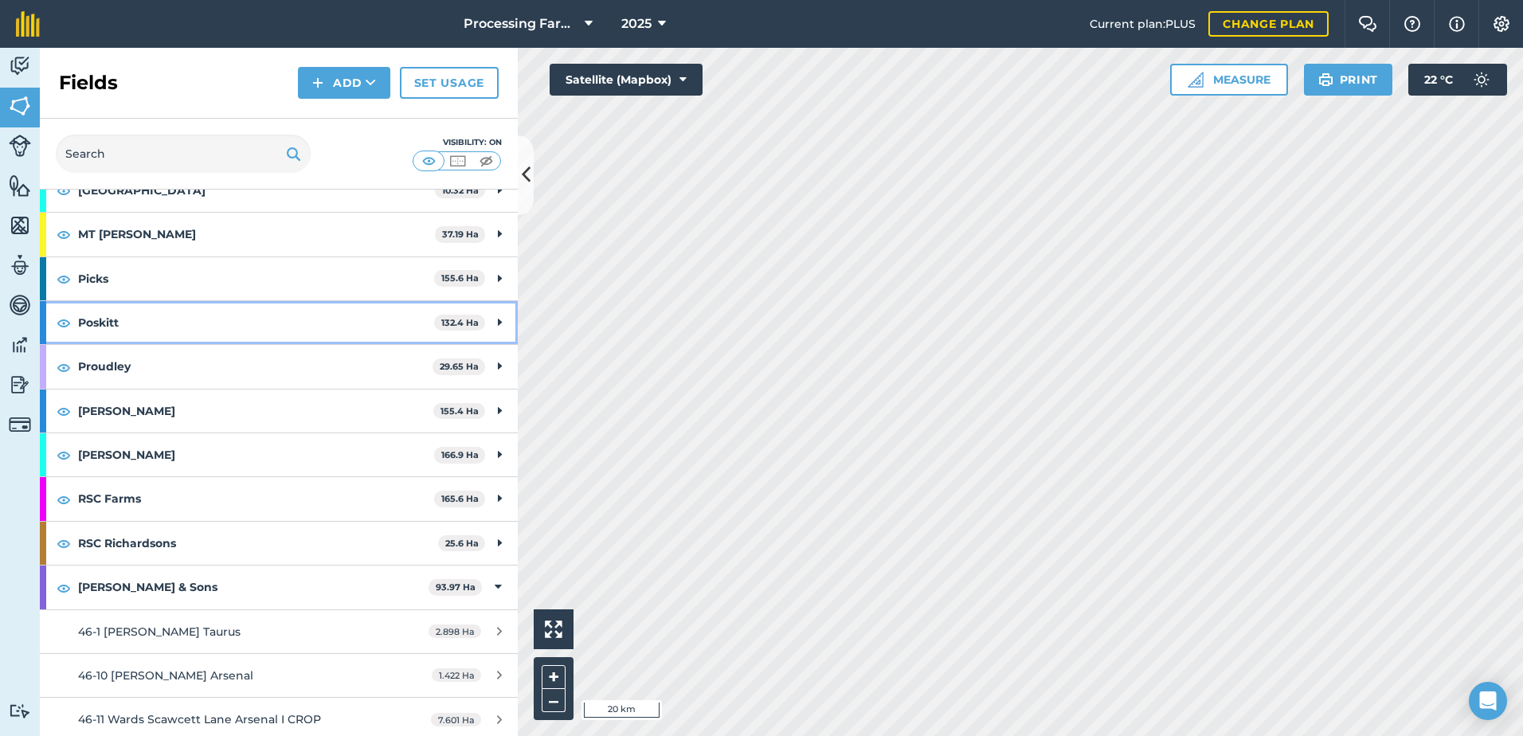
scroll to position [1593, 0]
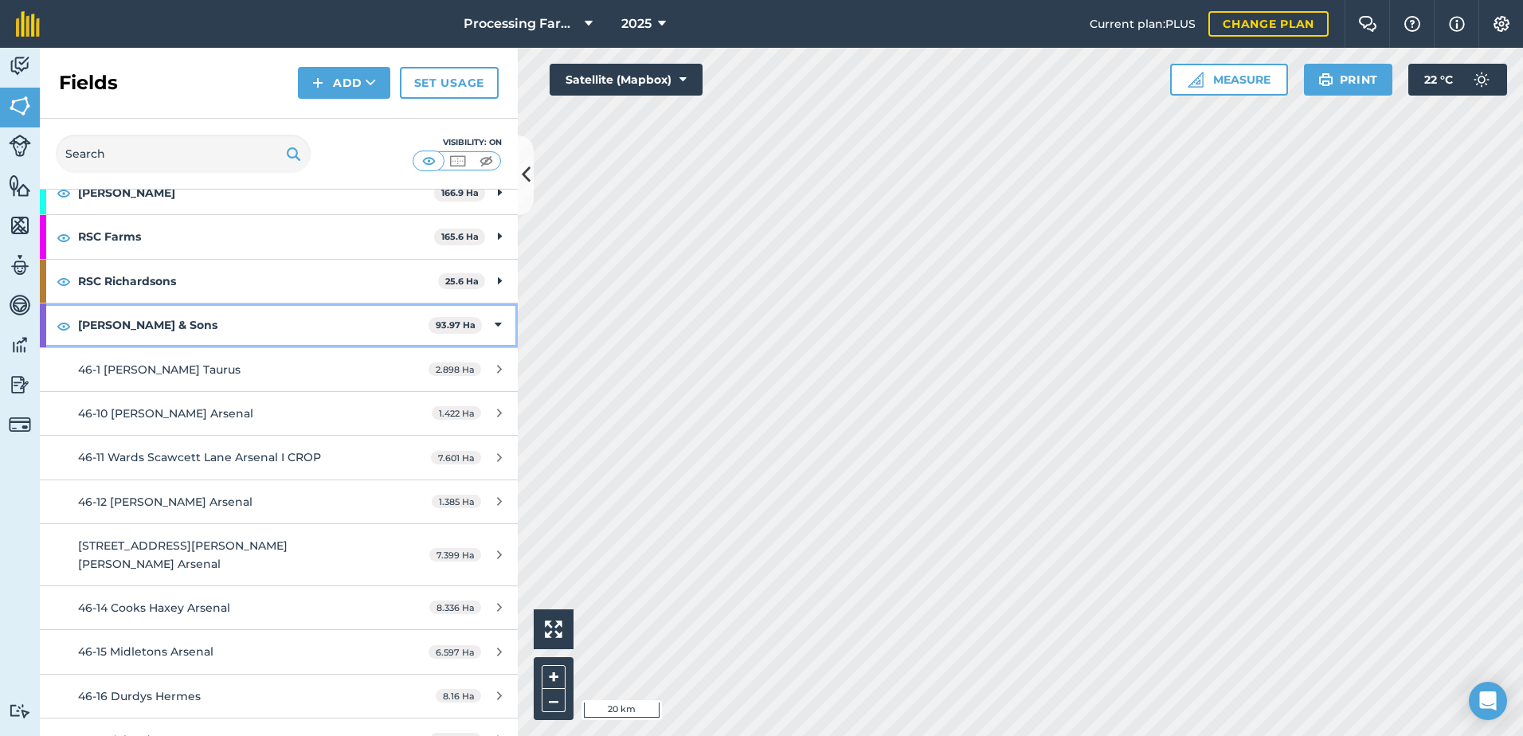
click at [123, 326] on strong "[PERSON_NAME] & Sons" at bounding box center [253, 325] width 351 height 43
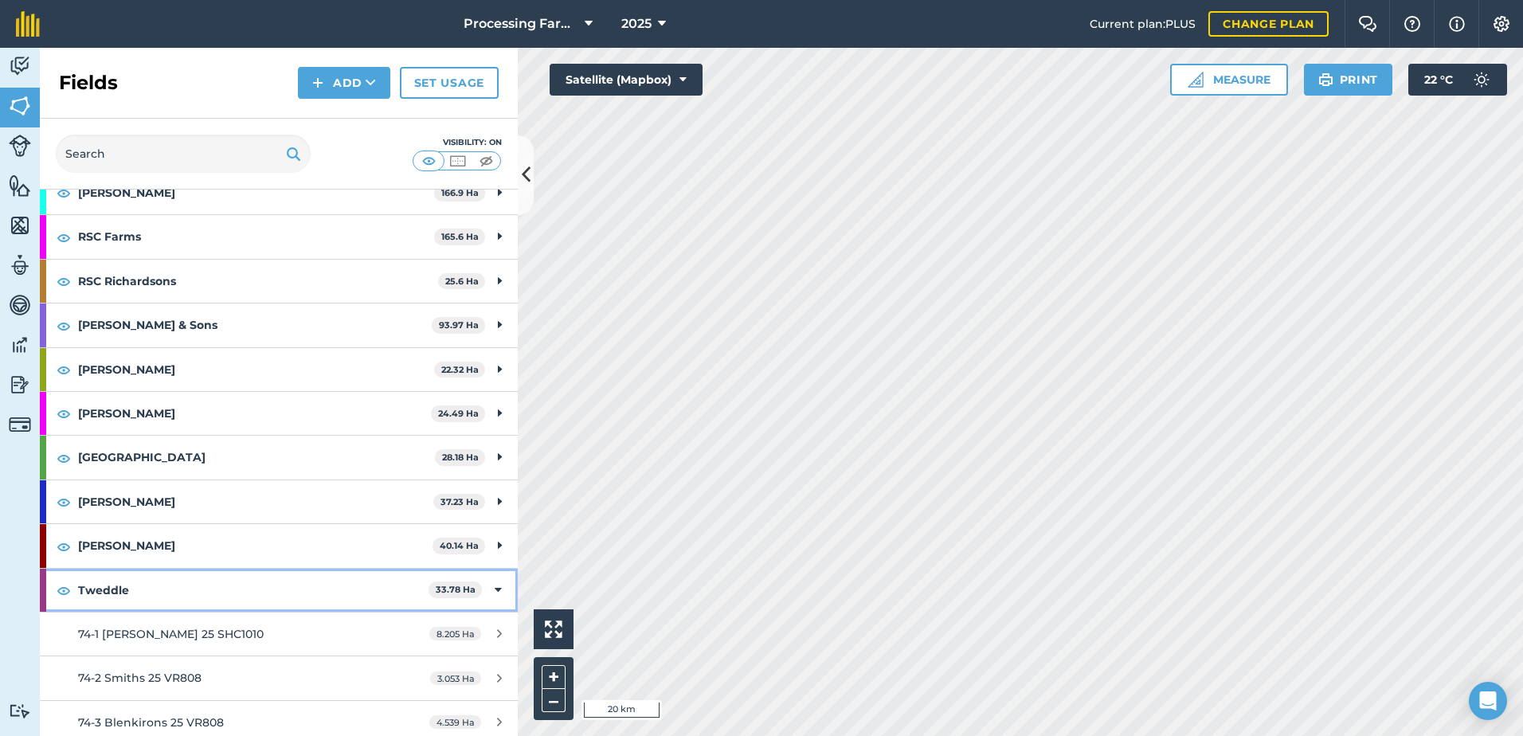
click at [117, 595] on strong "Tweddle" at bounding box center [253, 590] width 351 height 43
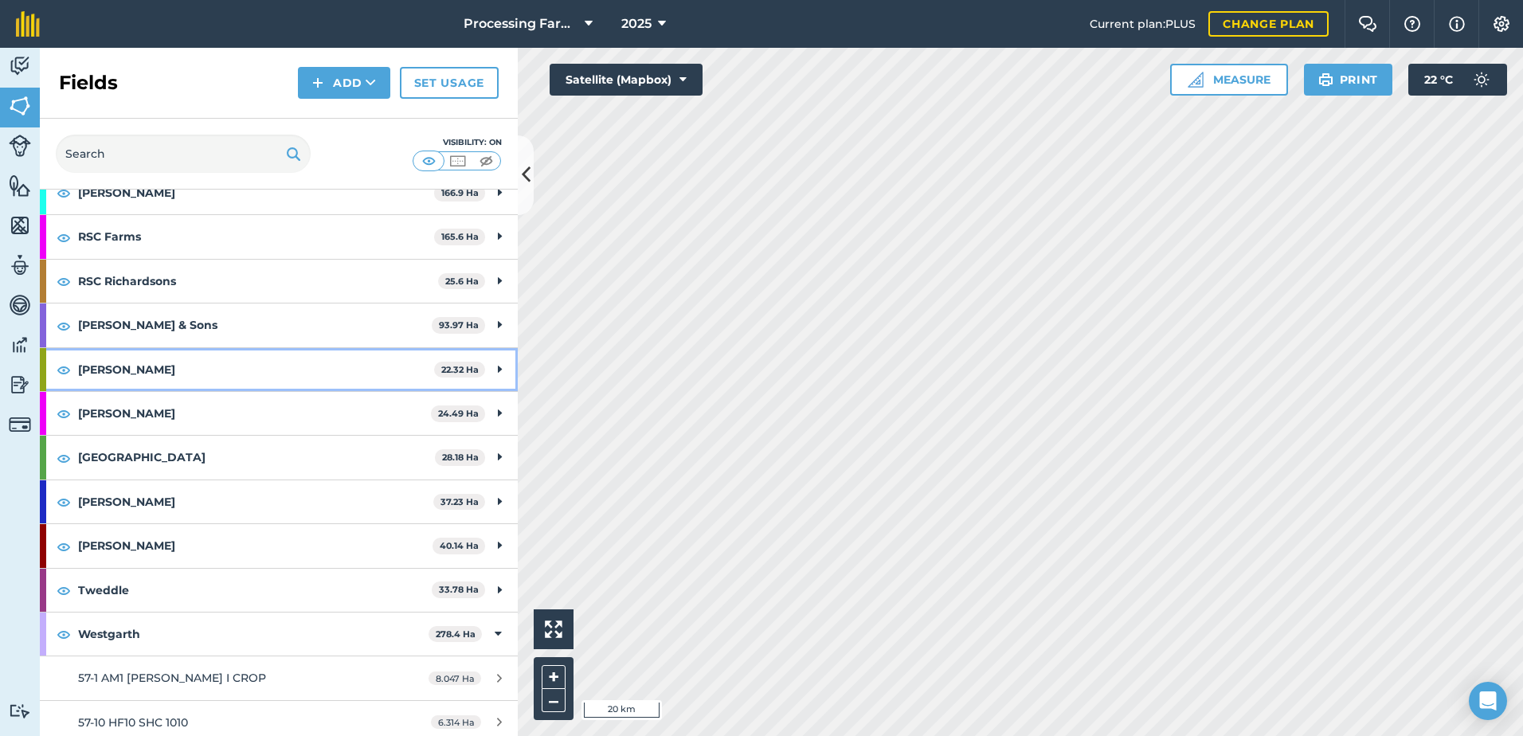
click at [108, 370] on strong "[PERSON_NAME]" at bounding box center [256, 369] width 356 height 43
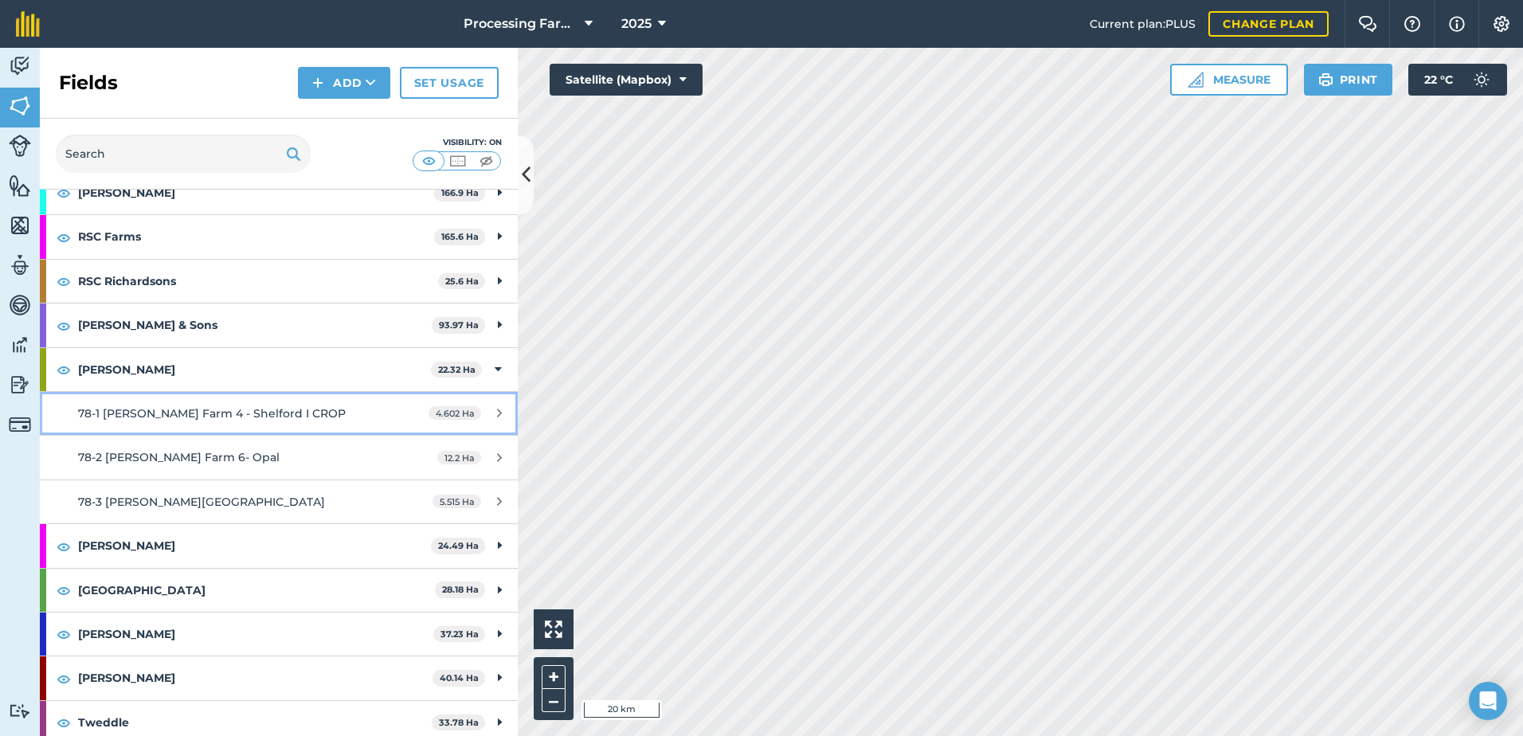
click at [209, 417] on span "78-1 [PERSON_NAME] Farm 4 - Shelford I CROP" at bounding box center [212, 413] width 268 height 14
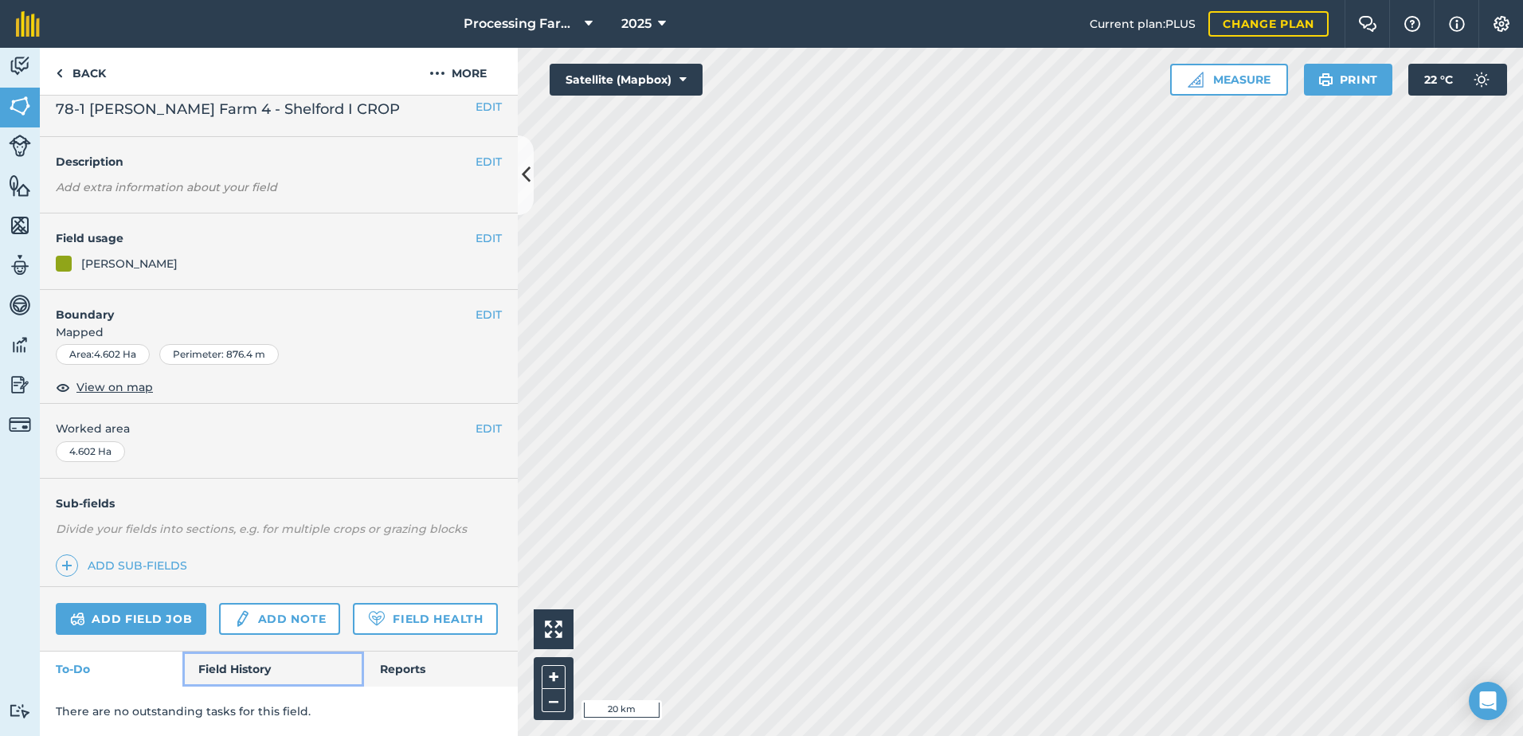
click at [233, 653] on link "Field History" at bounding box center [272, 669] width 181 height 35
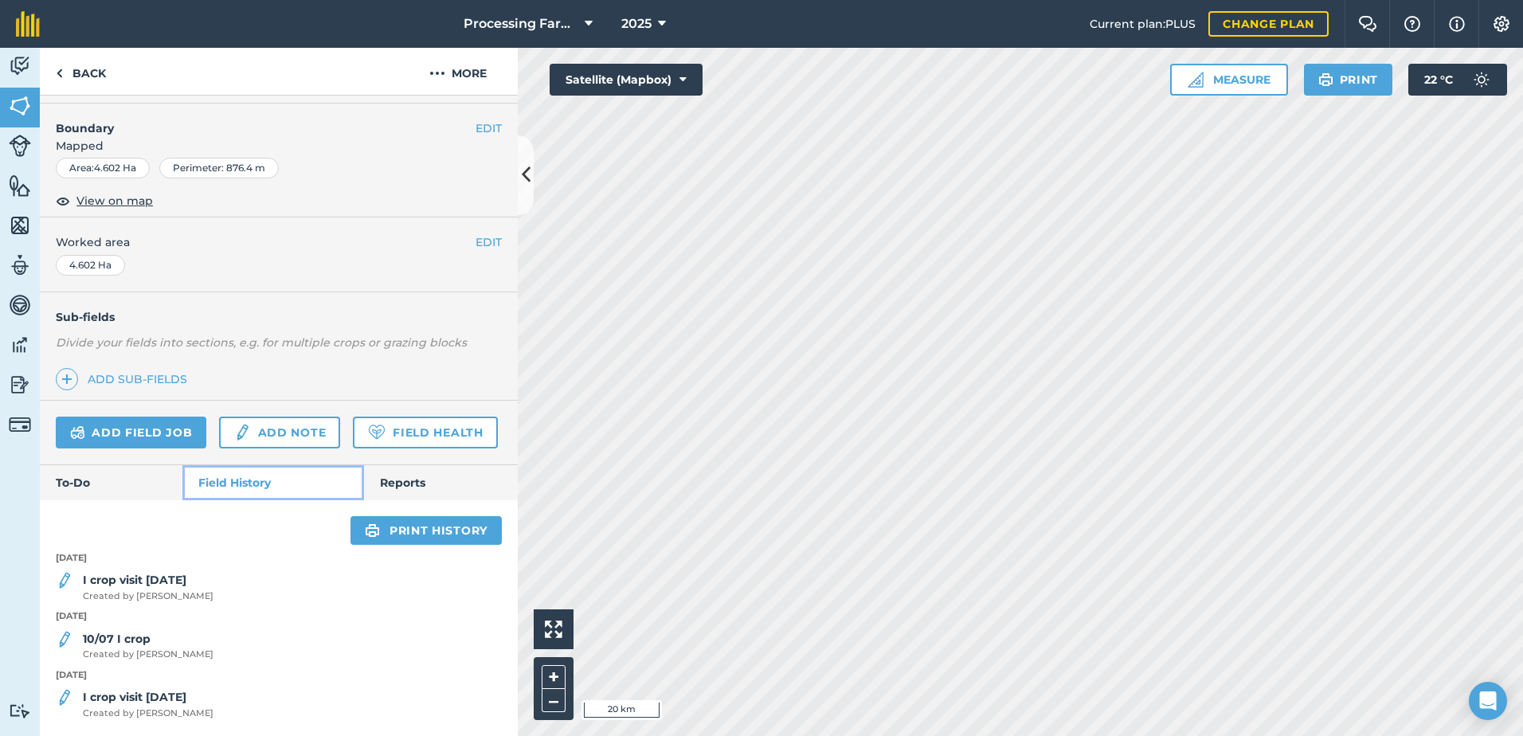
scroll to position [245, 0]
click at [166, 580] on strong "I crop visit [DATE]" at bounding box center [135, 580] width 104 height 14
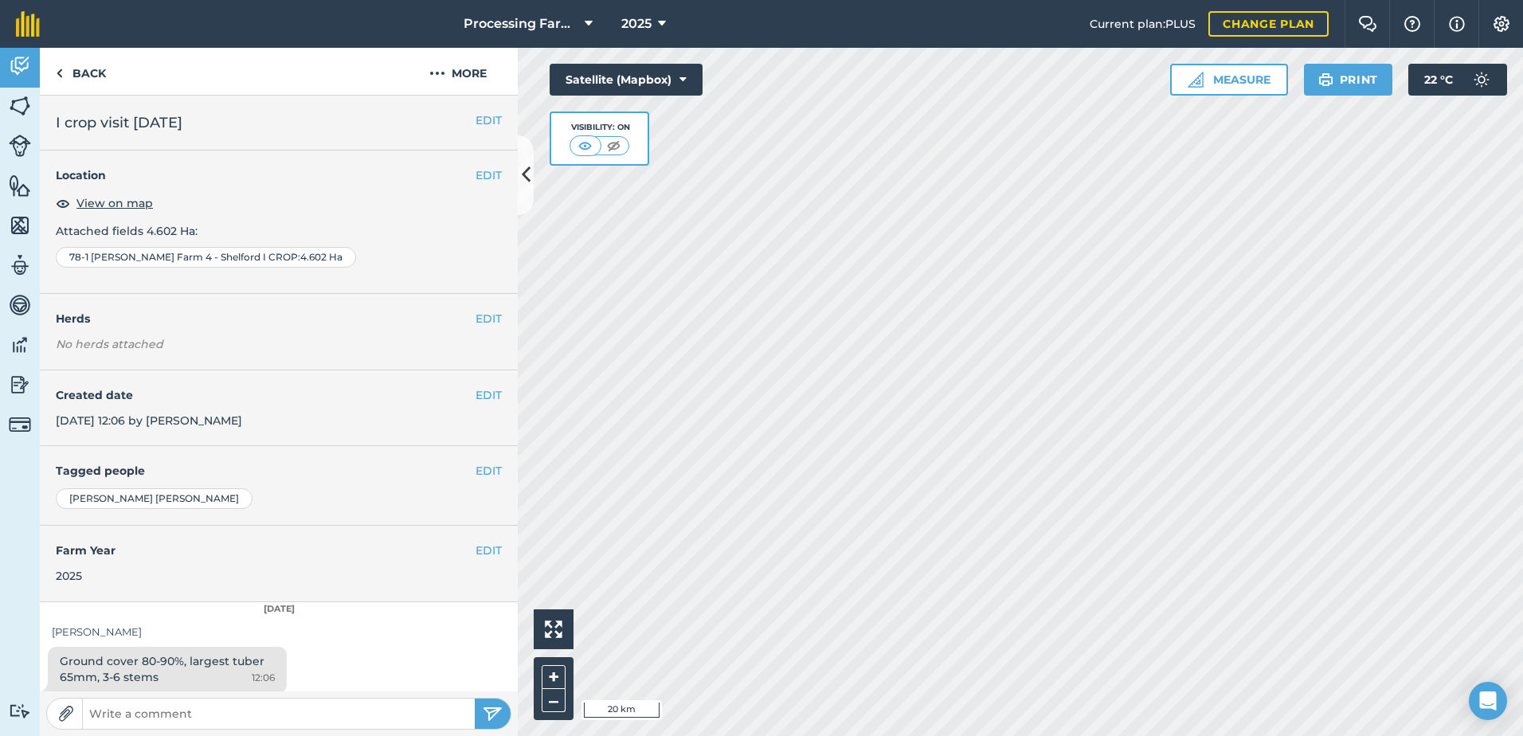
scroll to position [8, 0]
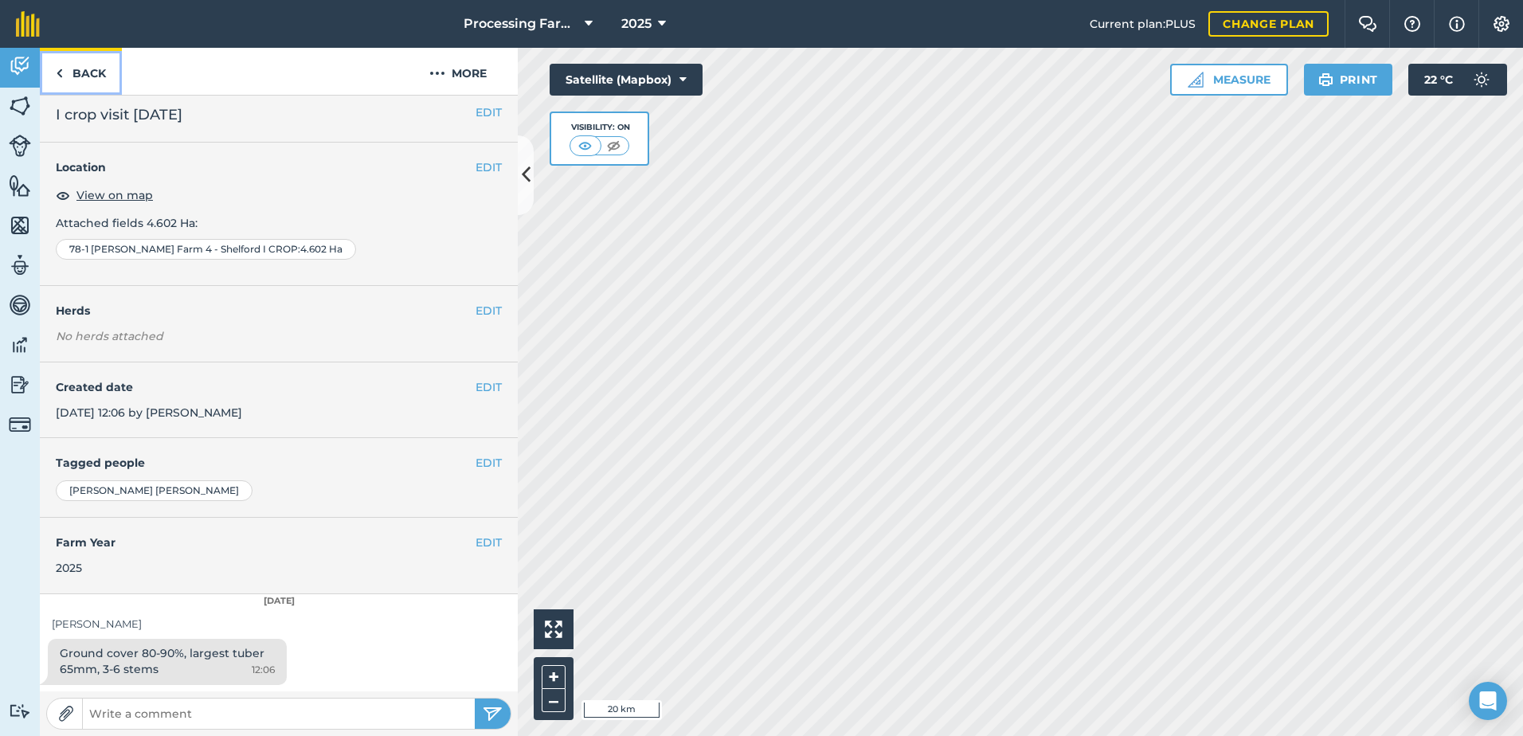
click at [89, 59] on link "Back" at bounding box center [81, 71] width 82 height 47
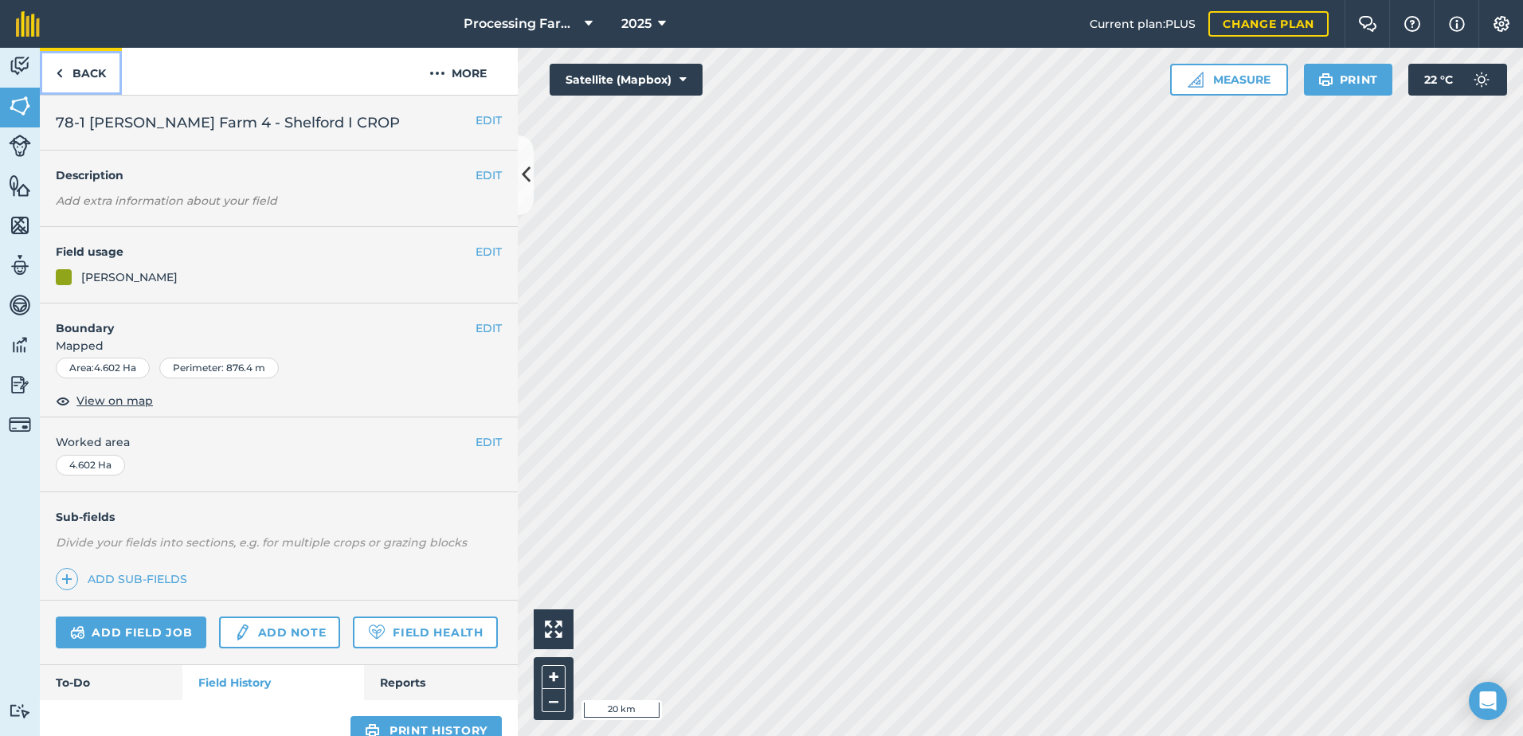
click at [92, 69] on link "Back" at bounding box center [81, 71] width 82 height 47
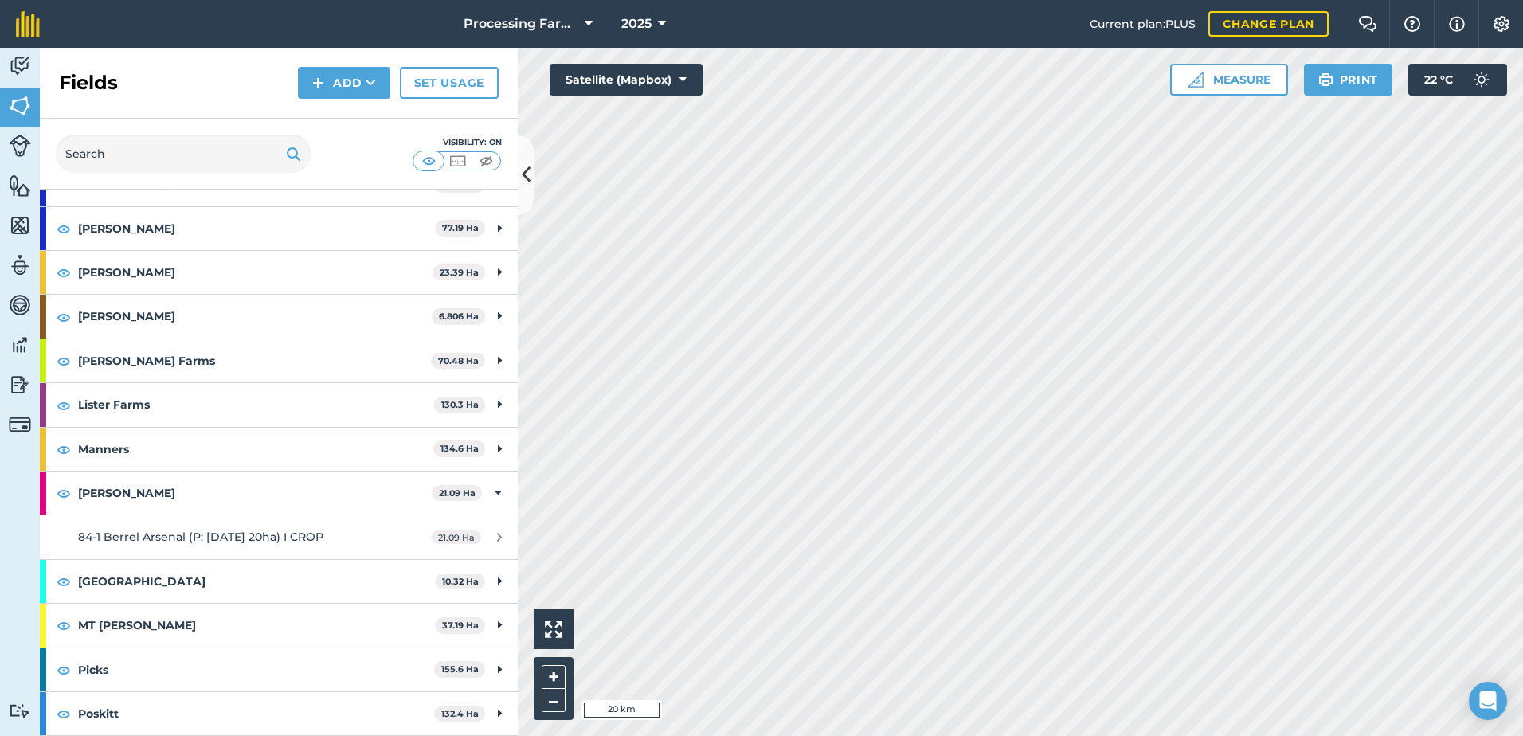
scroll to position [1195, 0]
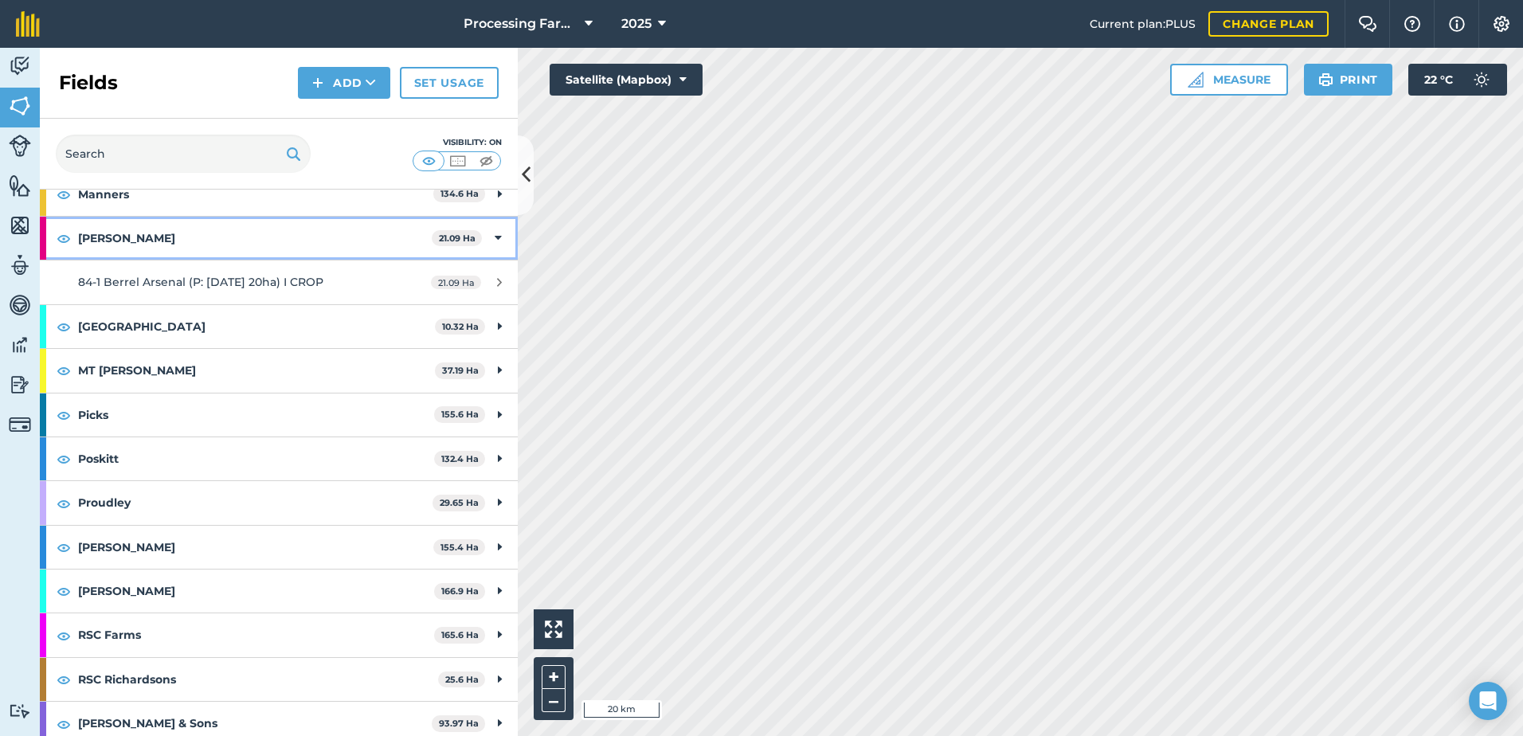
click at [93, 236] on strong "[PERSON_NAME]" at bounding box center [255, 238] width 354 height 43
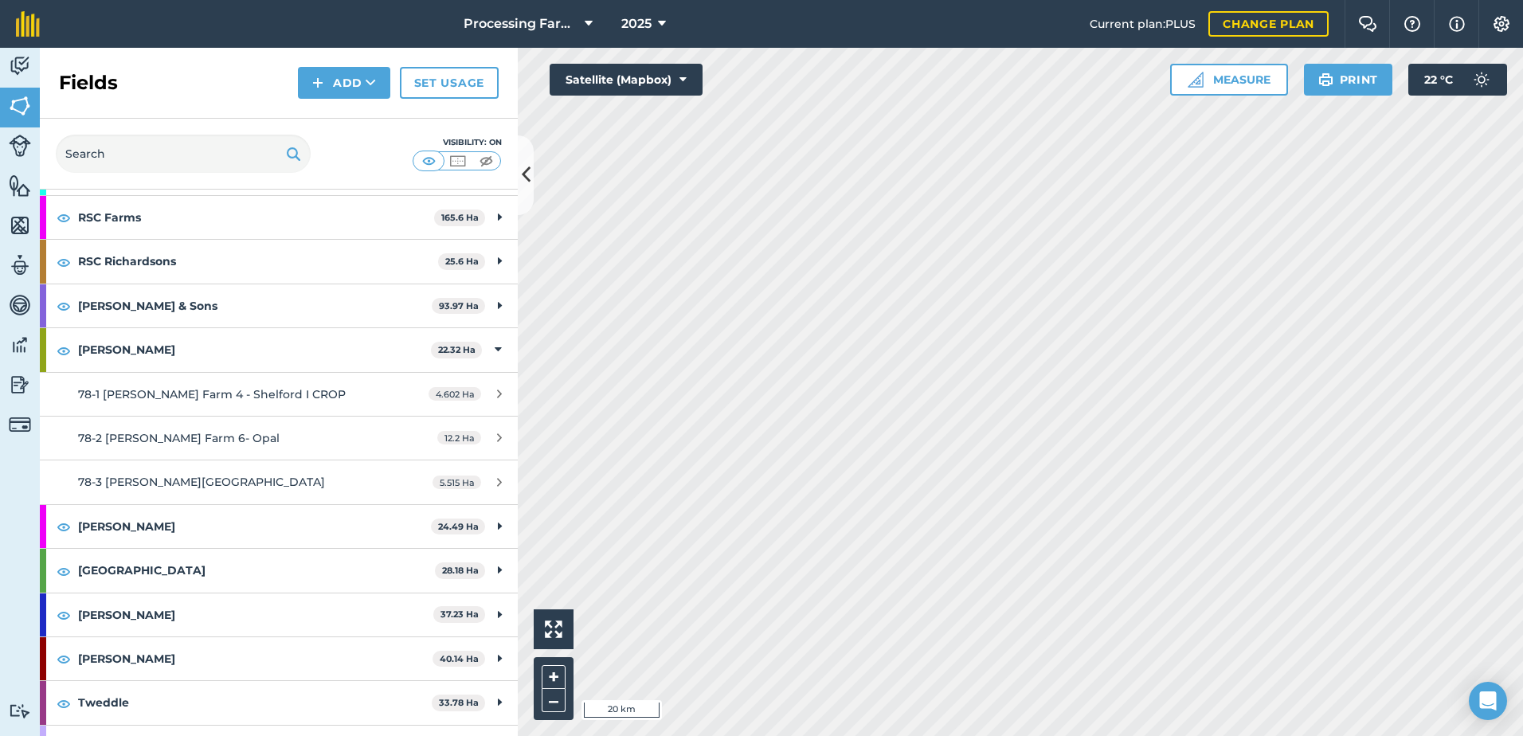
scroll to position [1593, 0]
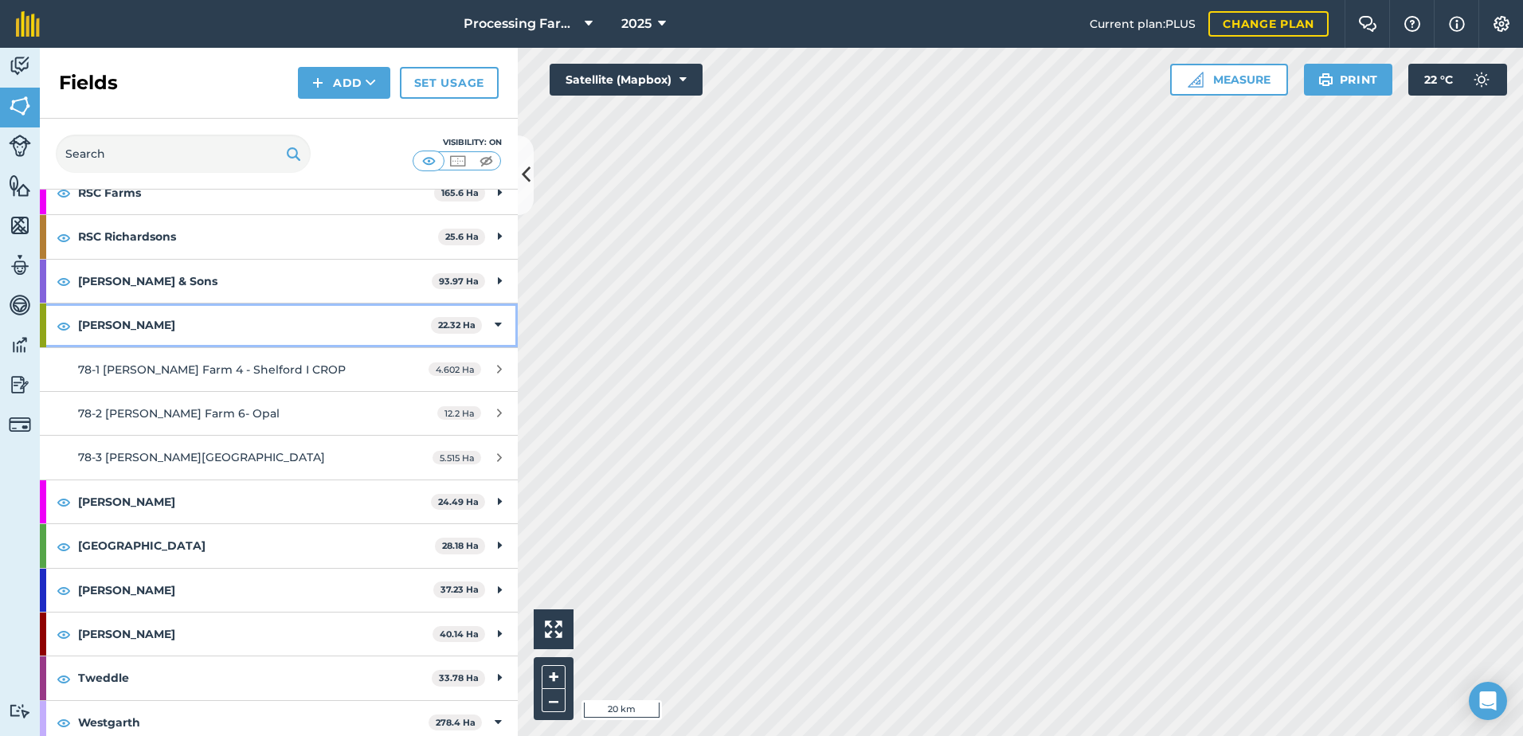
click at [104, 327] on strong "[PERSON_NAME]" at bounding box center [254, 325] width 353 height 43
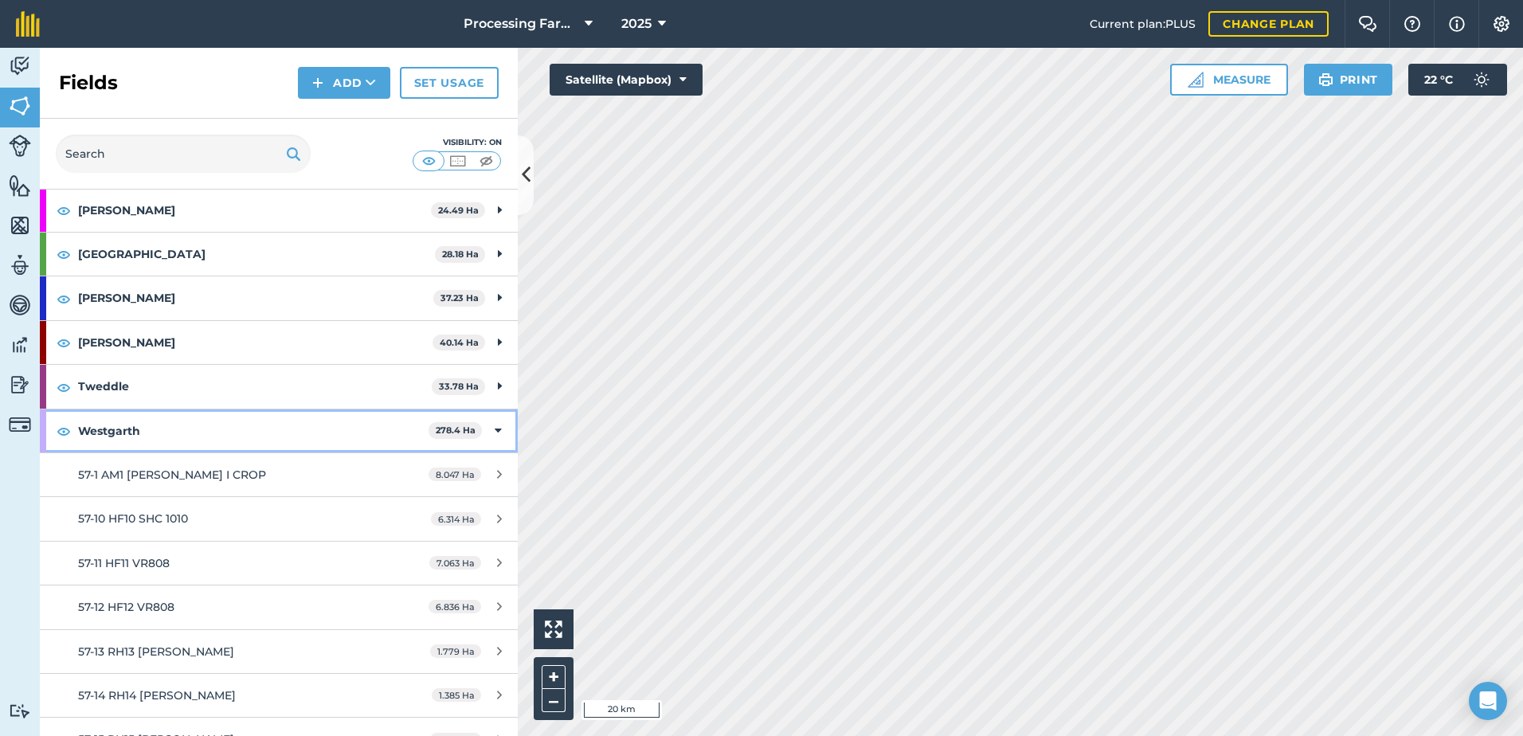
click at [121, 422] on strong "Westgarth" at bounding box center [253, 430] width 351 height 43
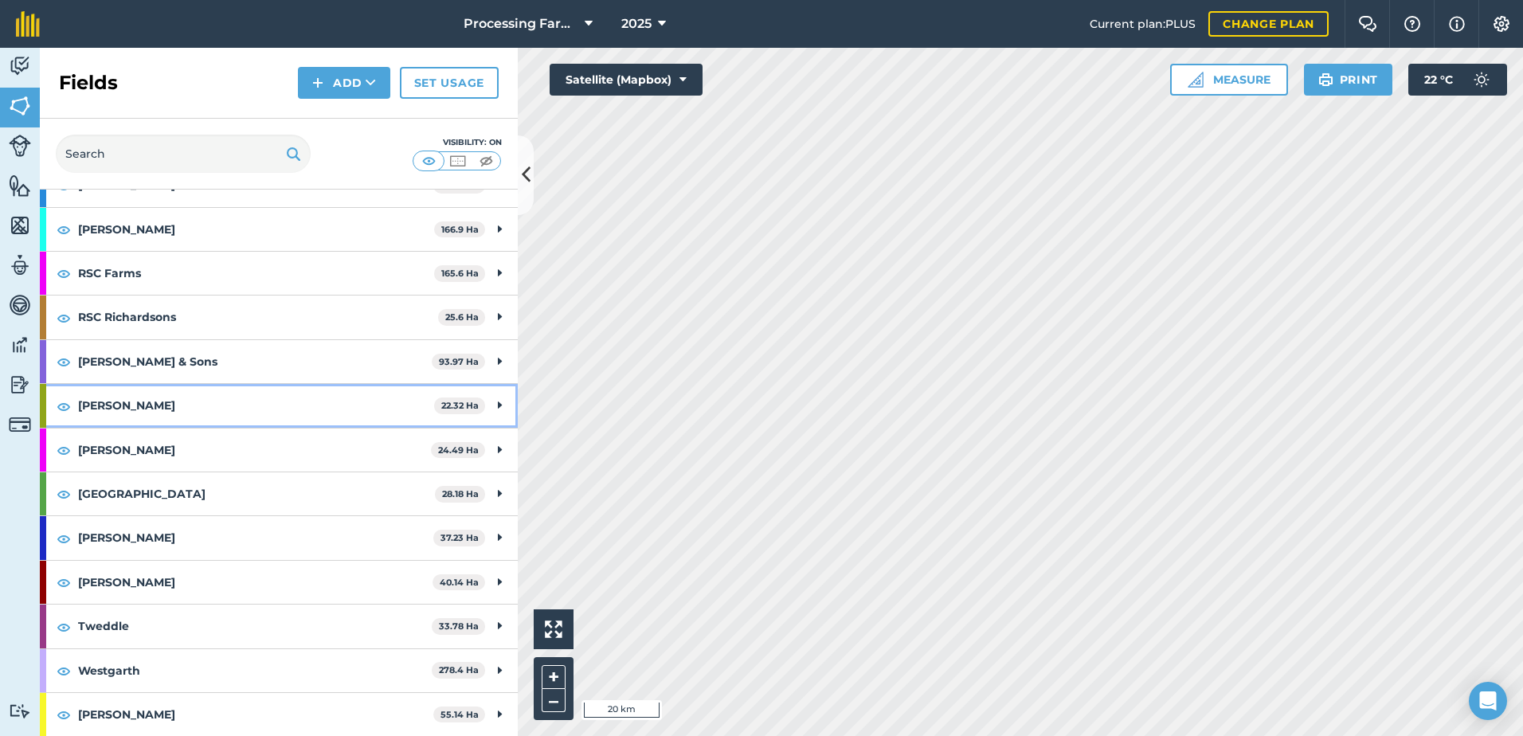
click at [111, 406] on strong "[PERSON_NAME]" at bounding box center [256, 405] width 356 height 43
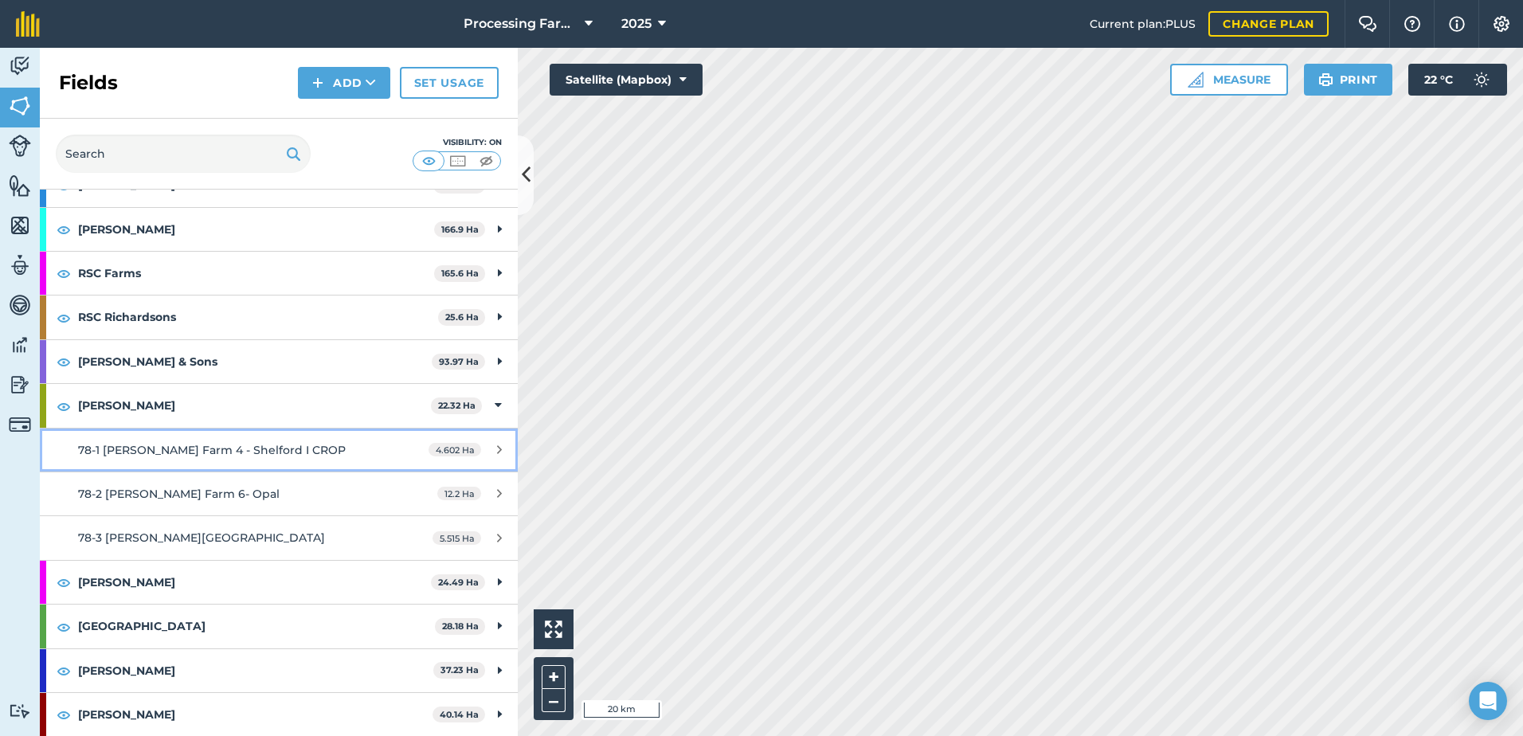
click at [230, 446] on span "78-1 [PERSON_NAME] Farm 4 - Shelford I CROP" at bounding box center [212, 450] width 268 height 14
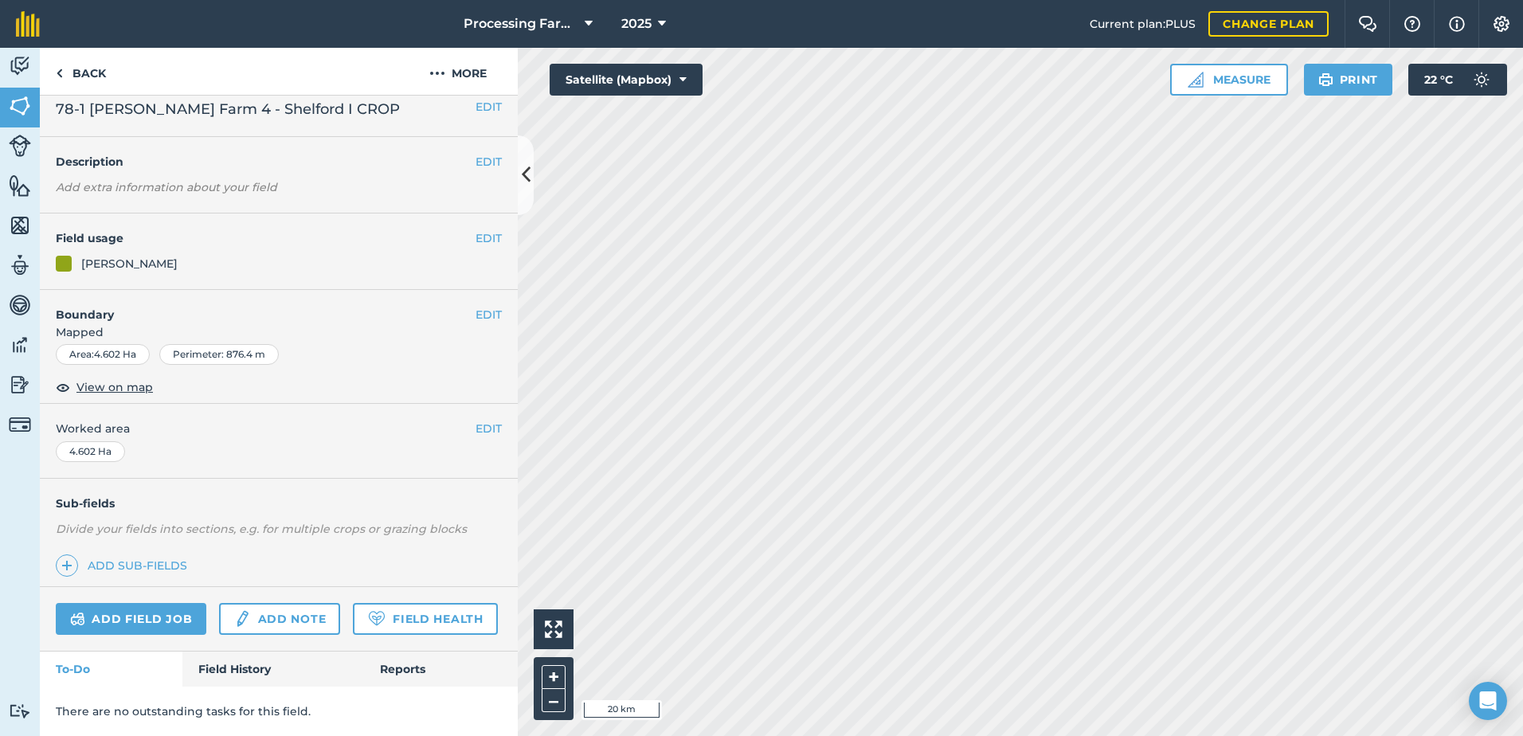
scroll to position [58, 0]
click at [237, 664] on link "Field History" at bounding box center [272, 669] width 181 height 35
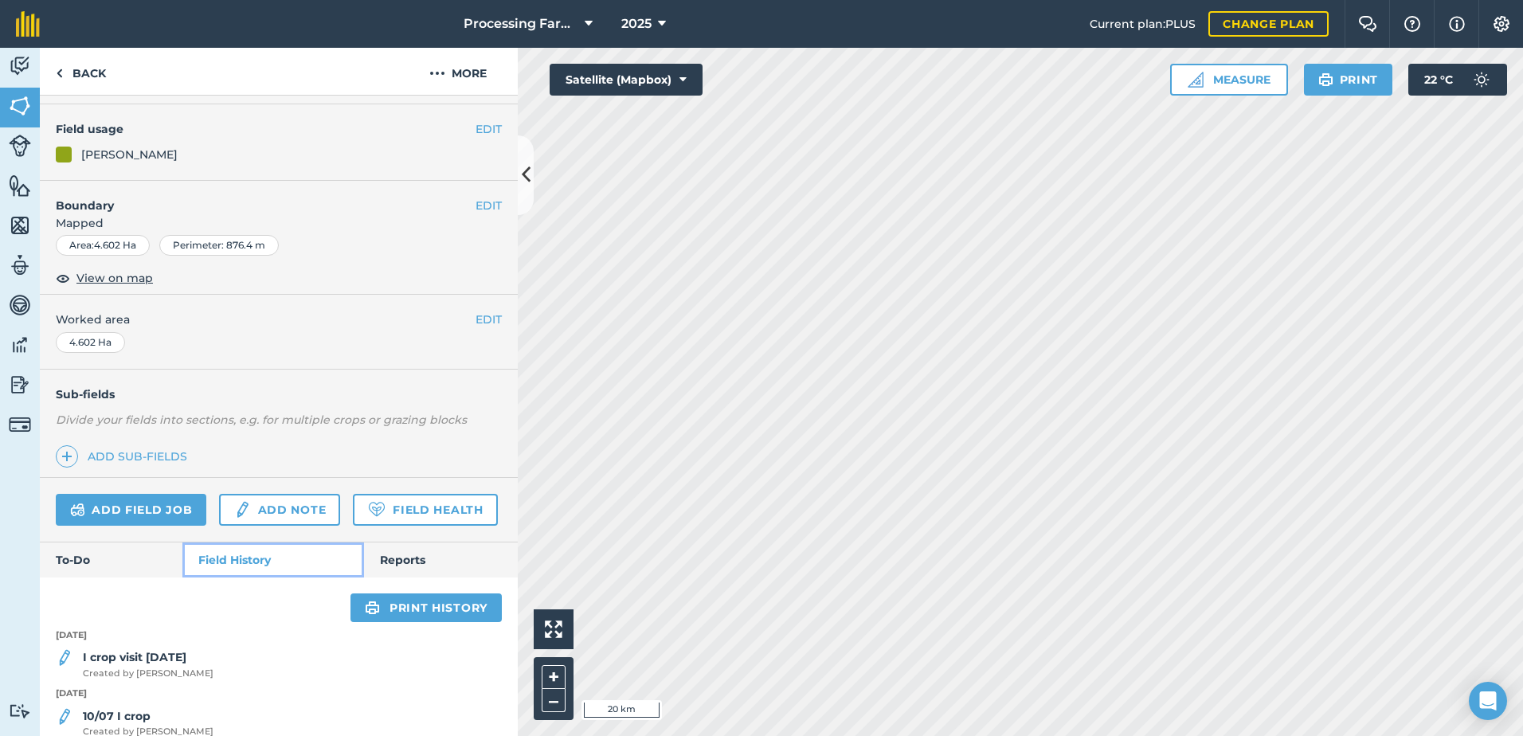
scroll to position [245, 0]
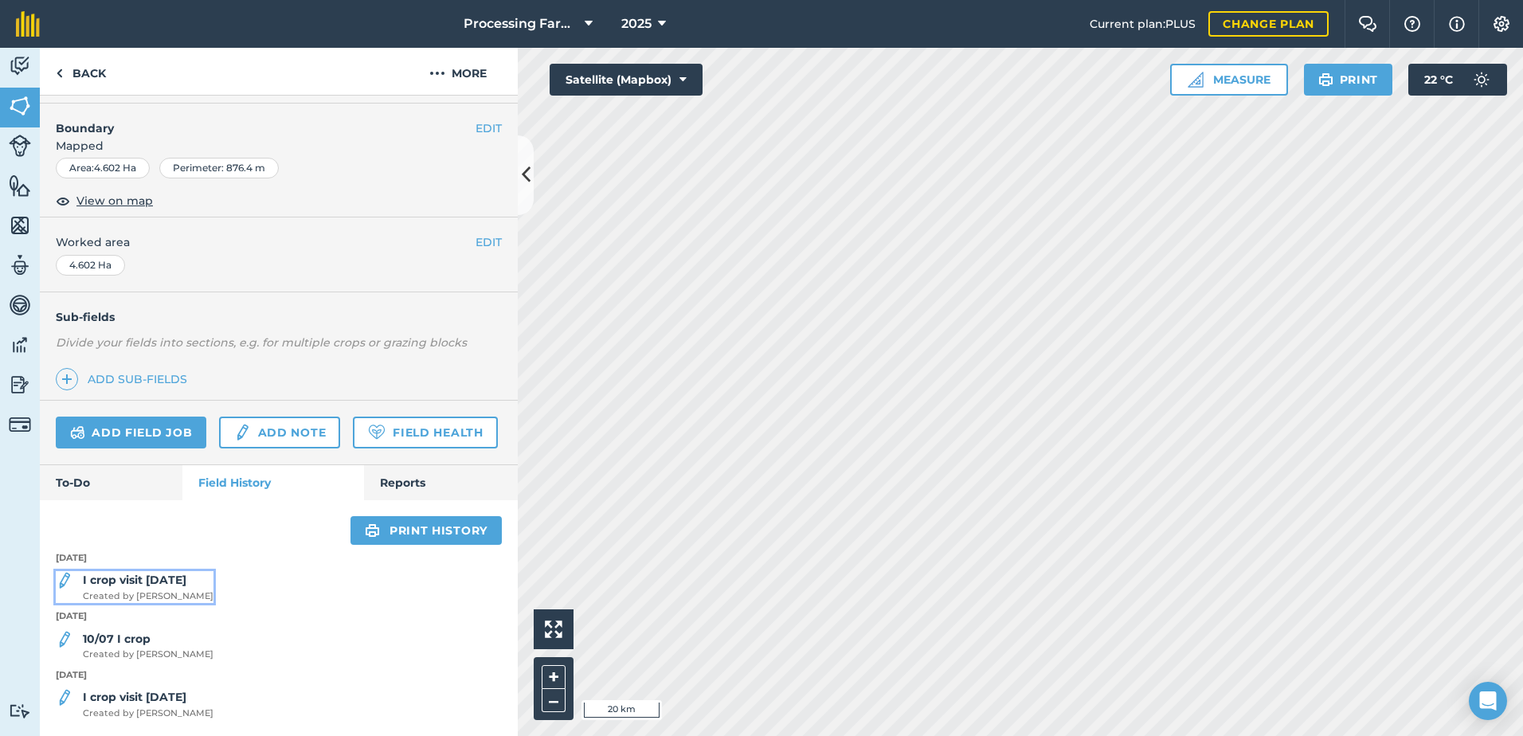
click at [164, 586] on strong "I crop visit [DATE]" at bounding box center [135, 580] width 104 height 14
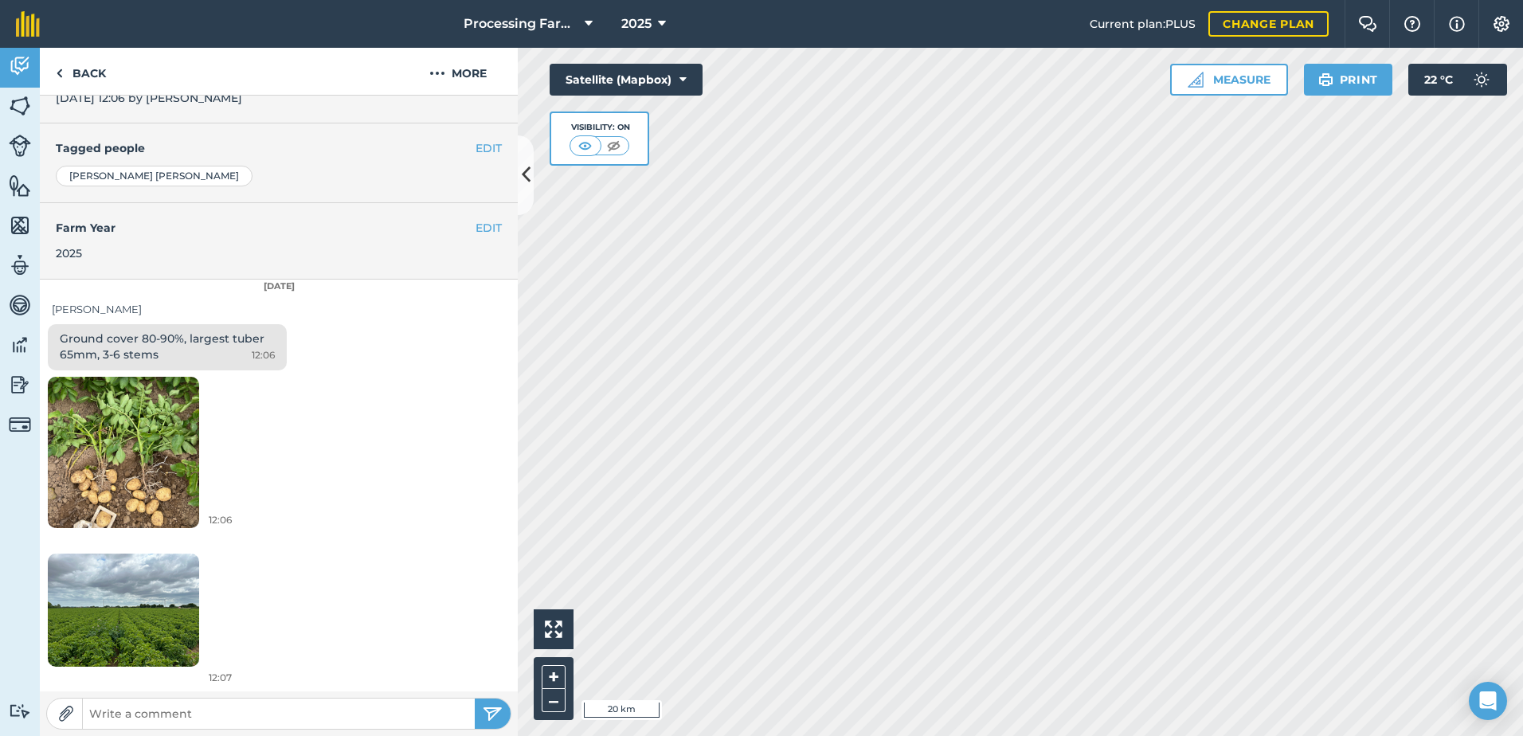
scroll to position [323, 0]
click at [16, 113] on img at bounding box center [20, 106] width 22 height 24
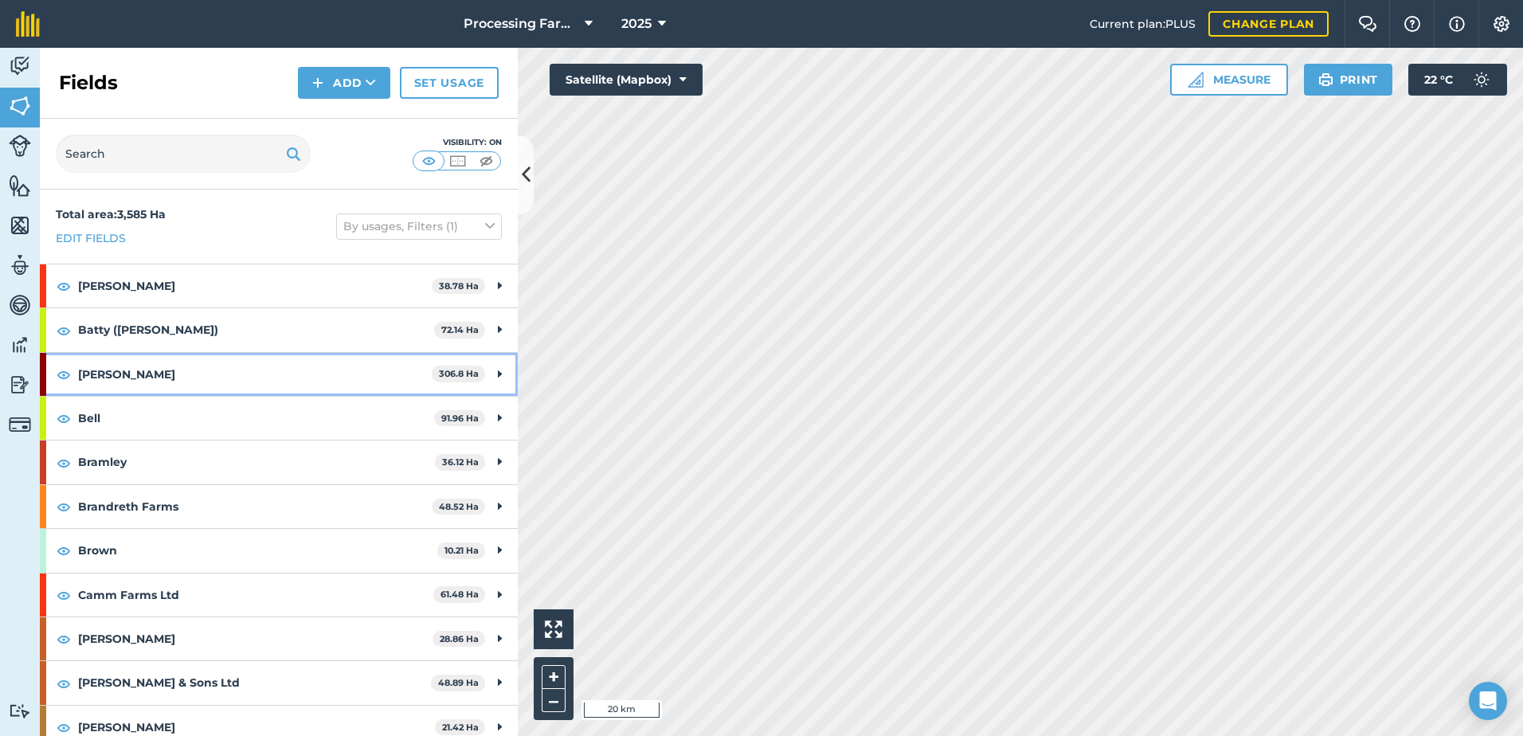
click at [102, 382] on strong "[PERSON_NAME]" at bounding box center [255, 374] width 354 height 43
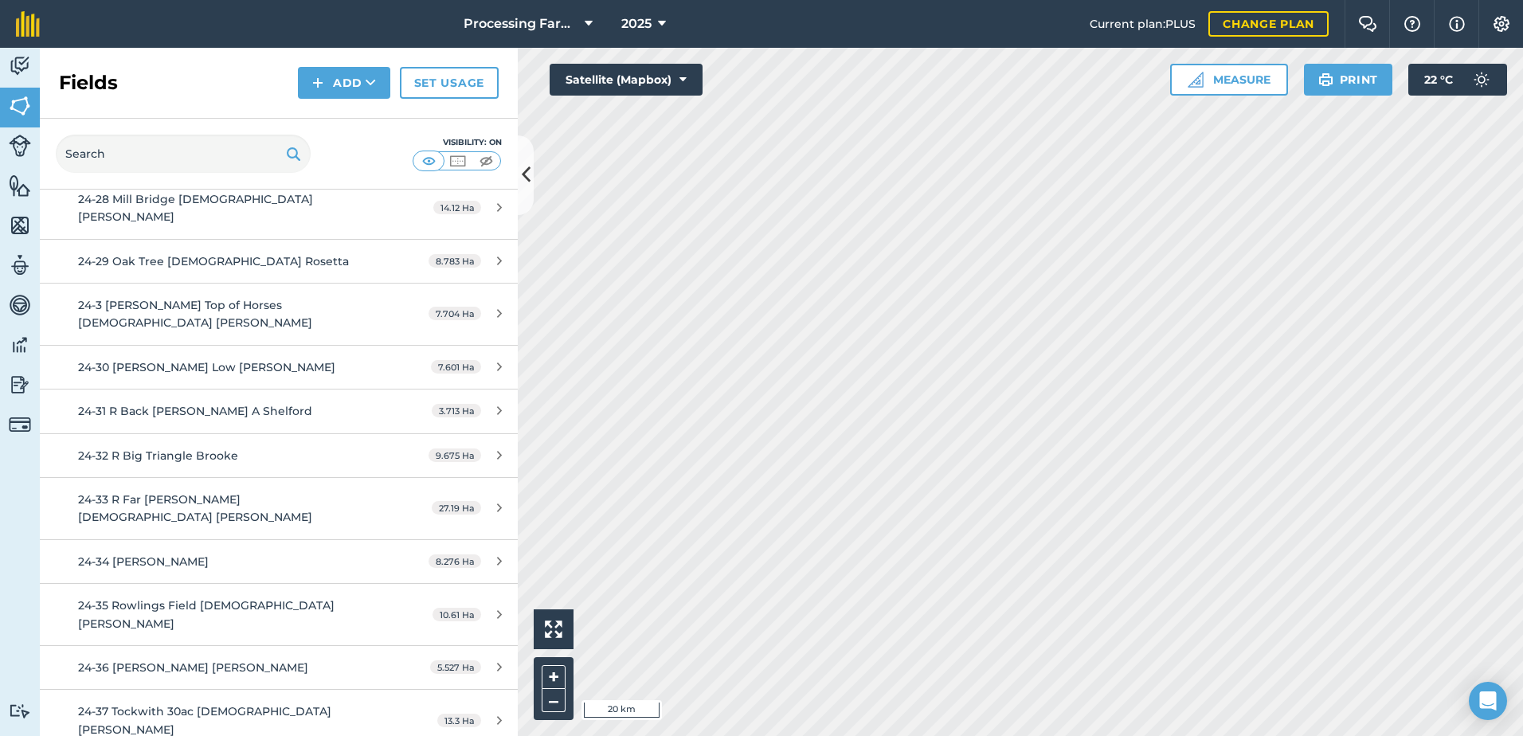
scroll to position [1434, 0]
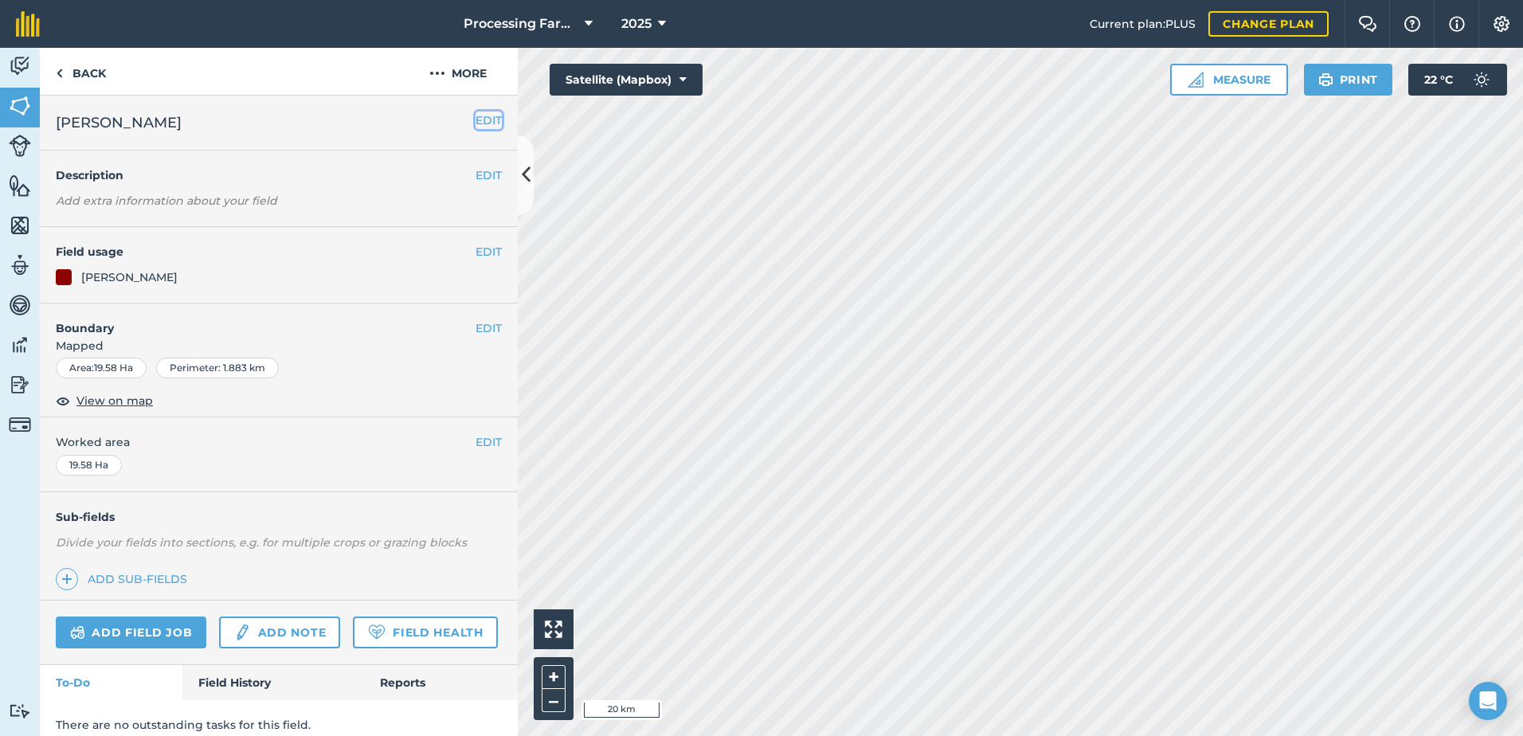
click at [483, 116] on button "EDIT" at bounding box center [489, 121] width 26 height 18
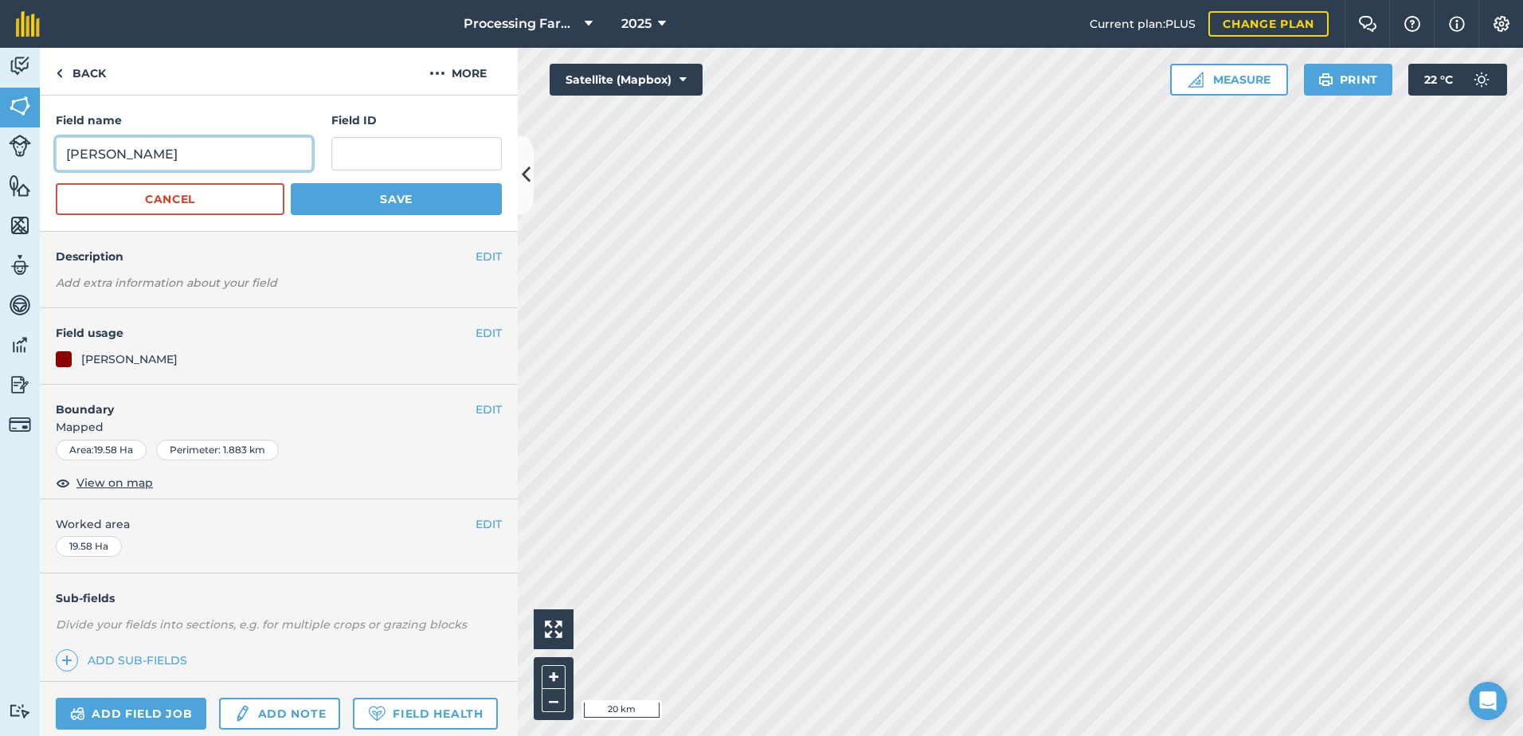
click at [65, 154] on input "Brooke" at bounding box center [184, 153] width 257 height 33
type input "Thorner Brooke"
click at [364, 194] on button "Save" at bounding box center [396, 199] width 211 height 32
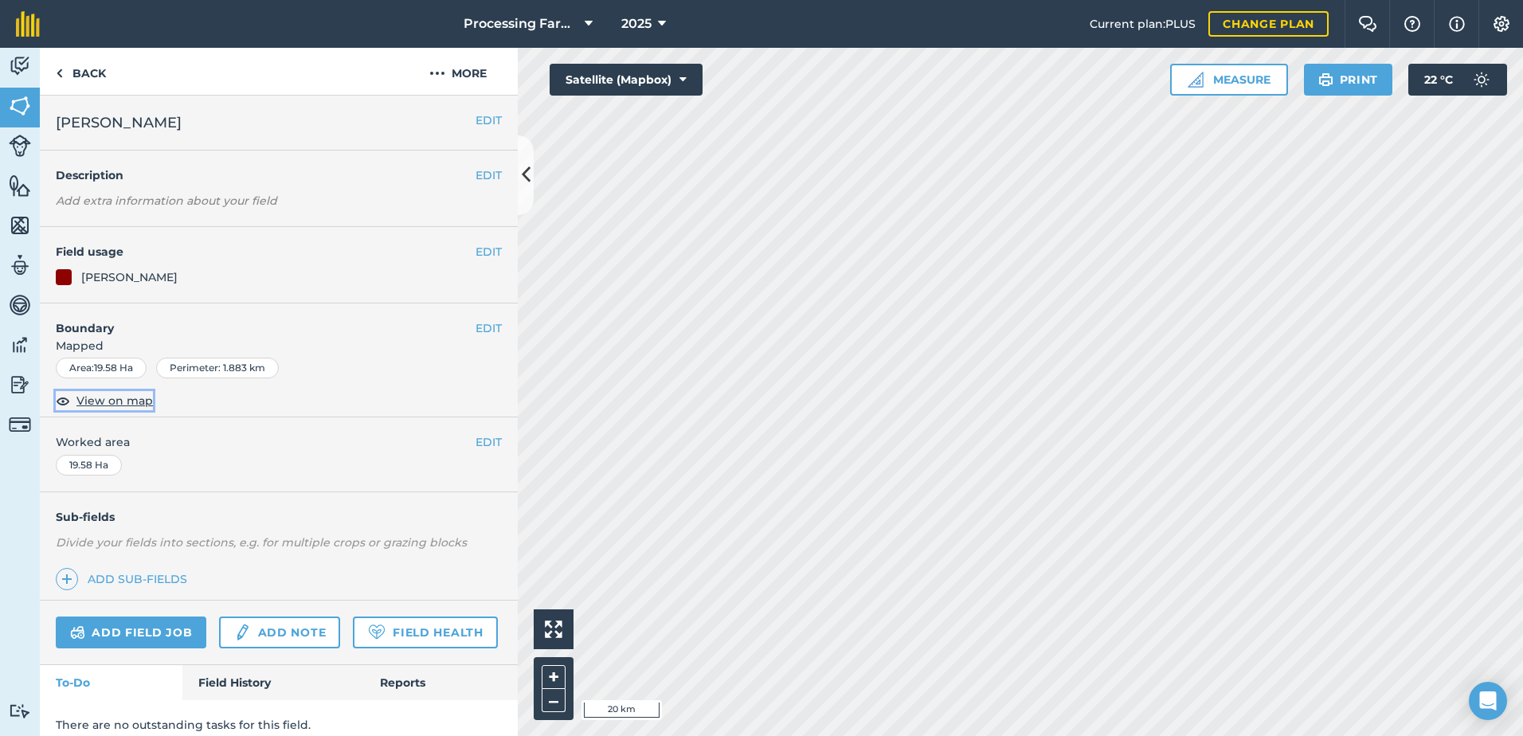
click at [116, 402] on span "View on map" at bounding box center [114, 401] width 76 height 18
click at [80, 80] on link "Back" at bounding box center [81, 71] width 82 height 47
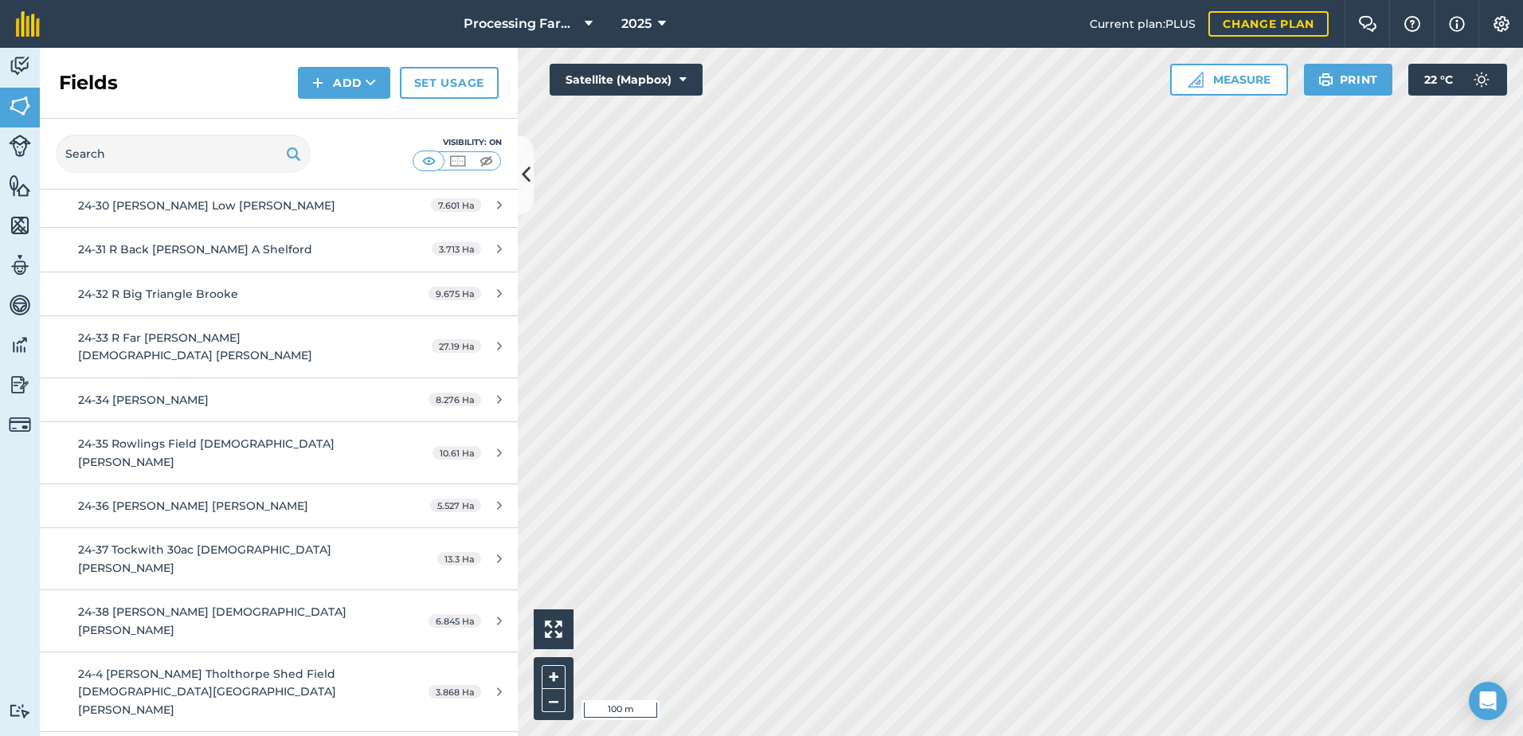
scroll to position [1354, 0]
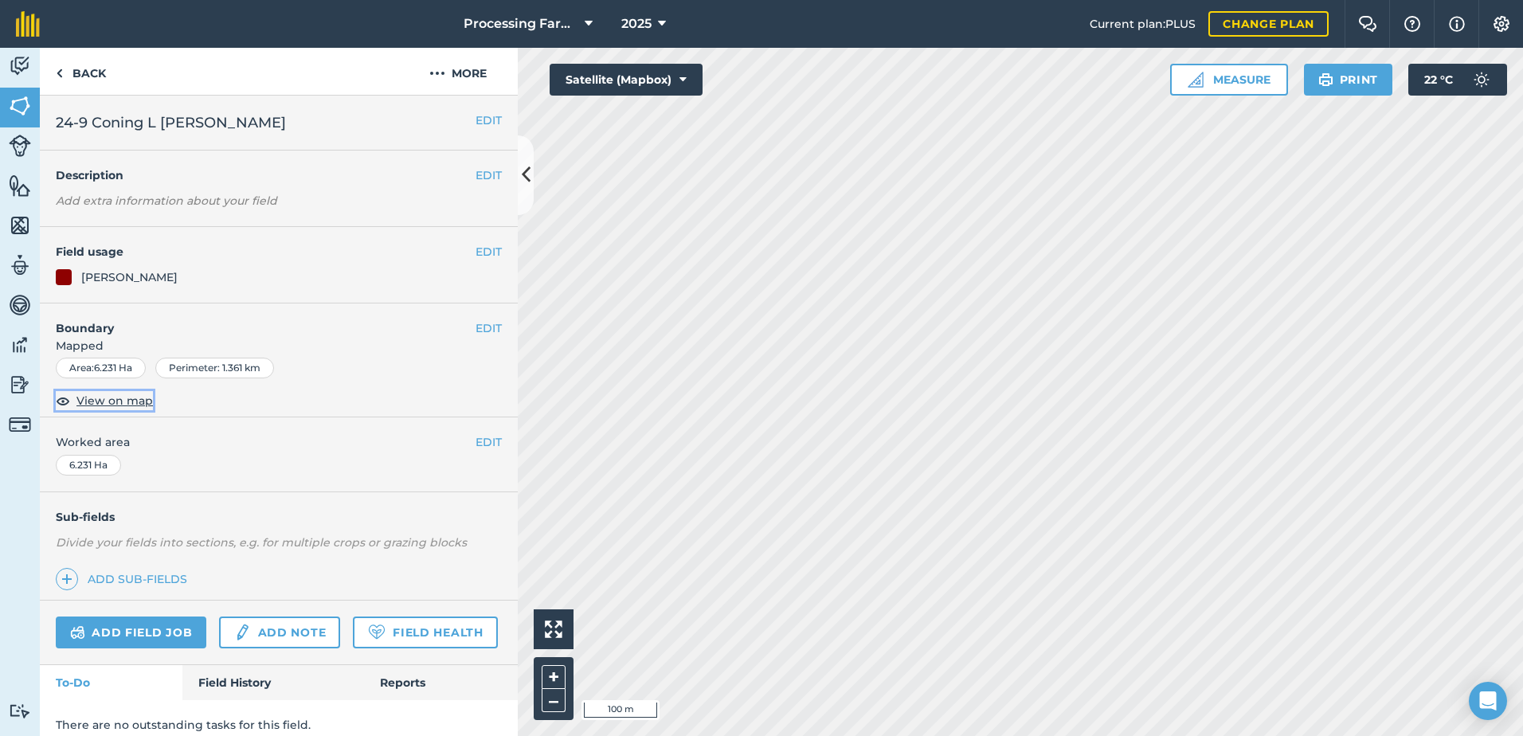
click at [135, 402] on span "View on map" at bounding box center [114, 401] width 76 height 18
